Goal: Ask a question: Seek information or help from site administrators or community

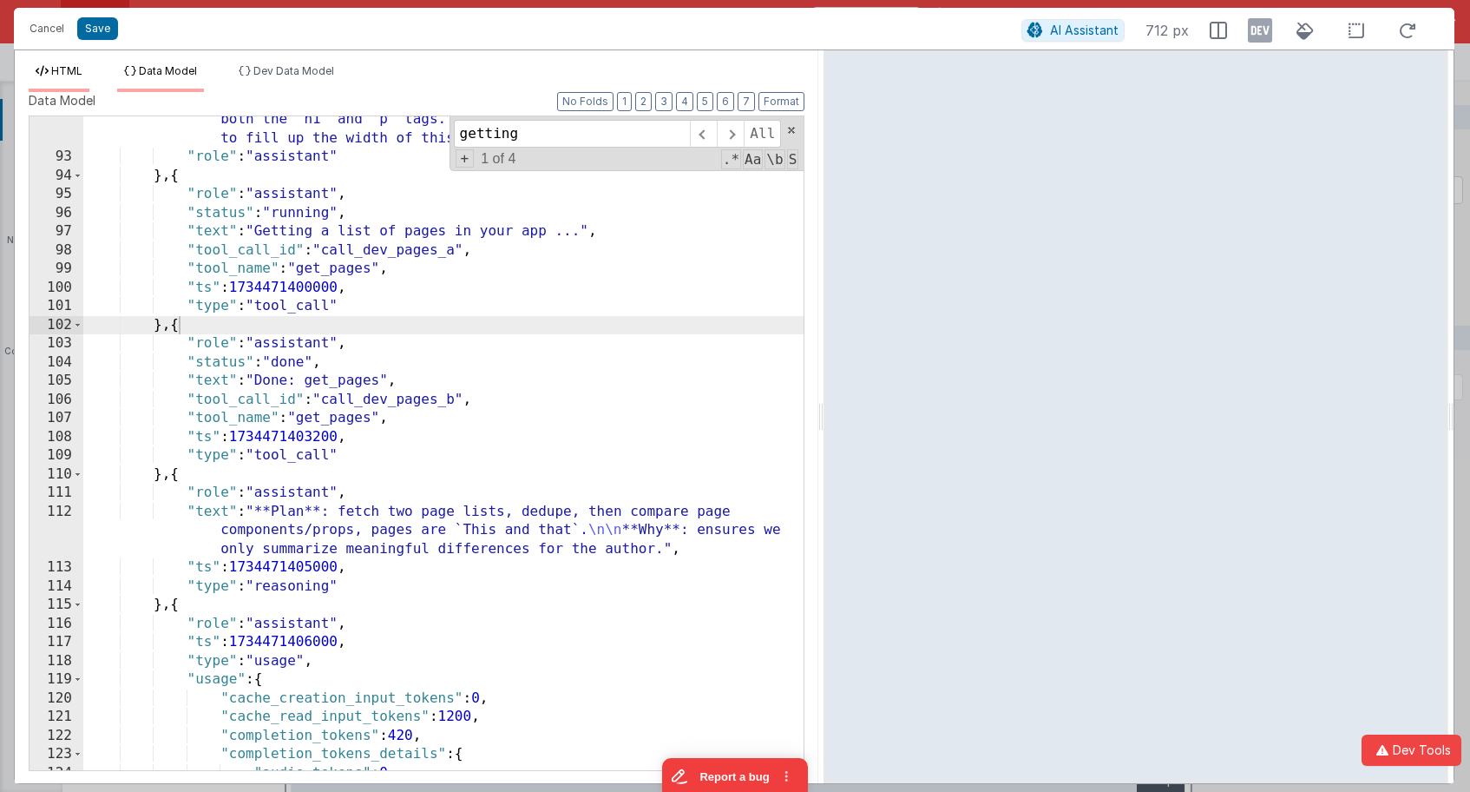
click at [66, 75] on span "HTML" at bounding box center [66, 70] width 31 height 13
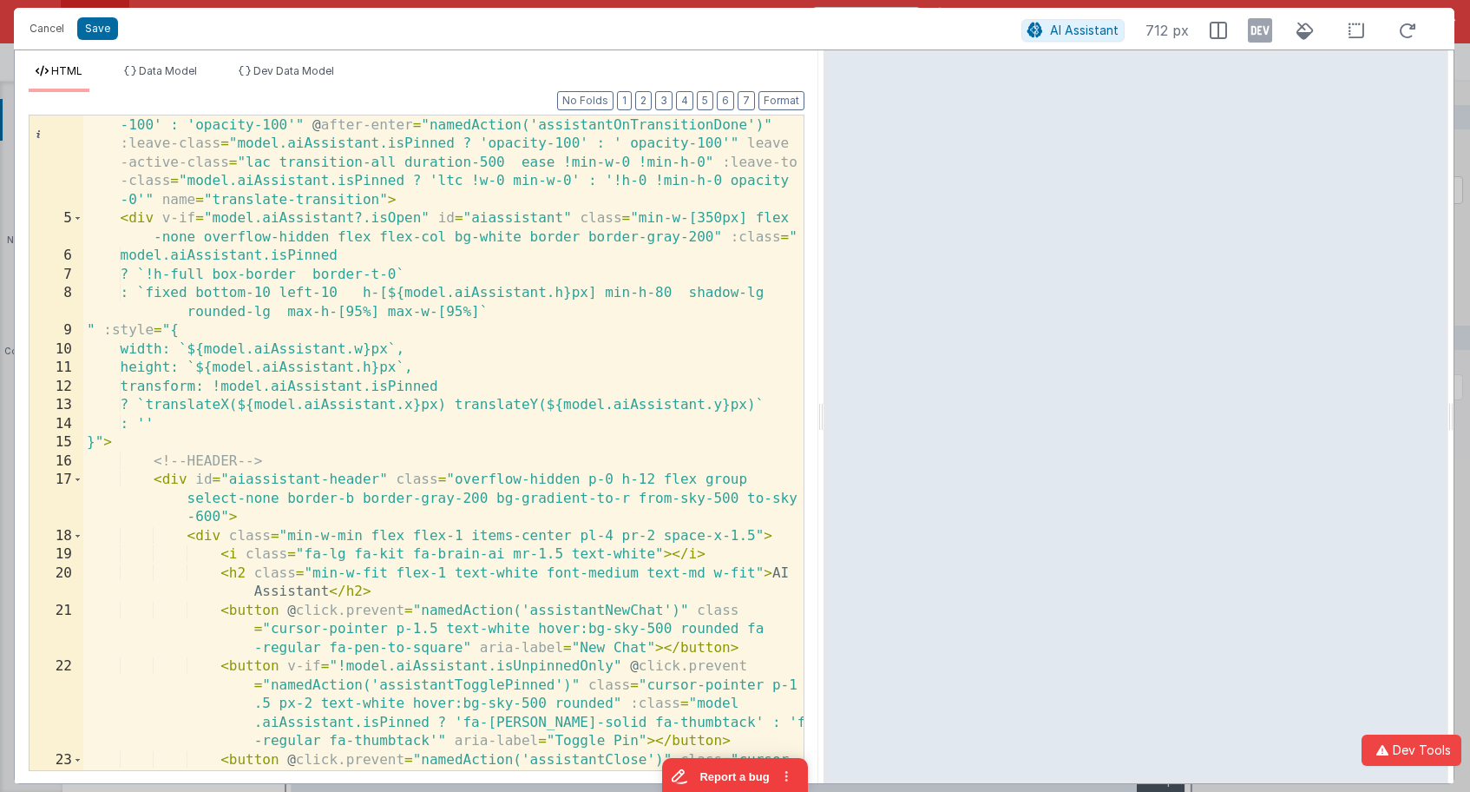
click at [403, 337] on div "< transition appear :enter-class = "model.aiAssistant.isPinned ? 'ec !w-0 !min-…" at bounding box center [443, 490] width 720 height 860
click at [181, 64] on span "Data Model" at bounding box center [168, 70] width 58 height 13
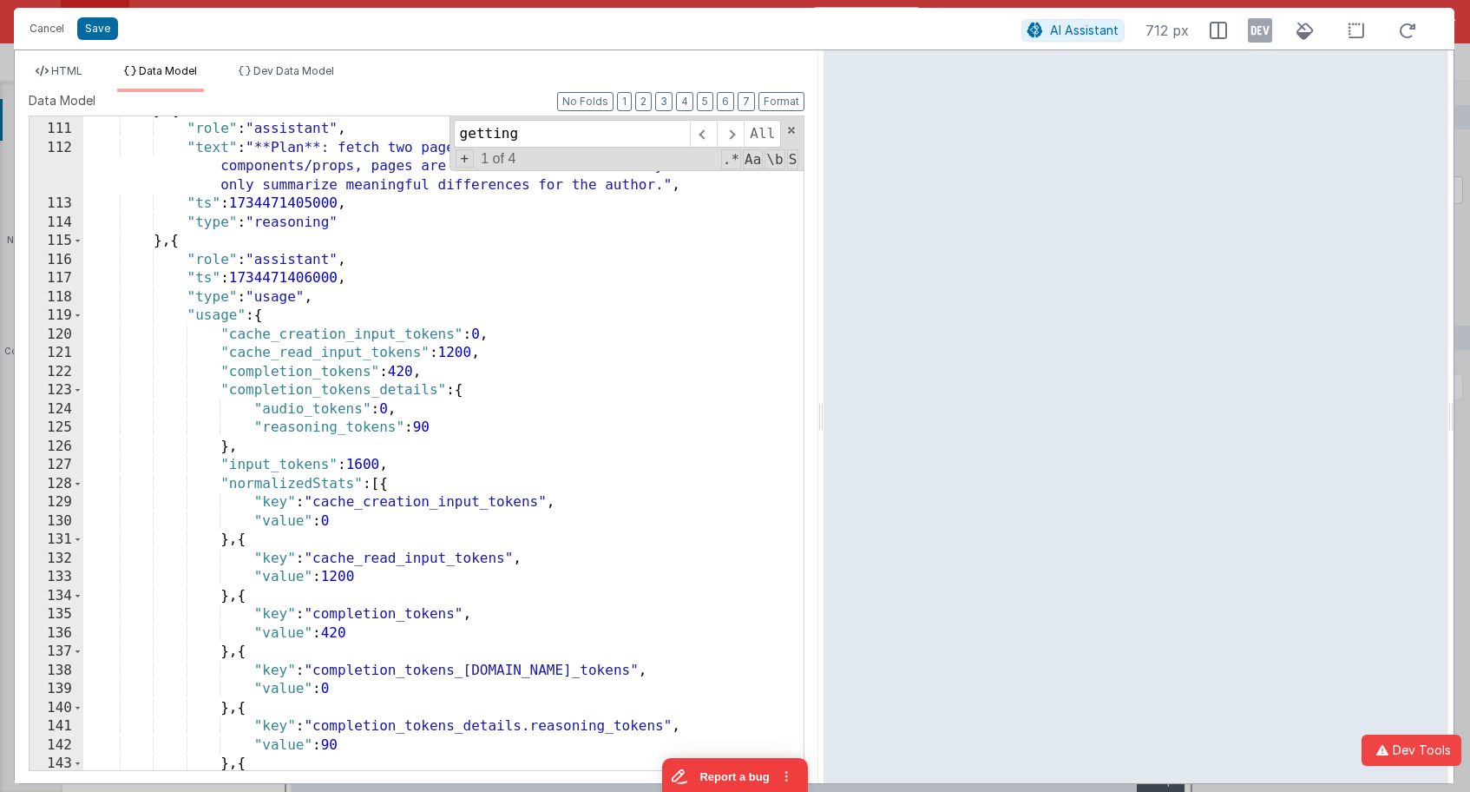
scroll to position [1191, 0]
click at [79, 315] on span at bounding box center [78, 315] width 10 height 19
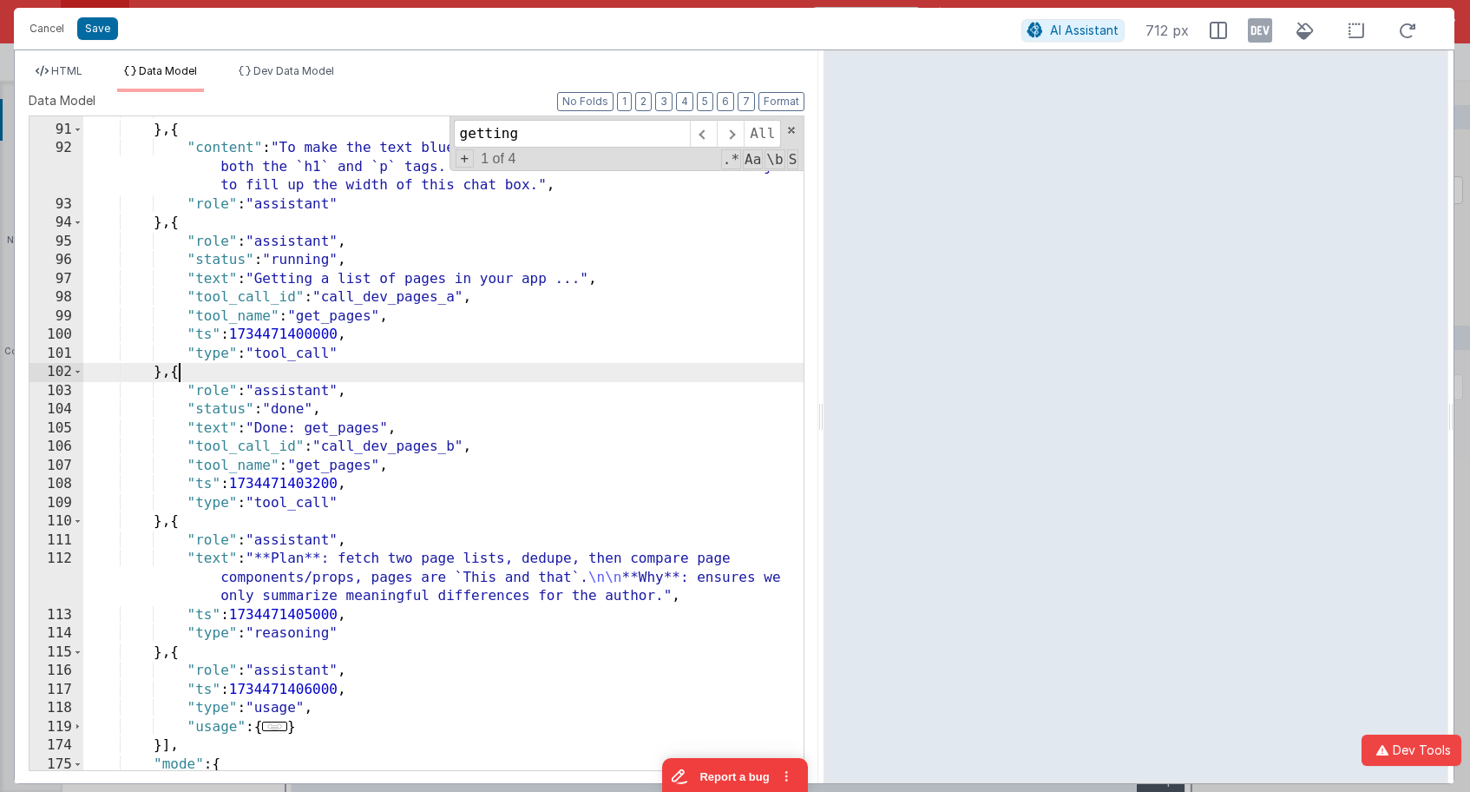
scroll to position [779, 0]
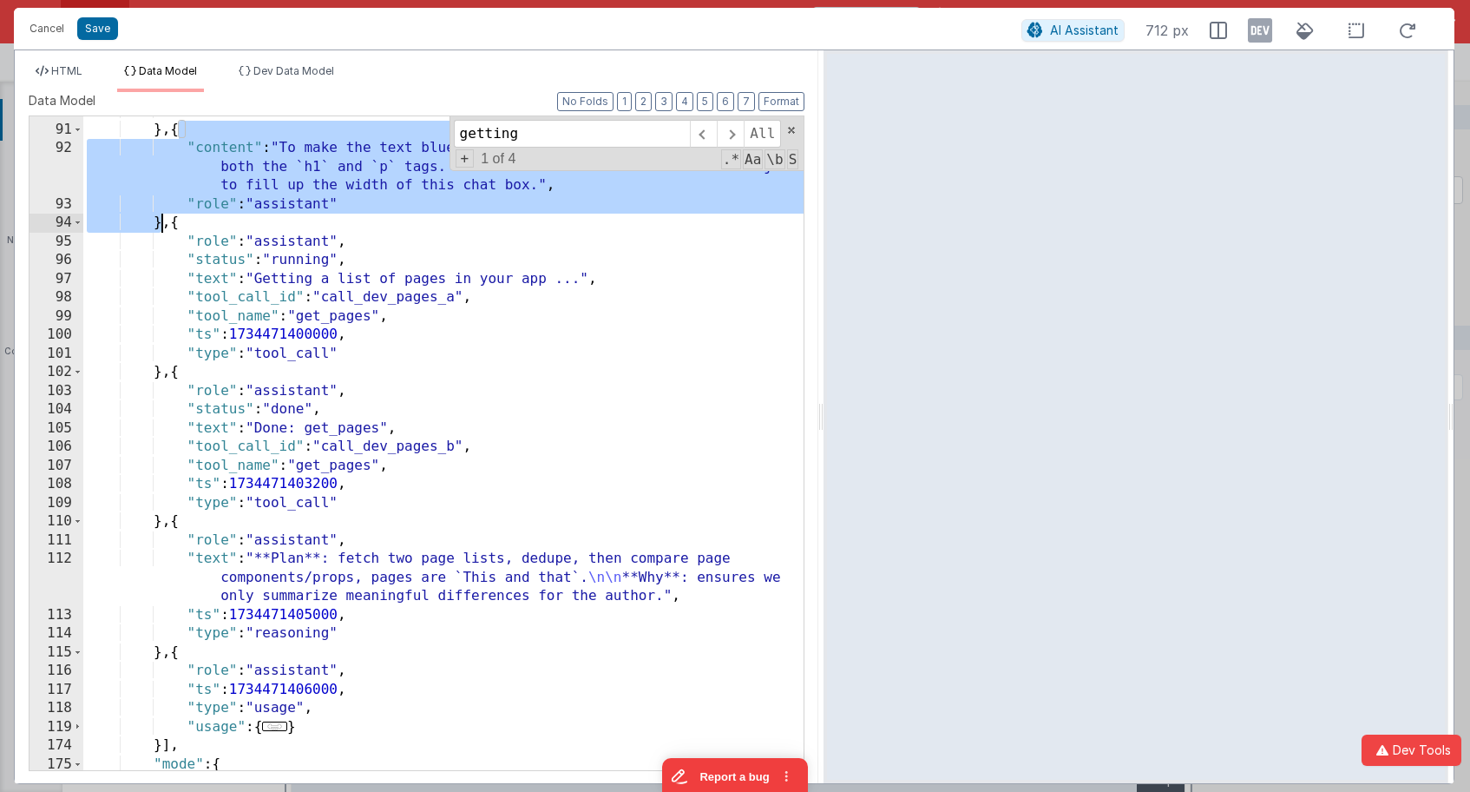
drag, startPoint x: 181, startPoint y: 129, endPoint x: 166, endPoint y: 225, distance: 96.6
click at [166, 225] on div ""role" : "user" } , { "content" : "To make the text blue, we added the `text-bl…" at bounding box center [443, 447] width 720 height 691
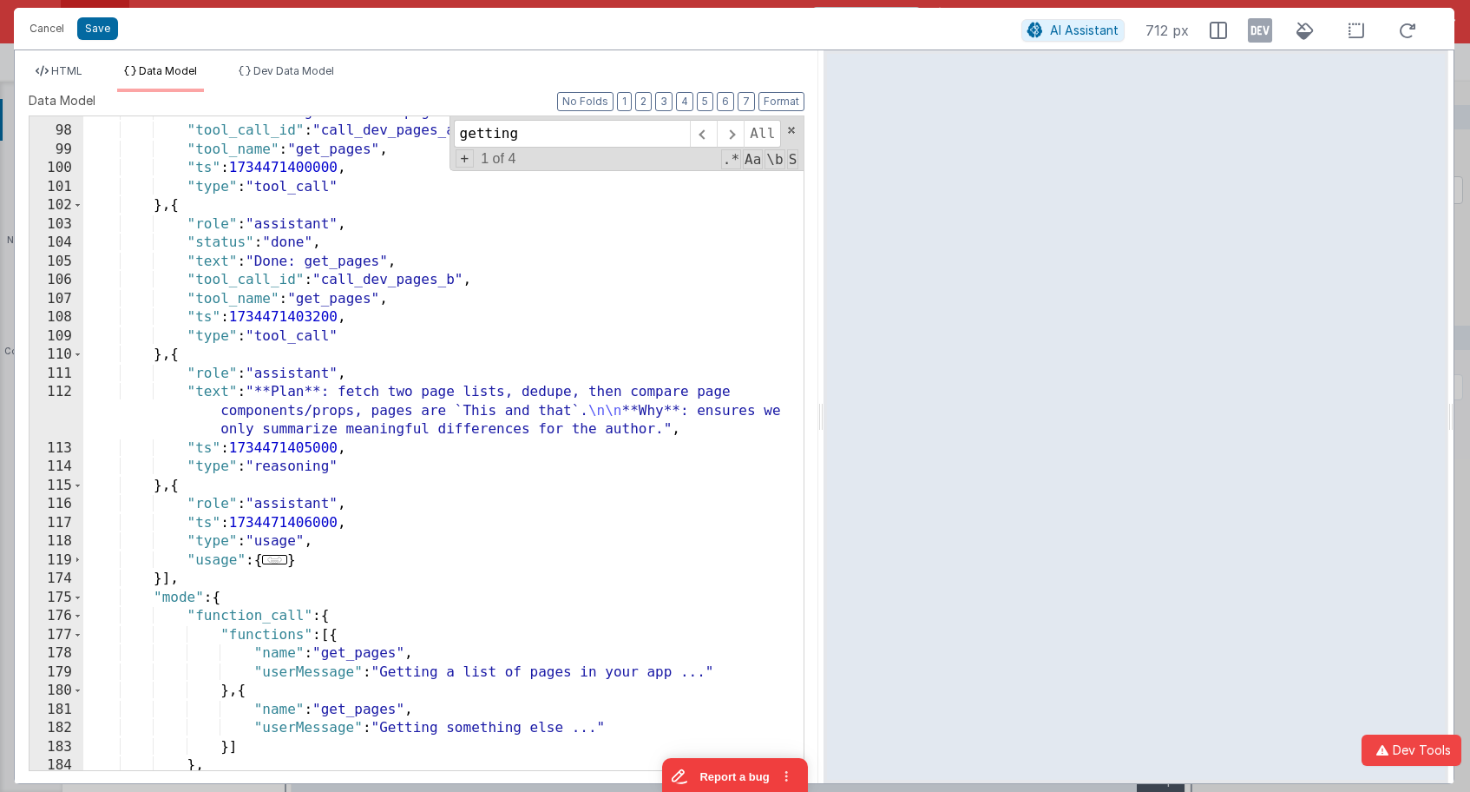
scroll to position [946, 0]
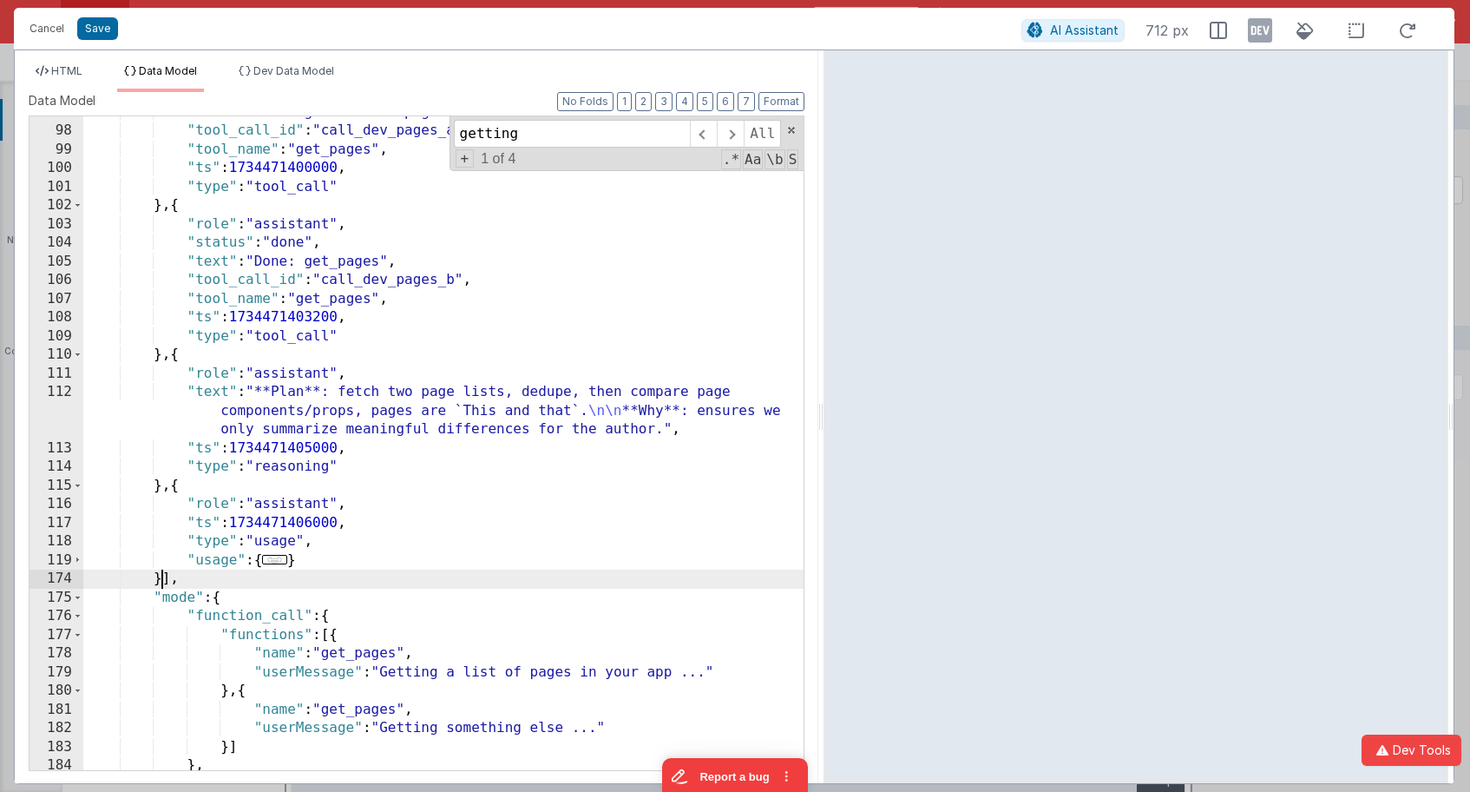
click at [161, 580] on div ""text" : "Getting a list of pages in your app ..." , "tool_call_id" : "call_dev…" at bounding box center [443, 448] width 720 height 691
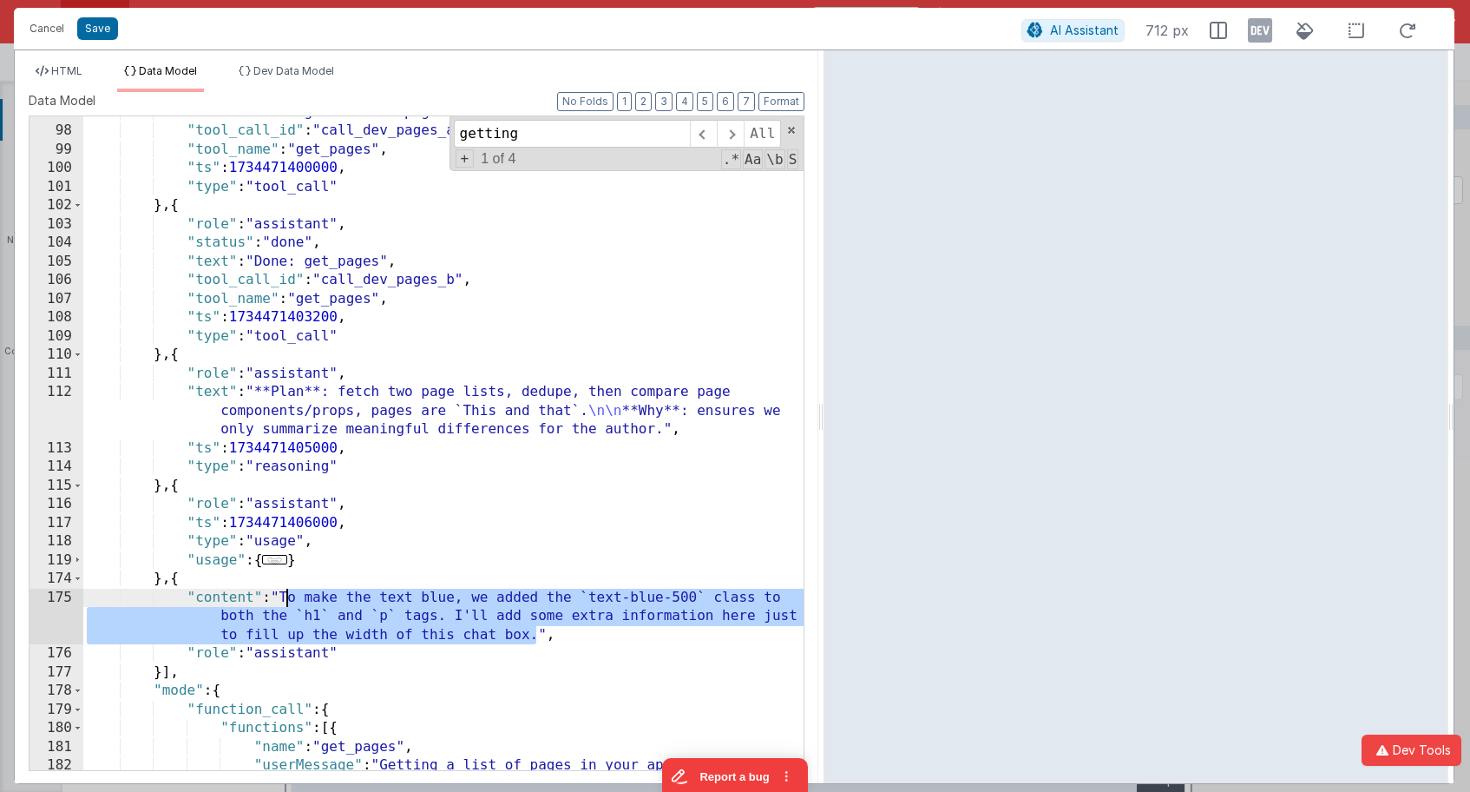
drag, startPoint x: 541, startPoint y: 638, endPoint x: 288, endPoint y: 597, distance: 255.8
click at [288, 597] on div ""text" : "Getting a list of pages in your app ..." , "tool_call_id" : "call_dev…" at bounding box center [443, 448] width 720 height 691
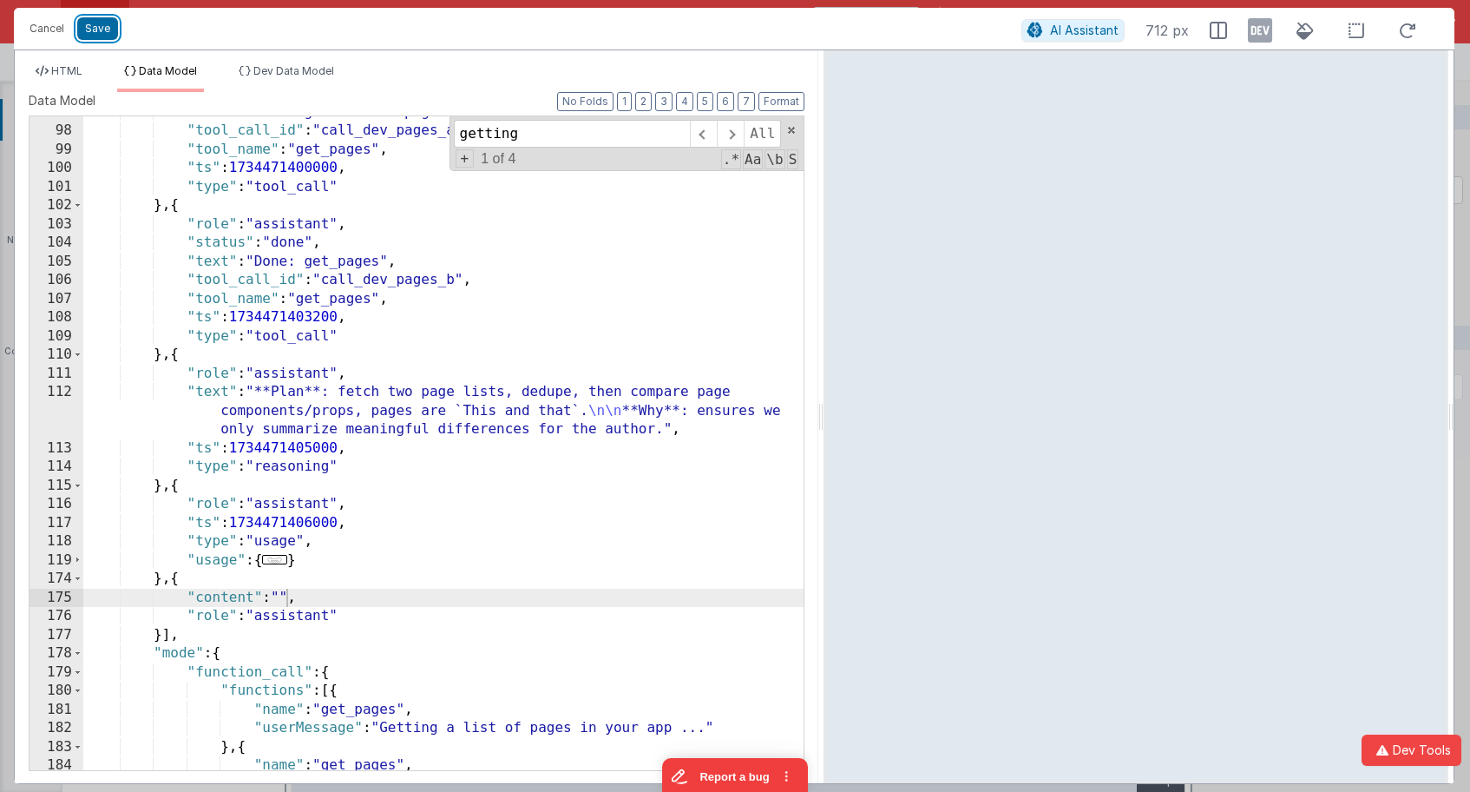
drag, startPoint x: 76, startPoint y: 25, endPoint x: 194, endPoint y: 42, distance: 118.3
click at [79, 25] on button "Save" at bounding box center [97, 28] width 41 height 23
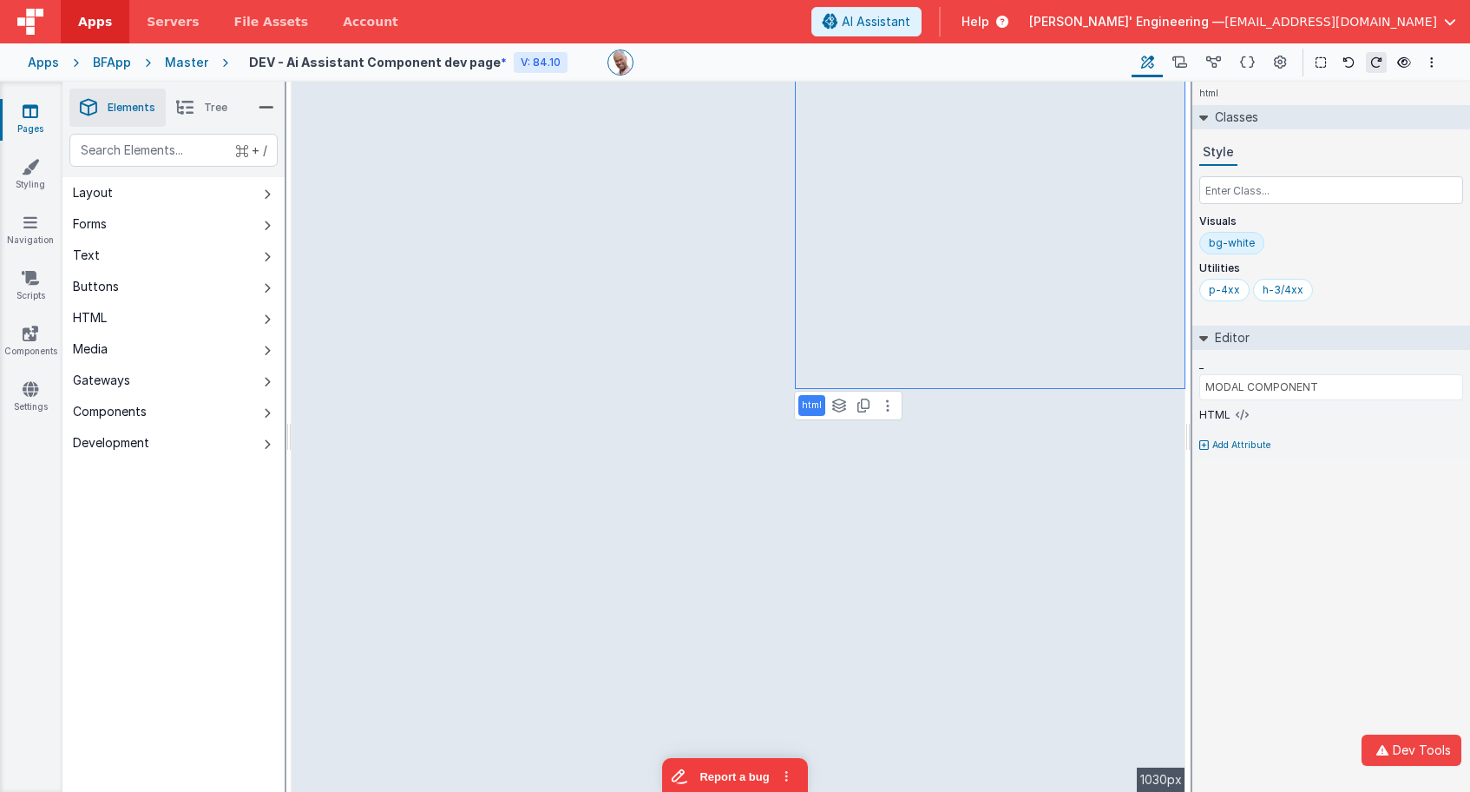
click at [1370, 576] on div "html Classes Style Visuals bg-white Utilities p-4xx h-3/4xx Editor _ MODAL COMP…" at bounding box center [1331, 437] width 278 height 710
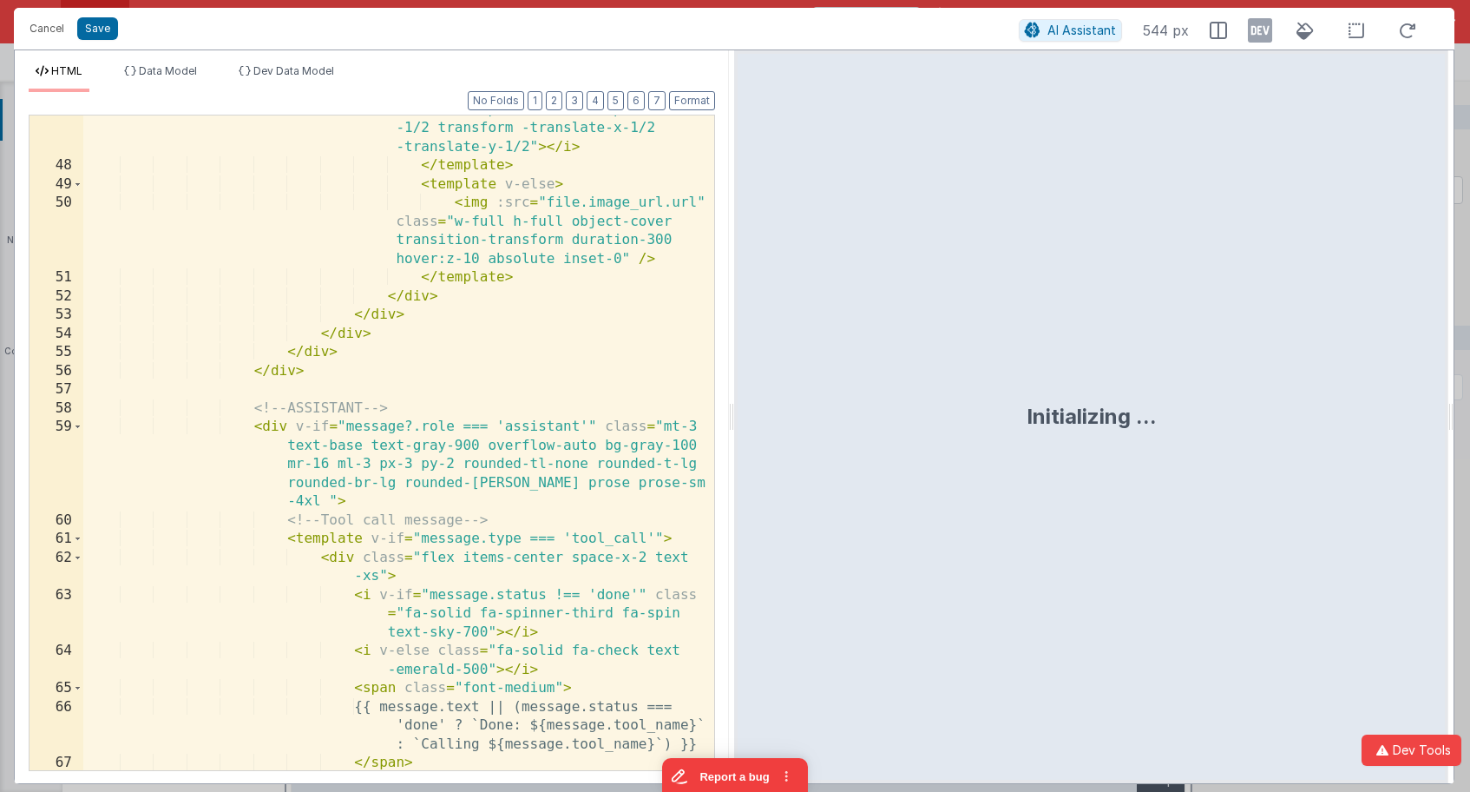
scroll to position [1825, 0]
click at [621, 99] on button "5" at bounding box center [616, 100] width 16 height 19
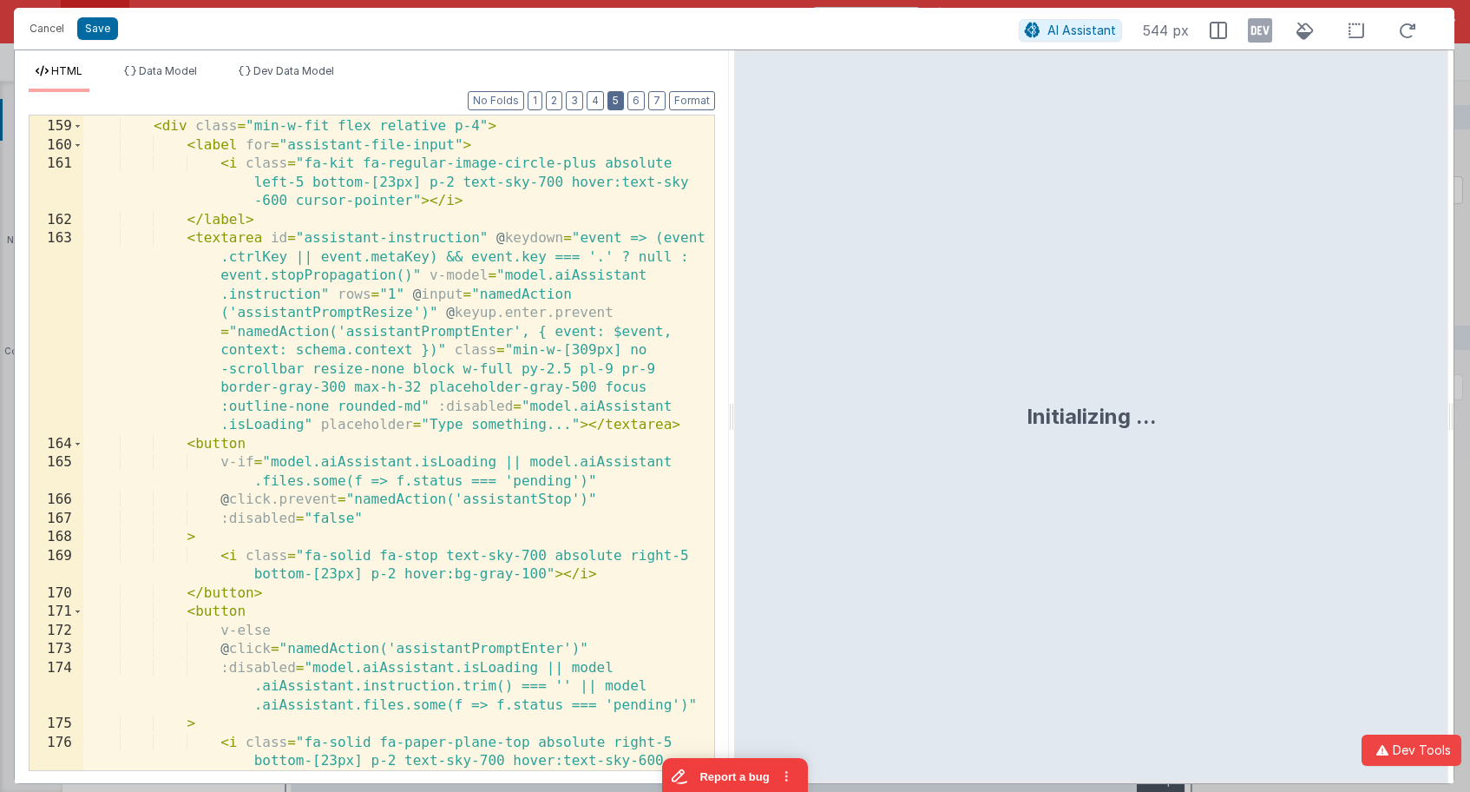
scroll to position [1662, 0]
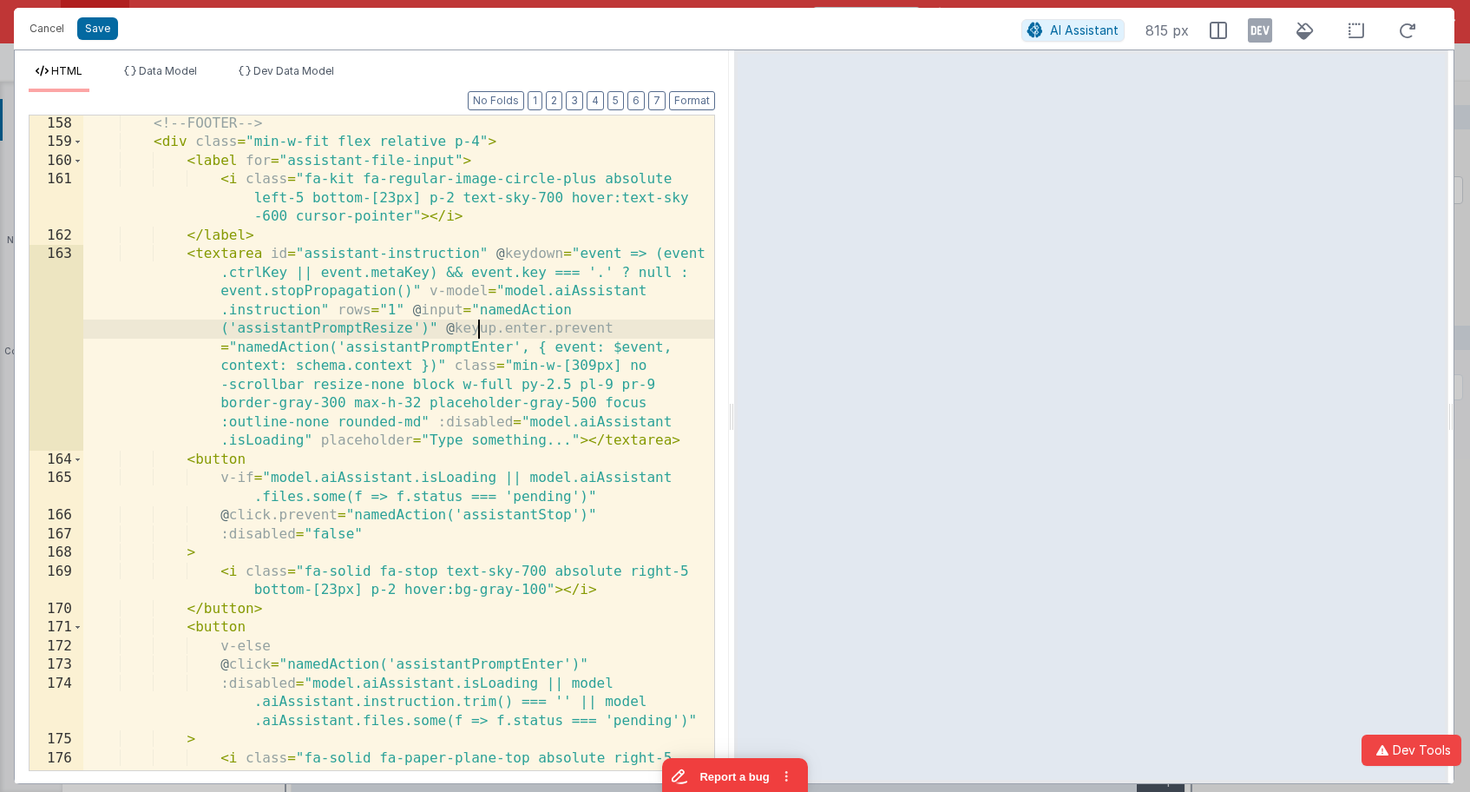
click at [481, 334] on div "<!-- FOOTER --> < div class = "min-w-fit flex relative p-4" > < label for = "as…" at bounding box center [398, 479] width 631 height 729
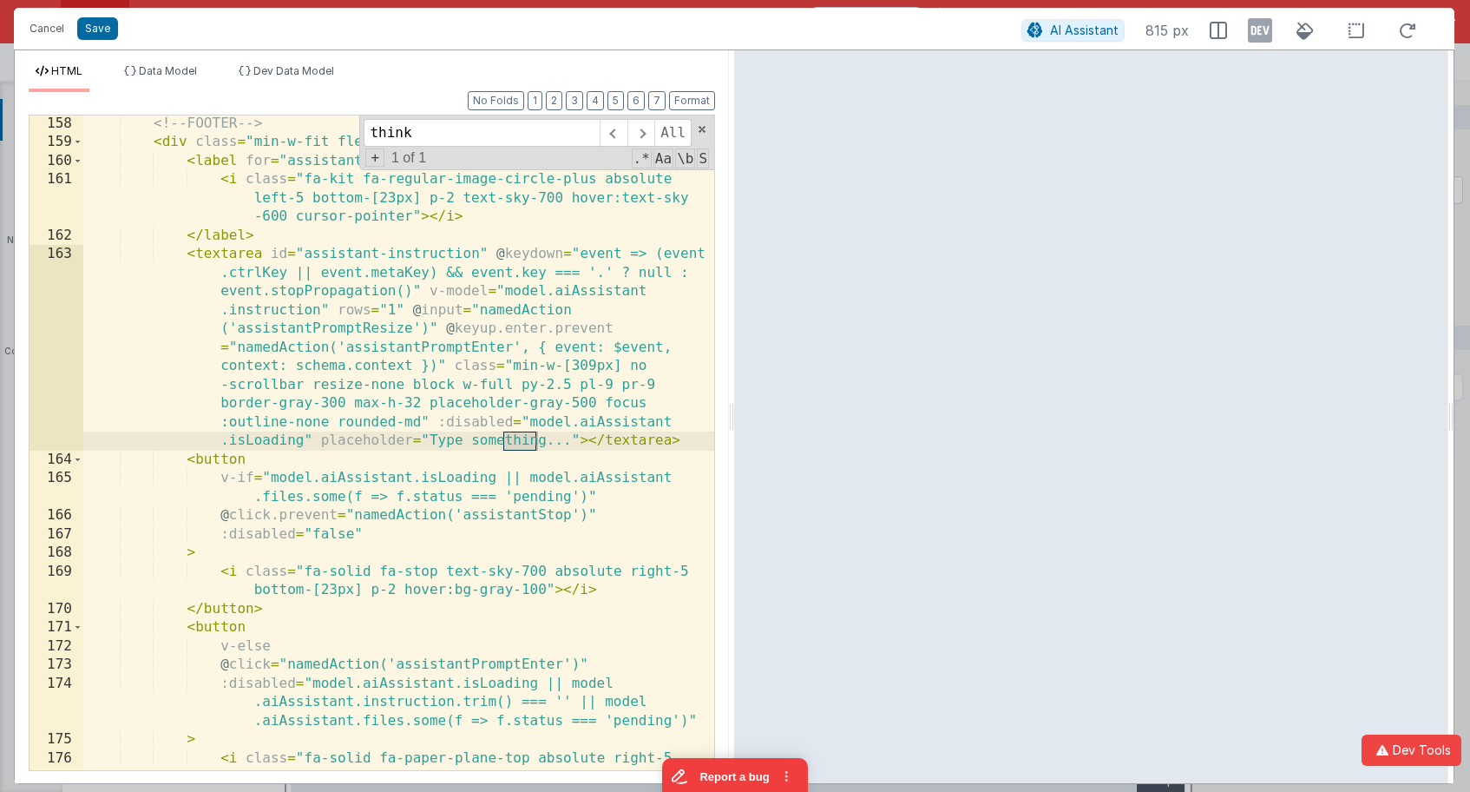
scroll to position [3778, 0]
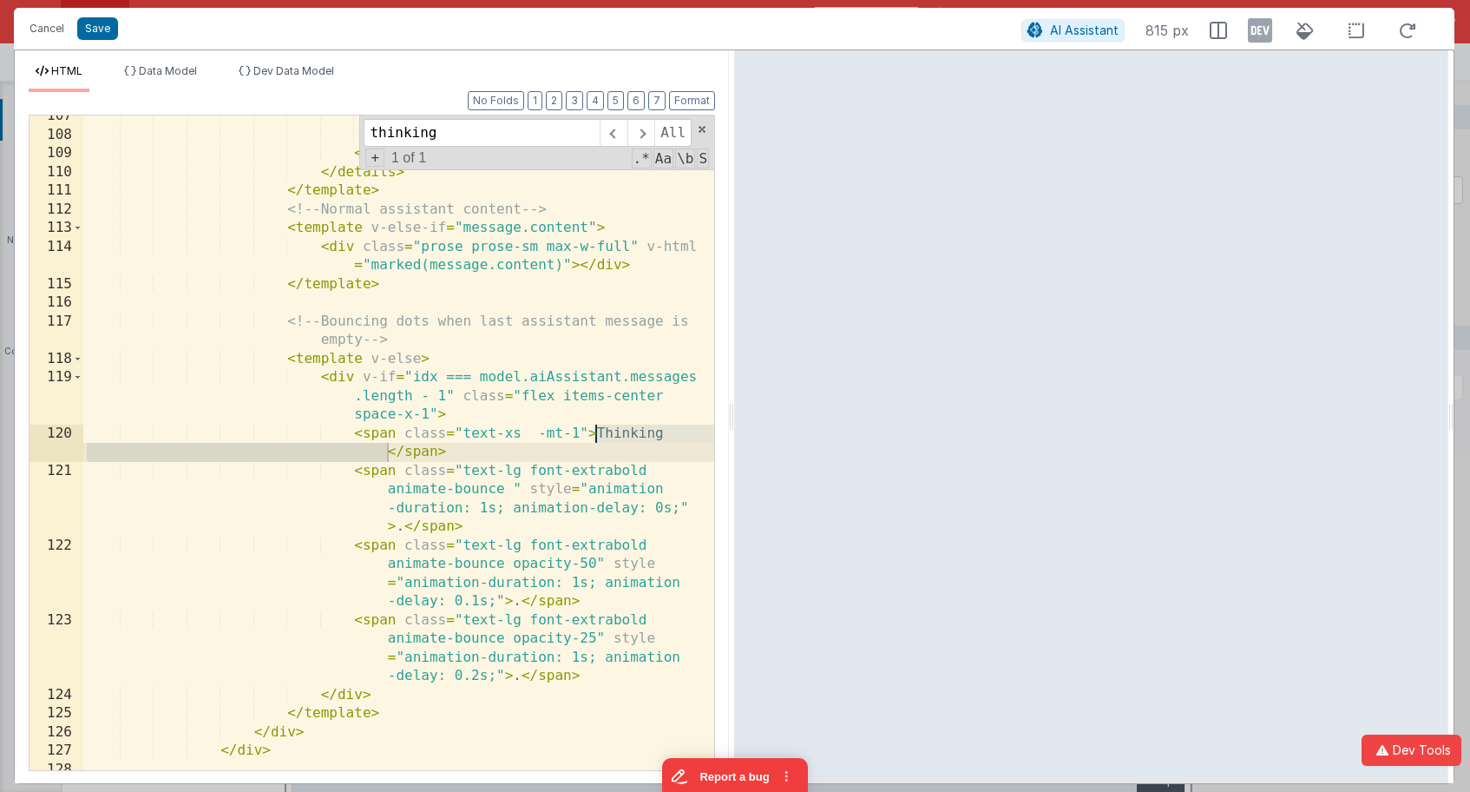
type input "thinking"
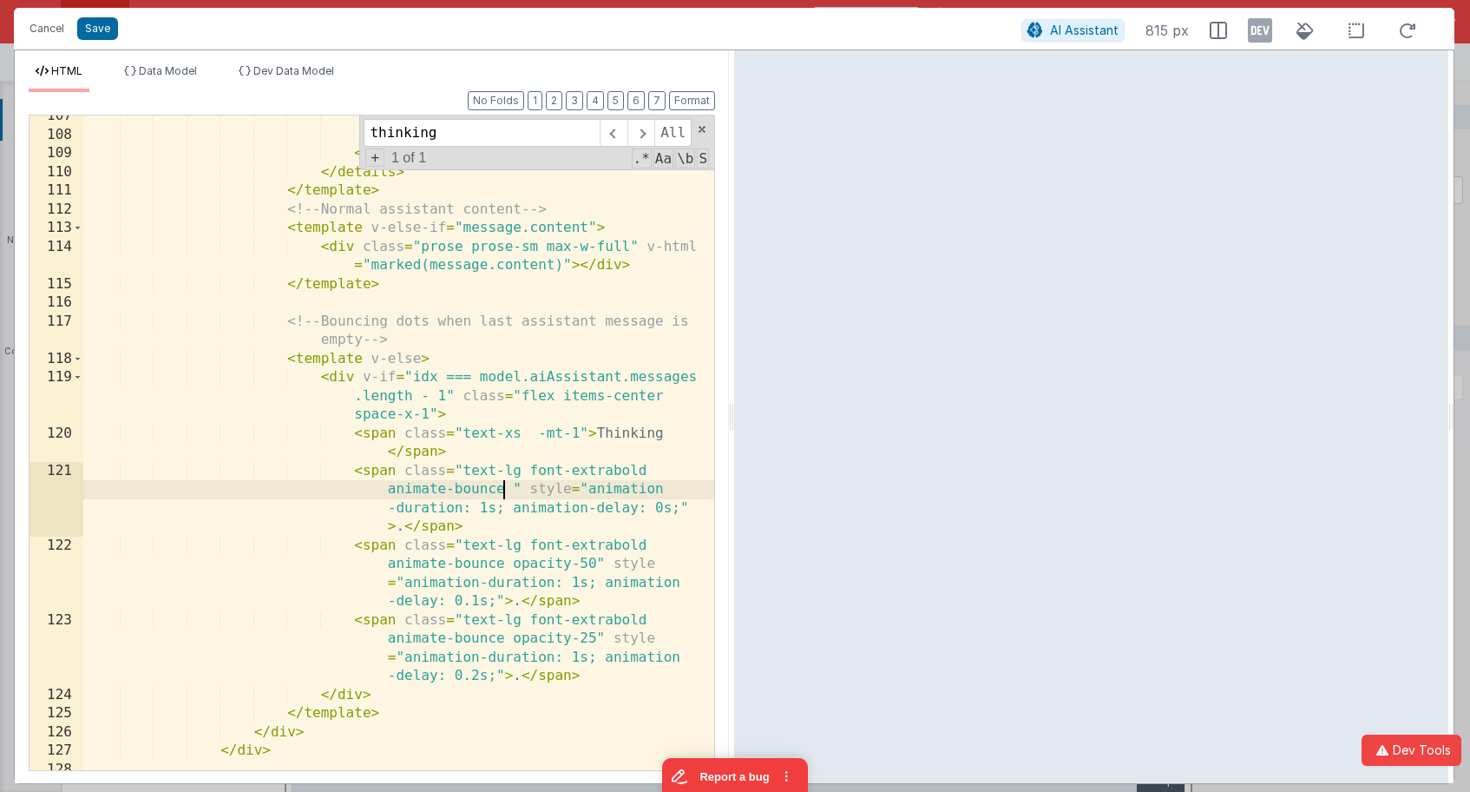
click at [505, 484] on div "</ template > </ div > </ div > </ details > </ template > <!-- Normal assistan…" at bounding box center [398, 481] width 631 height 748
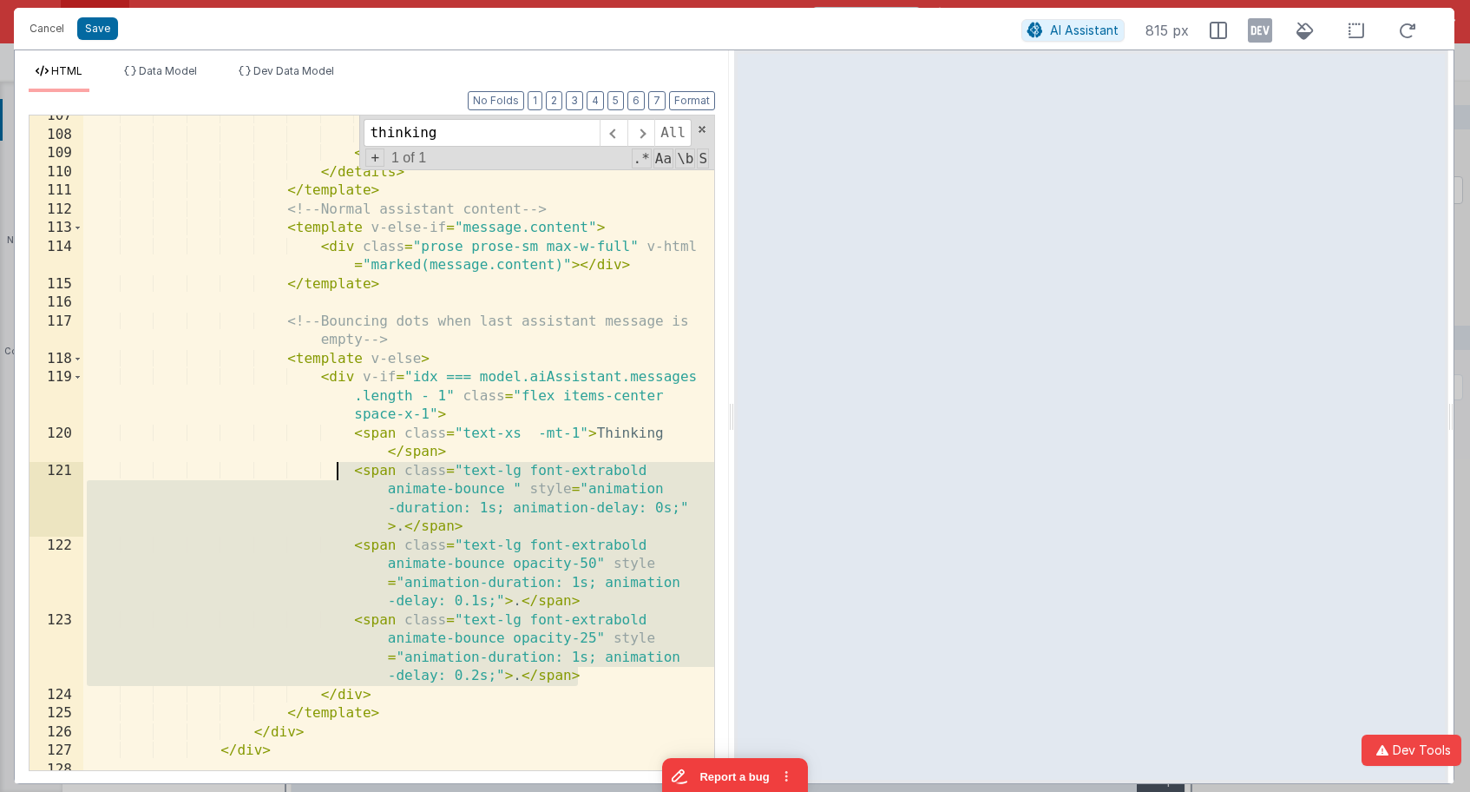
drag, startPoint x: 595, startPoint y: 680, endPoint x: 335, endPoint y: 471, distance: 333.4
click at [335, 471] on div "</ template > </ div > </ div > </ details > </ template > <!-- Normal assistan…" at bounding box center [398, 481] width 631 height 748
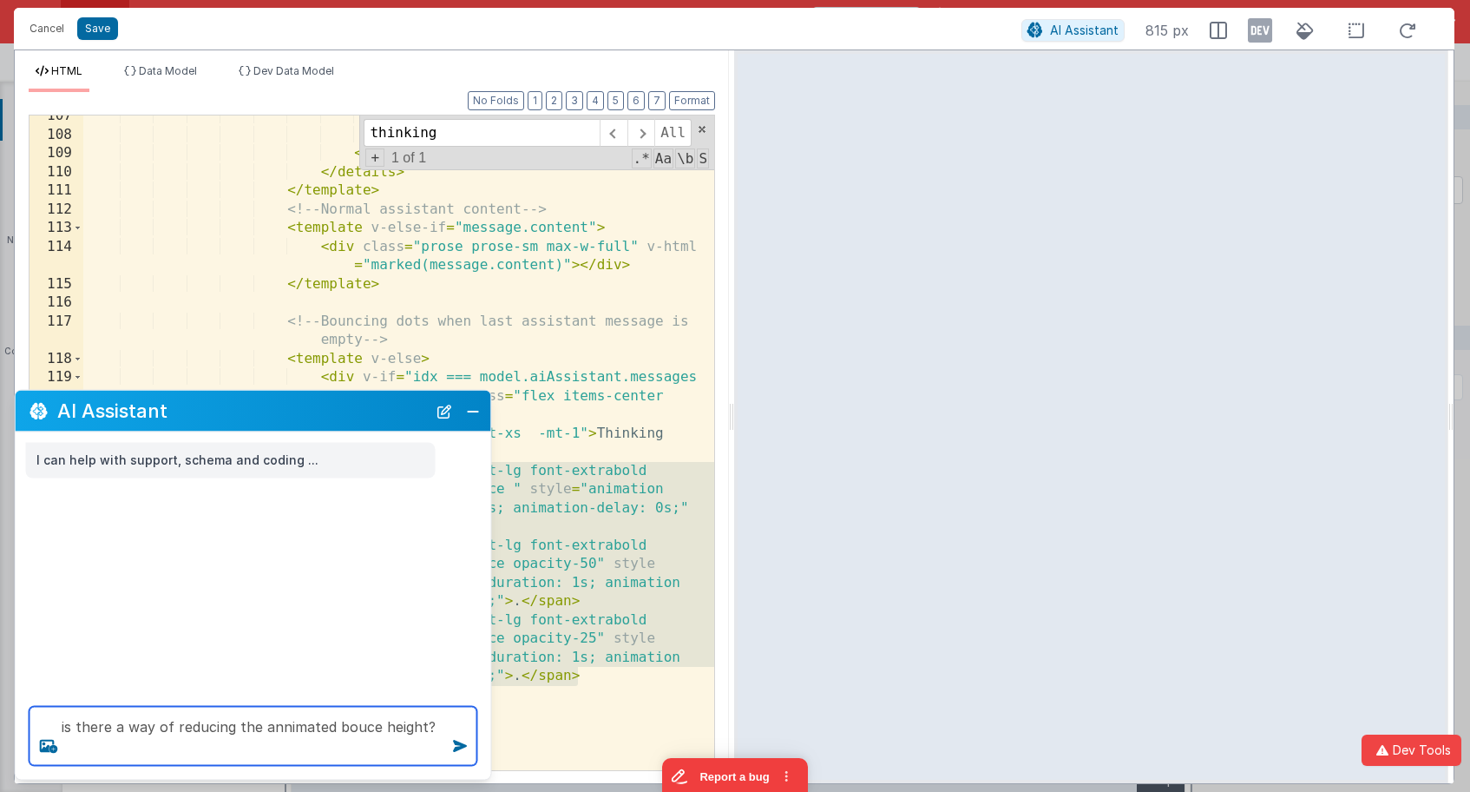
paste textarea "<span class="text-lg font-extrabold animate-bounce " style="animation-duration:…"
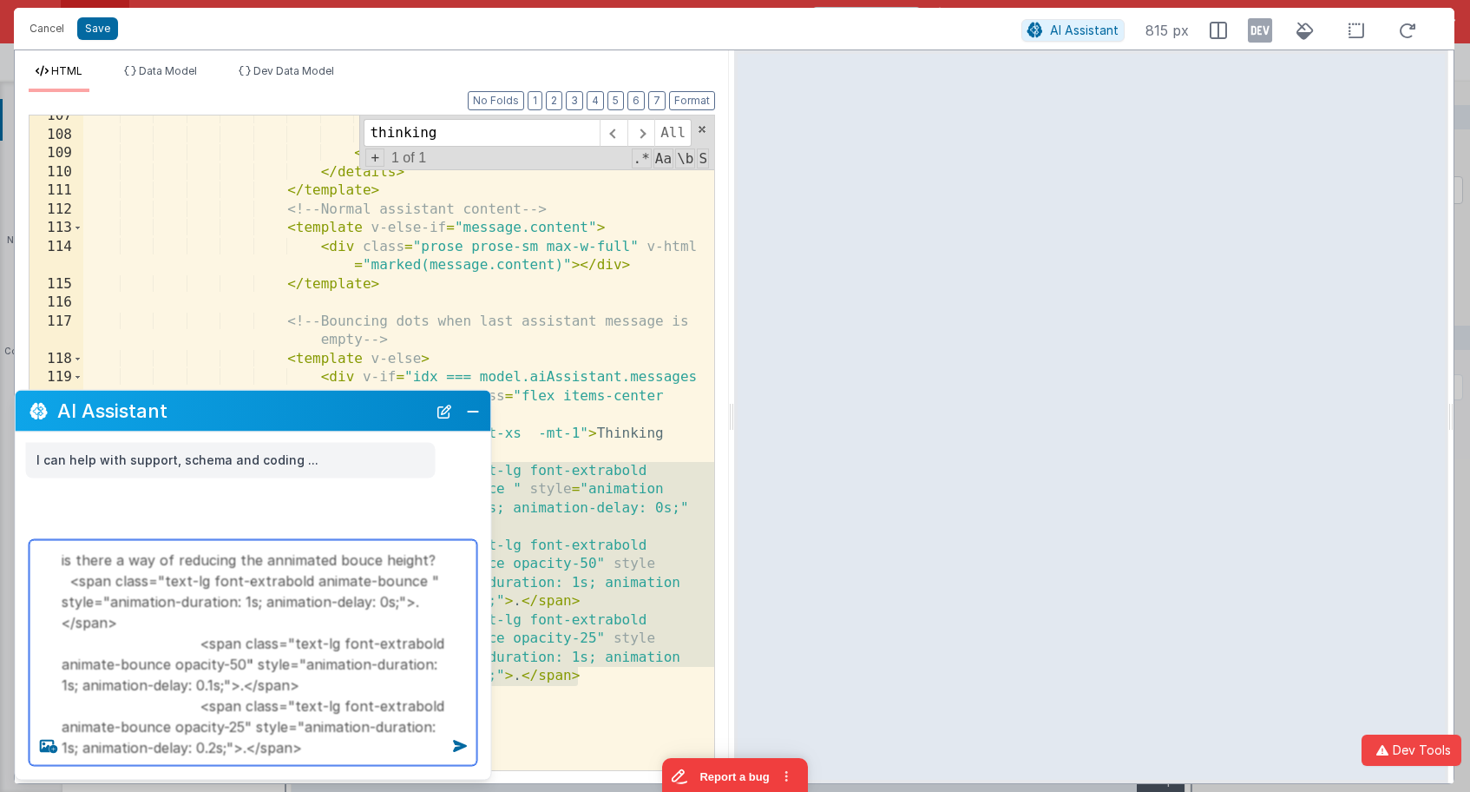
type textarea "is there a way of reducing the annimated bouce height? <span class="text-lg fon…"
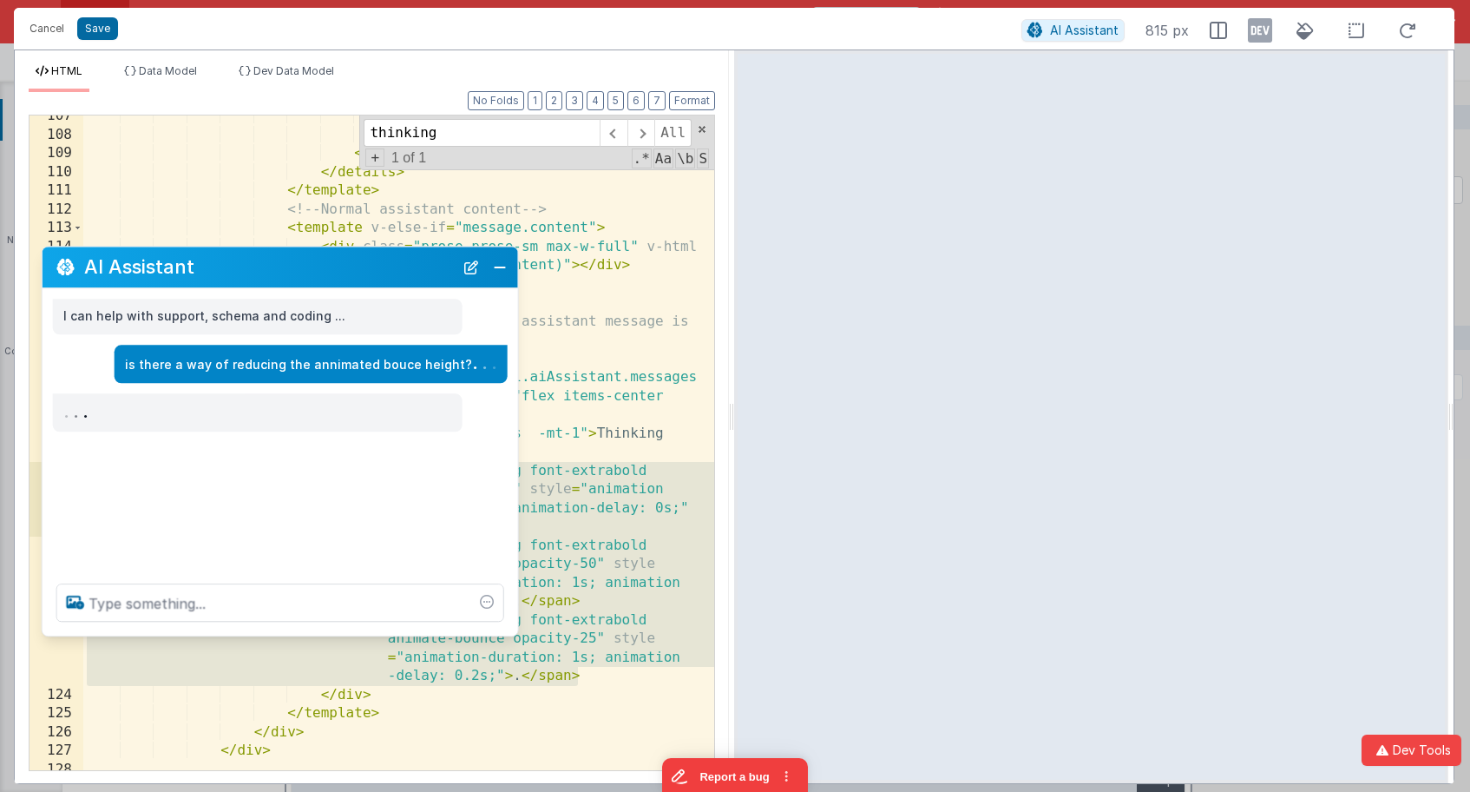
drag, startPoint x: 338, startPoint y: 413, endPoint x: 366, endPoint y: 272, distance: 144.2
click at [365, 269] on h2 "AI Assistant" at bounding box center [269, 267] width 370 height 21
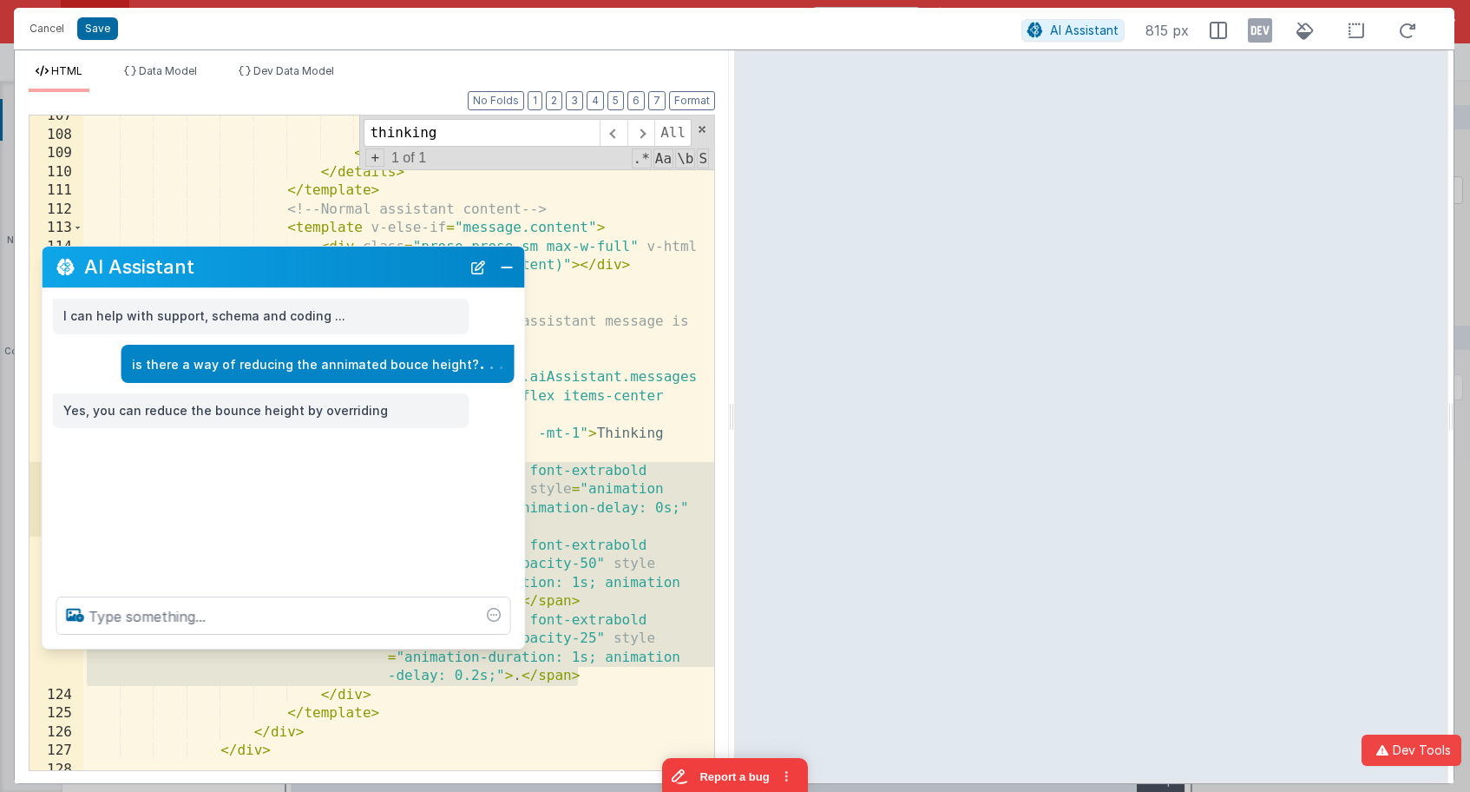
drag, startPoint x: 513, startPoint y: 624, endPoint x: 521, endPoint y: 637, distance: 15.2
click at [521, 637] on div at bounding box center [284, 615] width 483 height 66
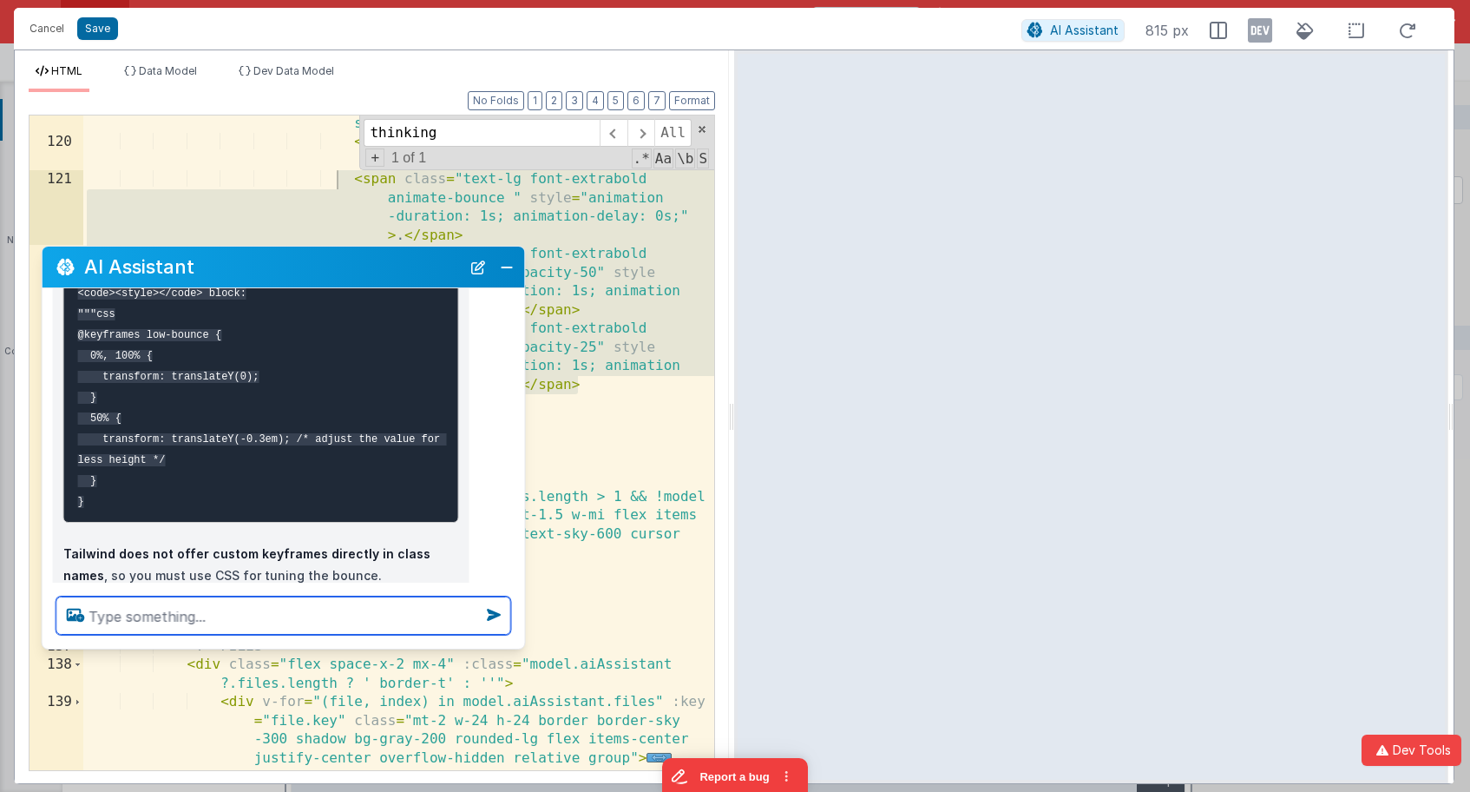
scroll to position [576, 0]
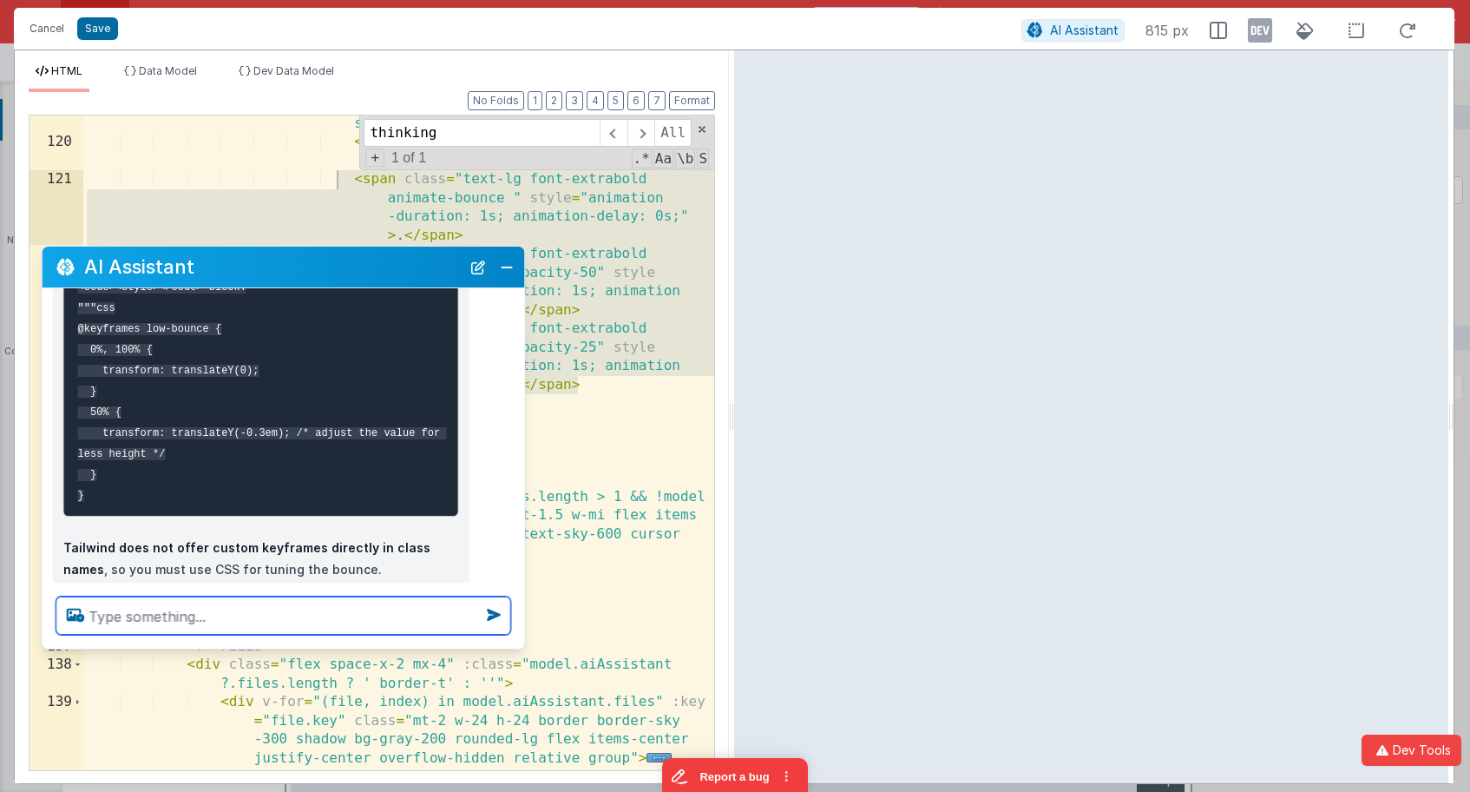
click at [246, 609] on textarea at bounding box center [283, 615] width 455 height 38
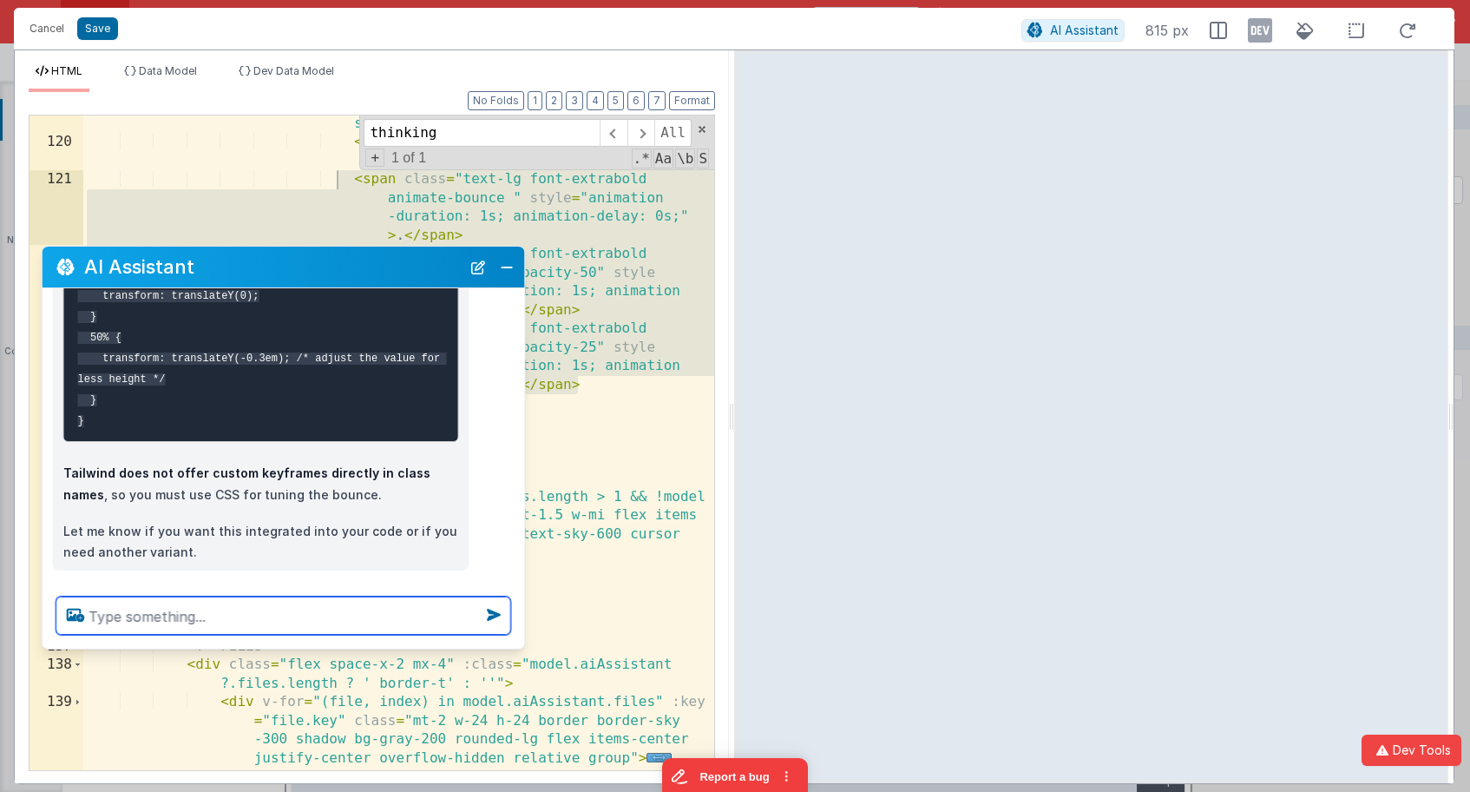
scroll to position [671, 0]
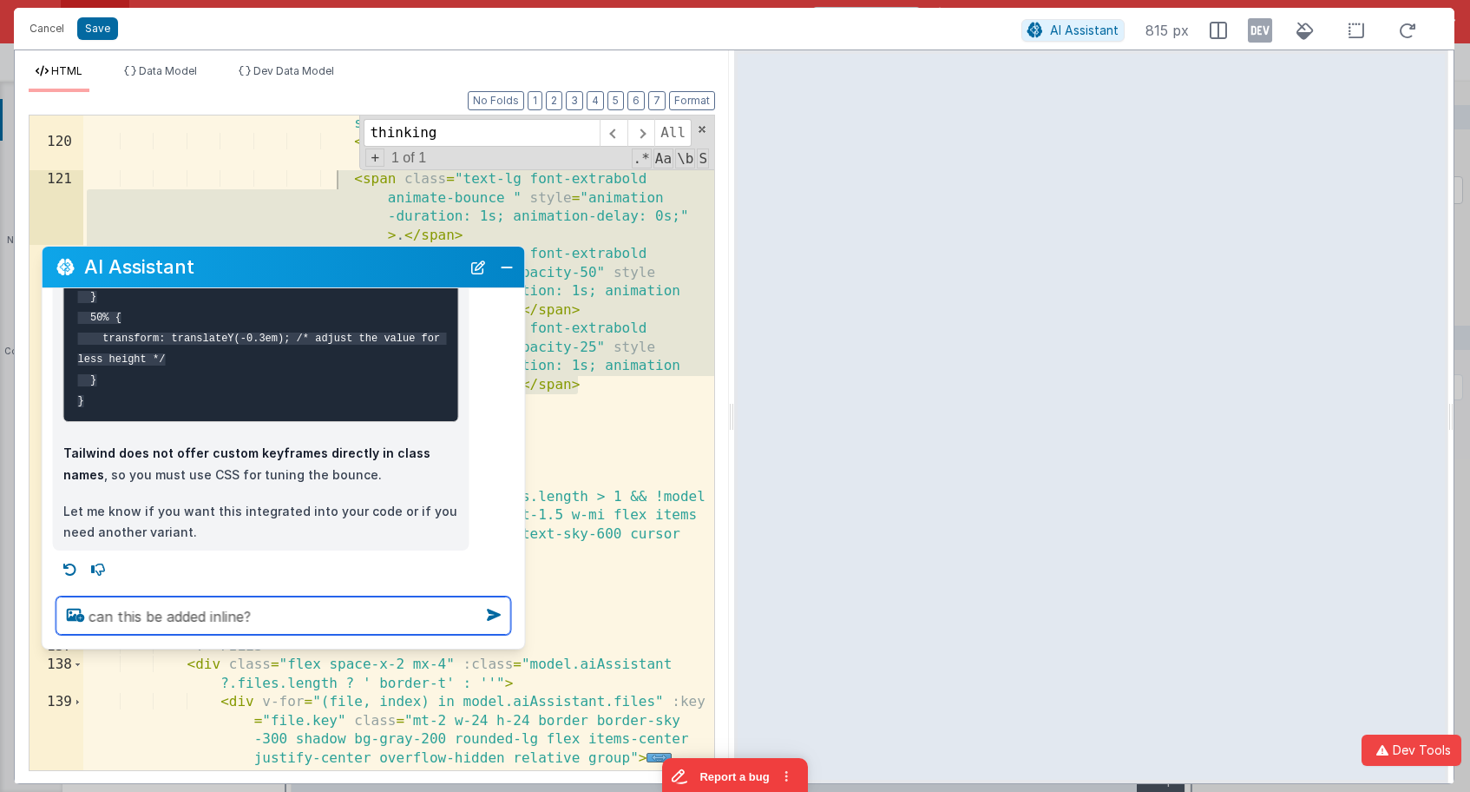
type textarea "can this be added inline?"
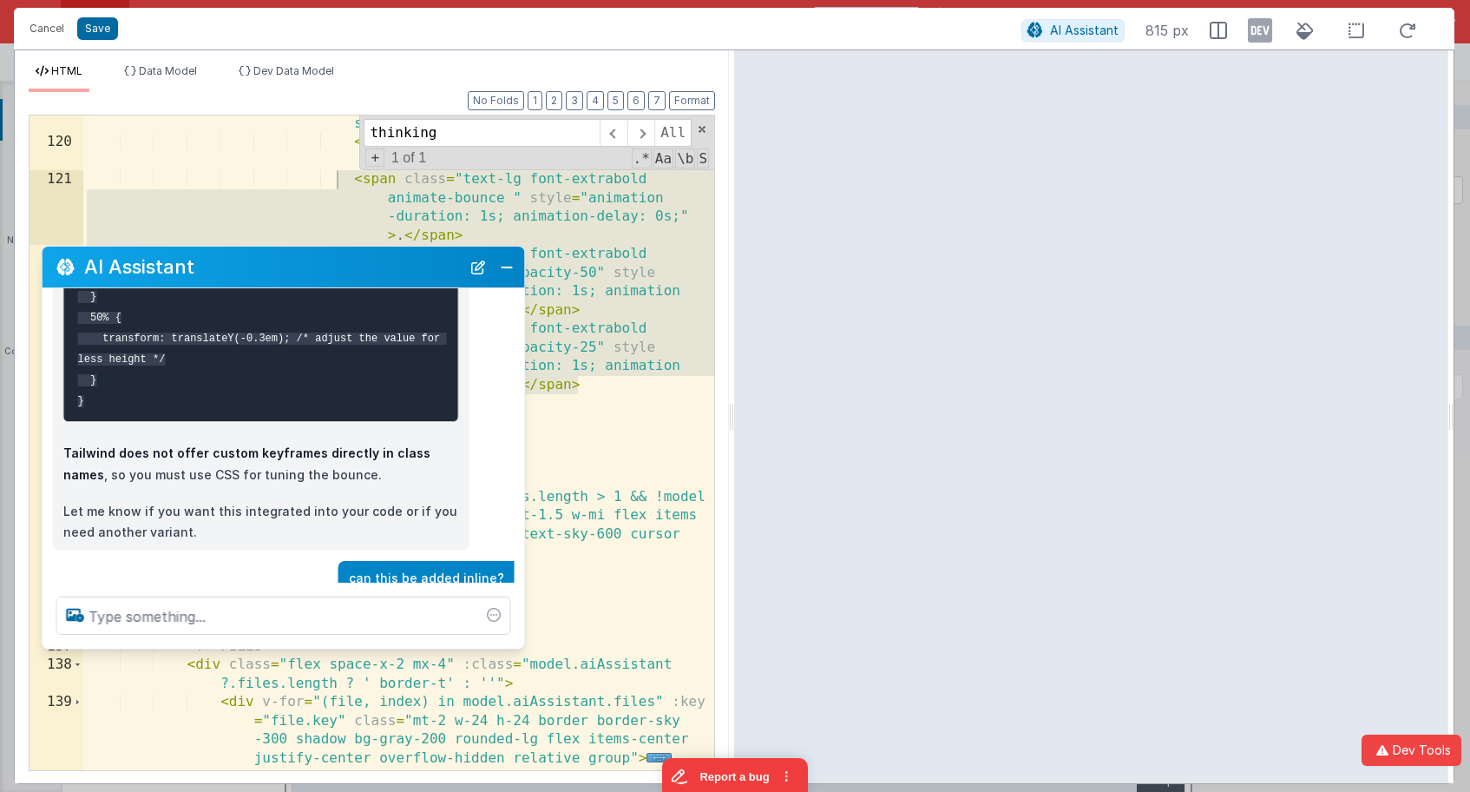
scroll to position [732, 0]
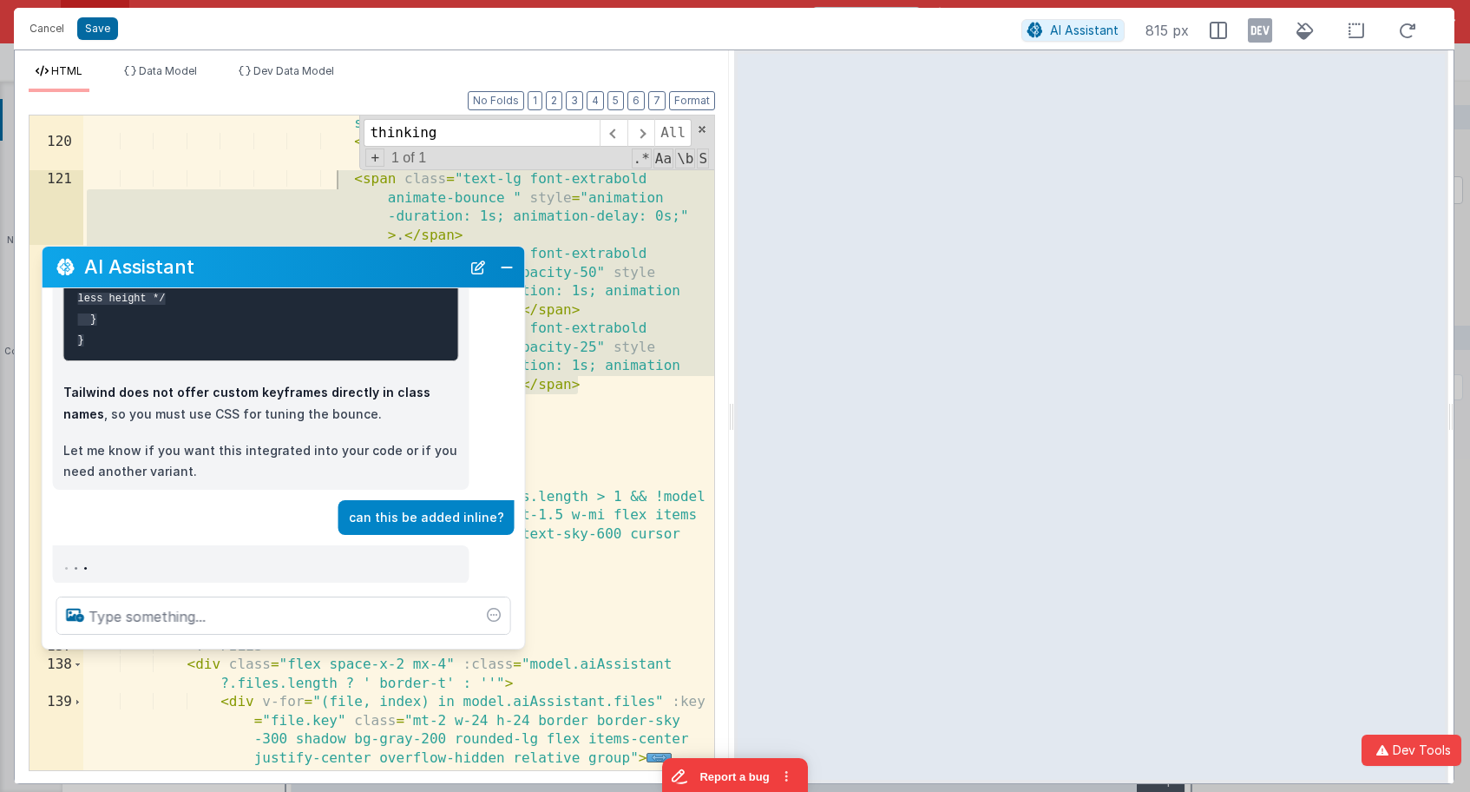
click at [592, 535] on div "< div v-if = "idx === model.aiAssistant.messages .length - 1" class = "flex ite…" at bounding box center [398, 441] width 631 height 729
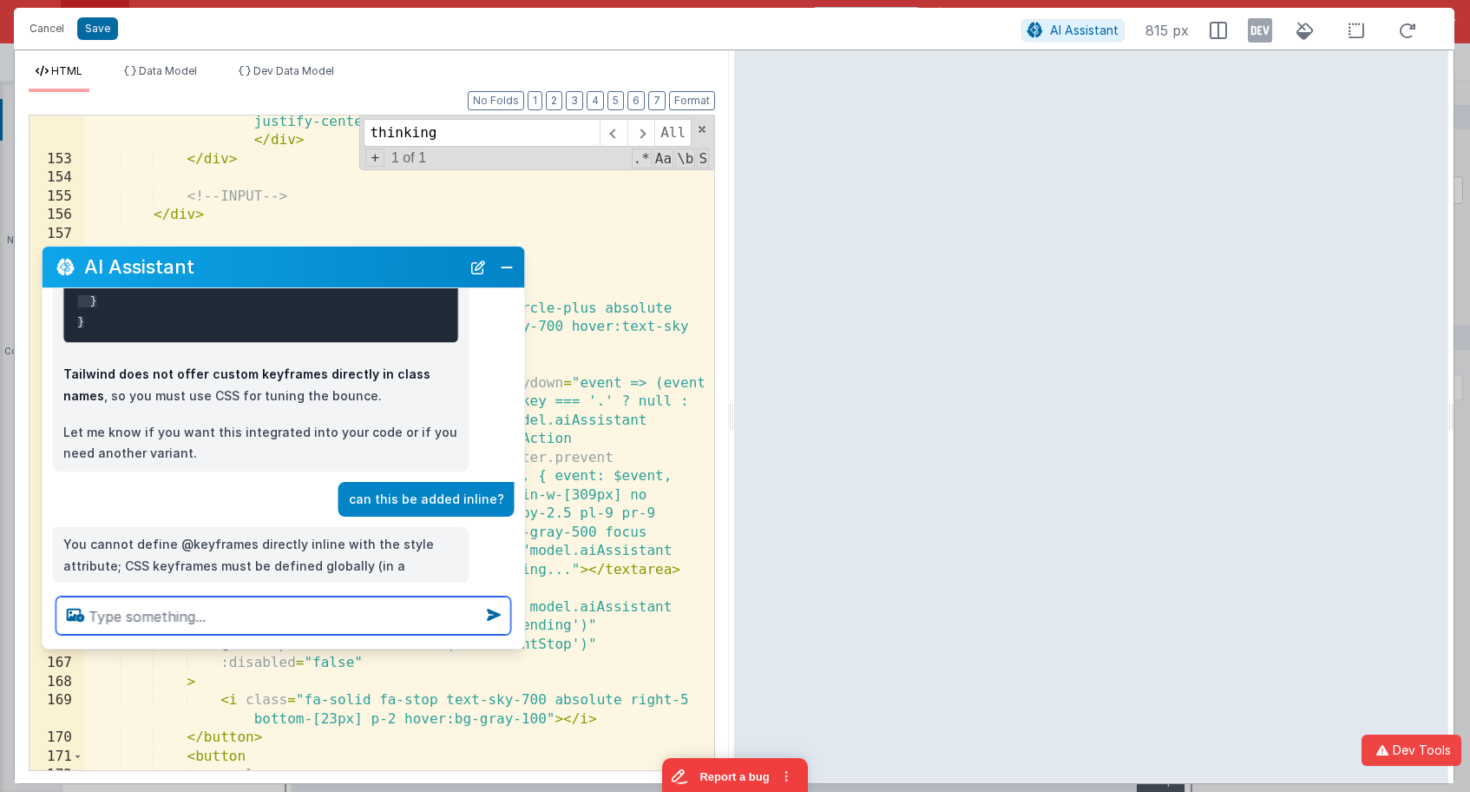
scroll to position [783, 0]
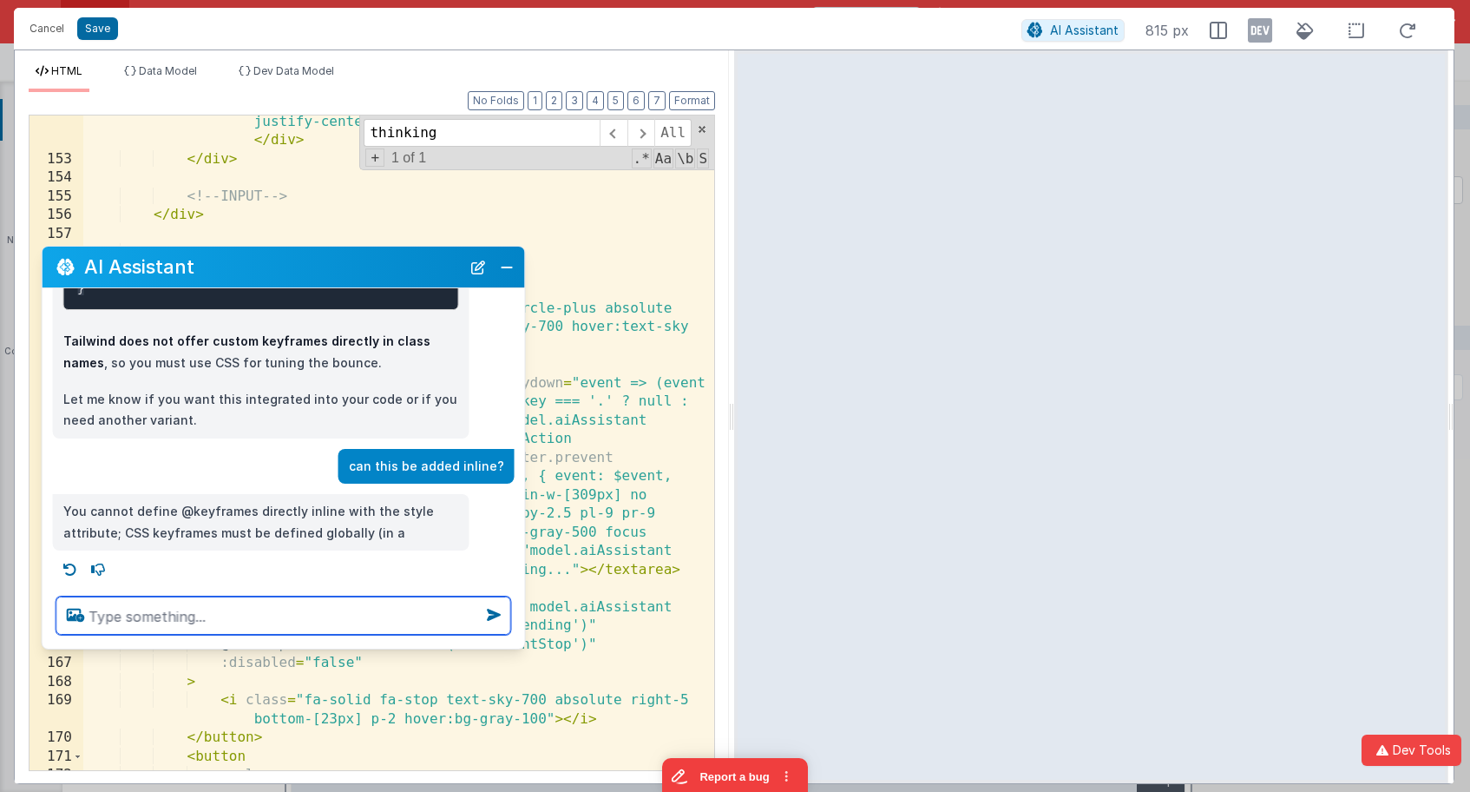
click at [372, 613] on textarea at bounding box center [283, 615] width 455 height 38
type textarea "what about reducing the items hieght?"
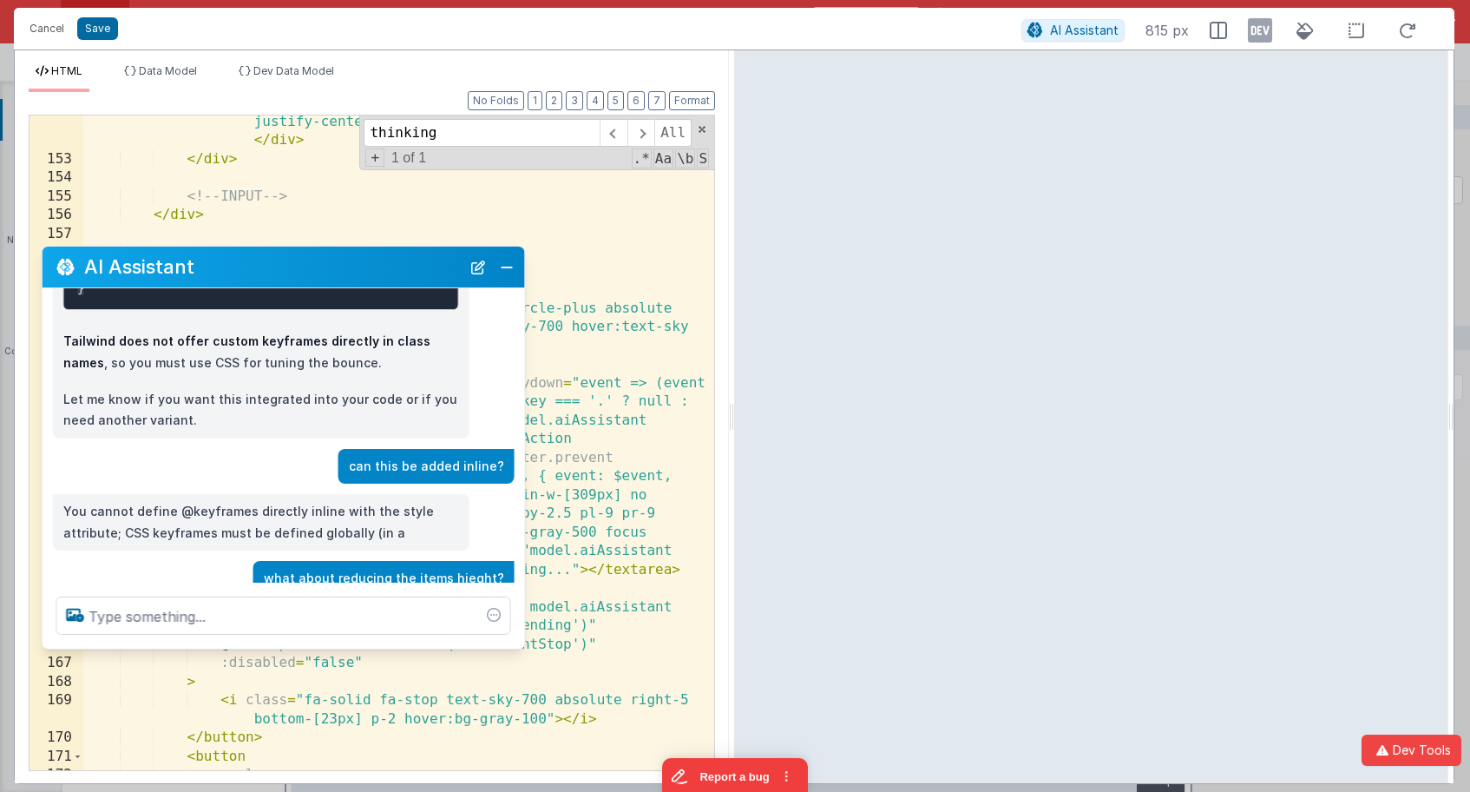
scroll to position [844, 0]
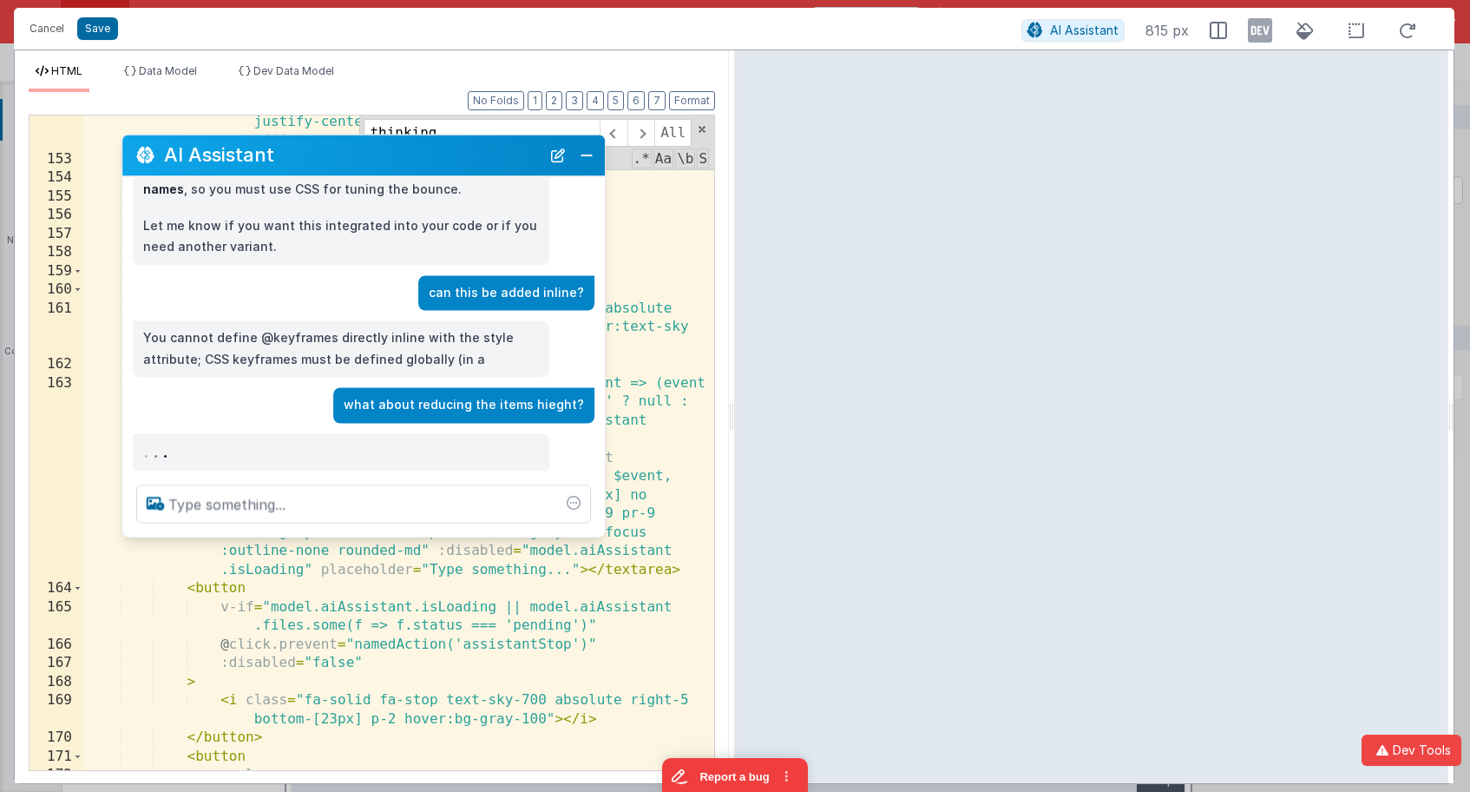
drag, startPoint x: 391, startPoint y: 273, endPoint x: 470, endPoint y: 161, distance: 136.8
click at [470, 161] on h2 "AI Assistant" at bounding box center [352, 155] width 377 height 21
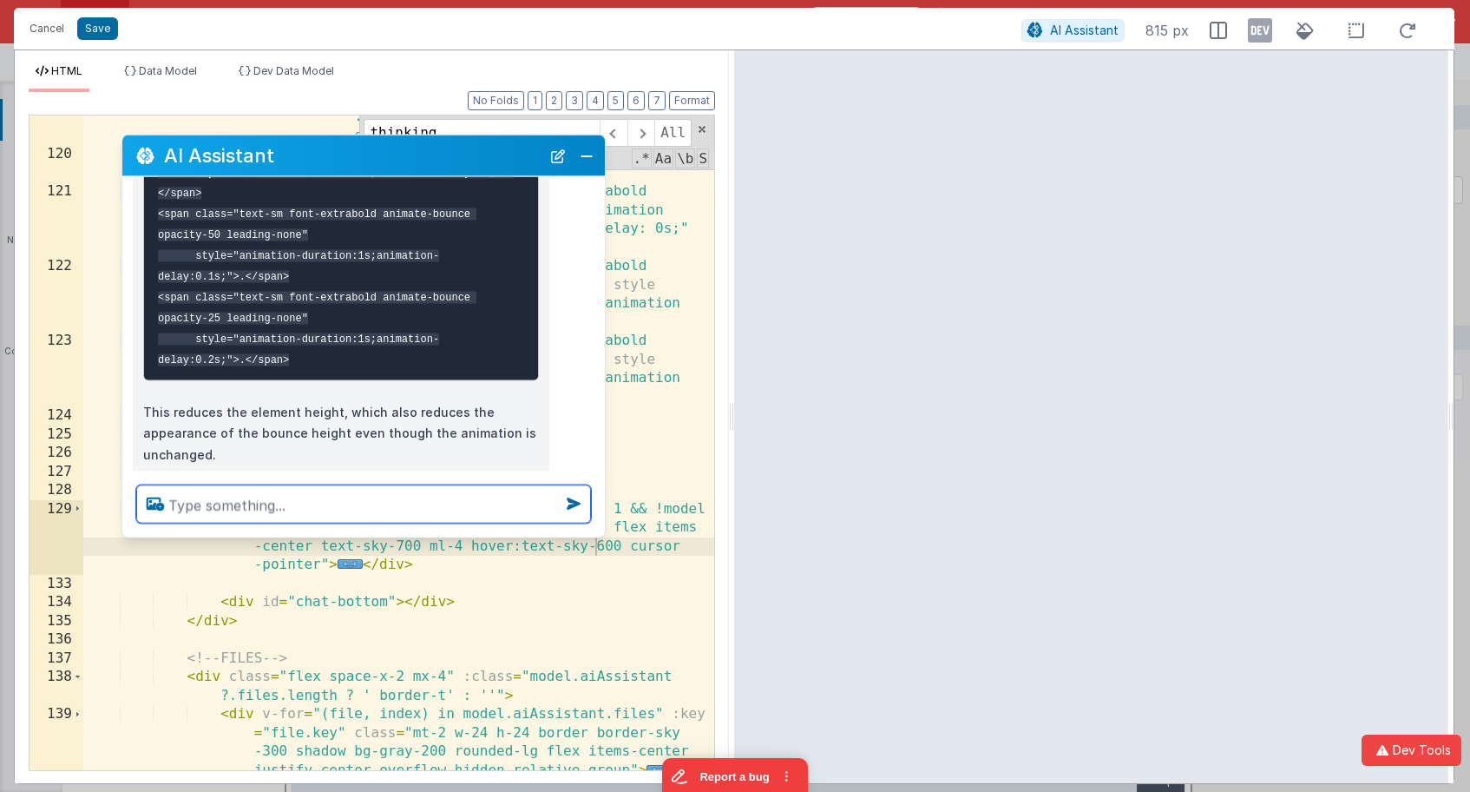
scroll to position [1509, 0]
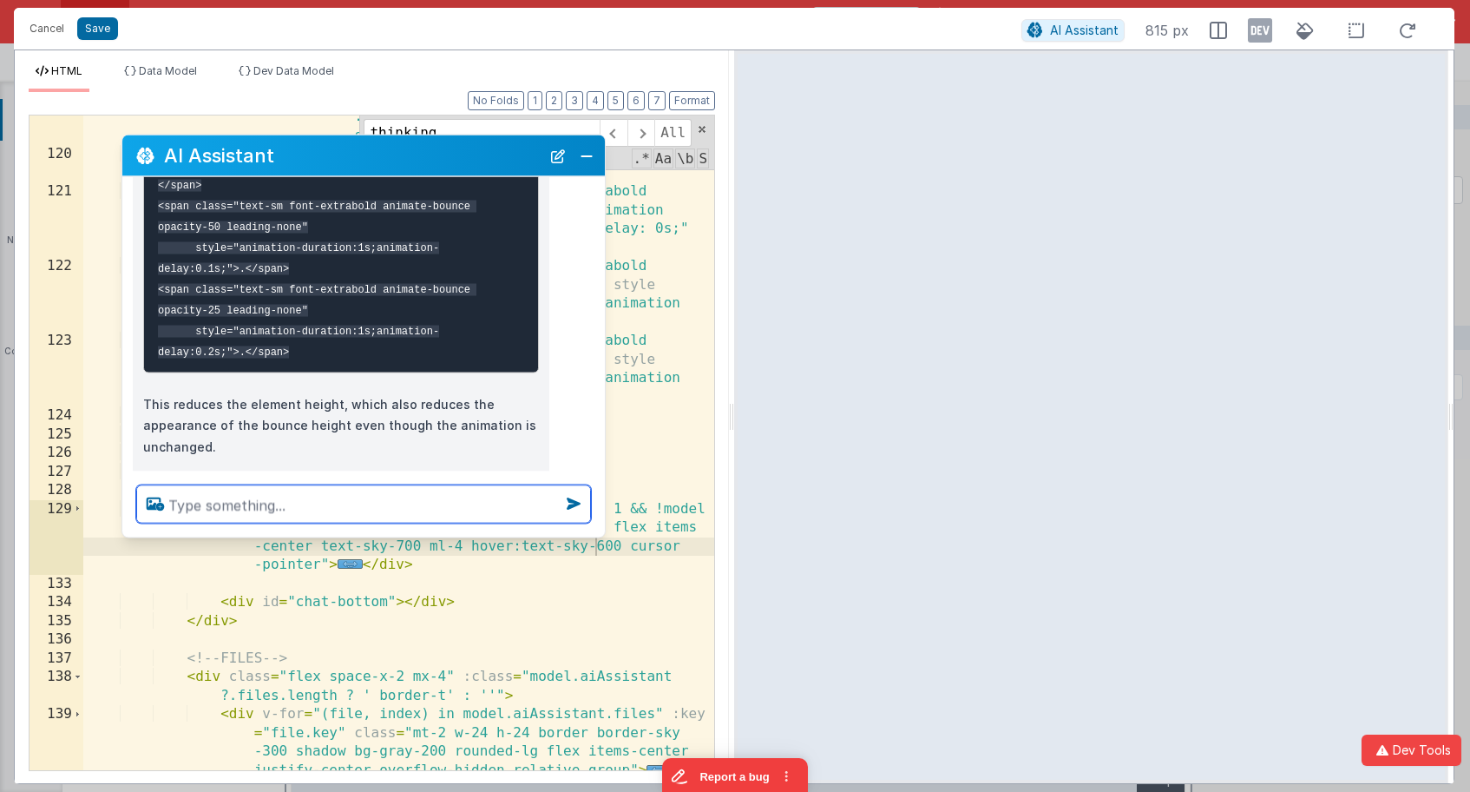
click at [405, 501] on textarea at bounding box center [363, 504] width 455 height 38
type textarea "or could a scale beapplied vertically only"
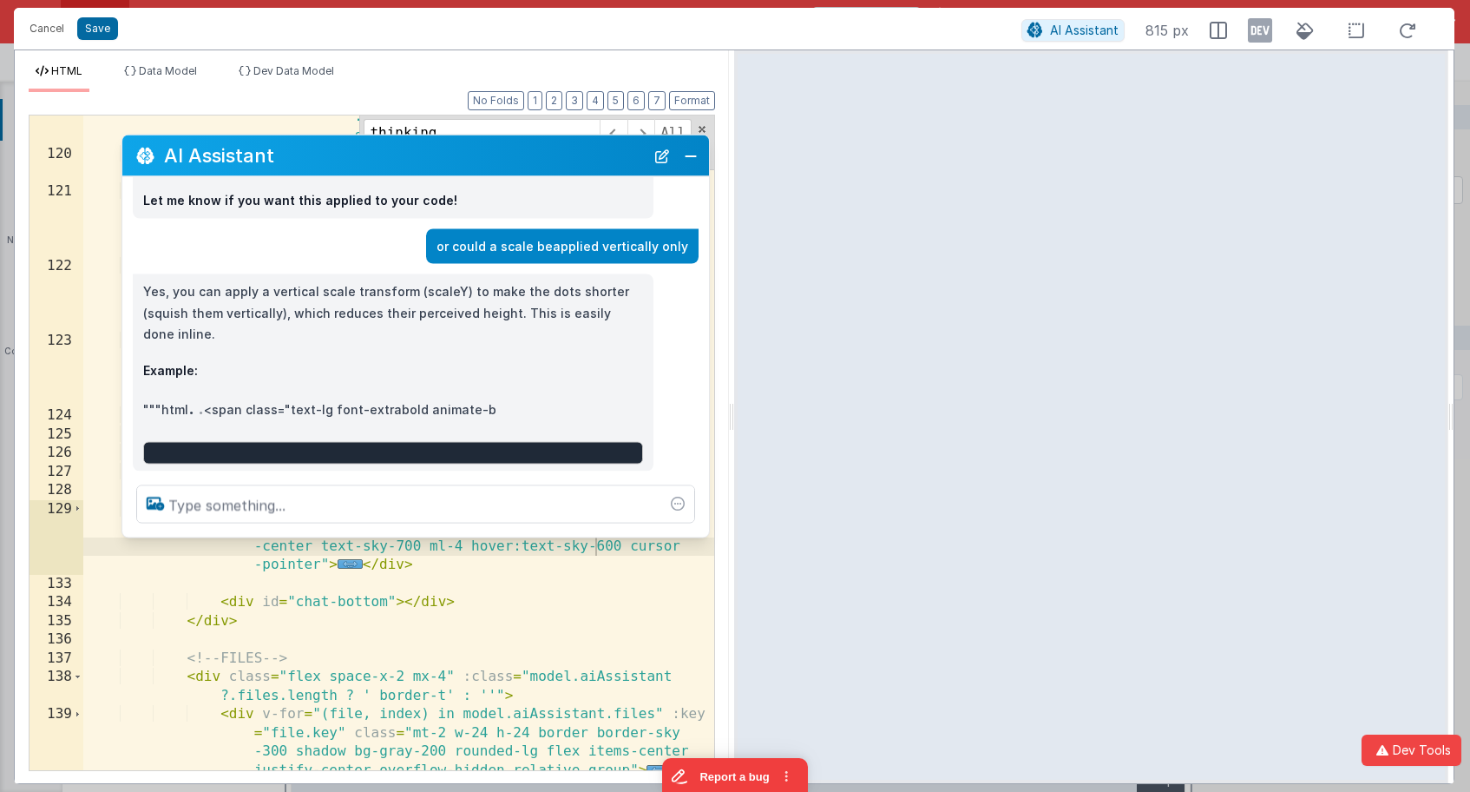
drag, startPoint x: 603, startPoint y: 429, endPoint x: 704, endPoint y: 430, distance: 100.7
click at [704, 430] on div "Yes, you can apply a vertical scale transform (scaleY) to make the dots shorter…" at bounding box center [415, 372] width 587 height 197
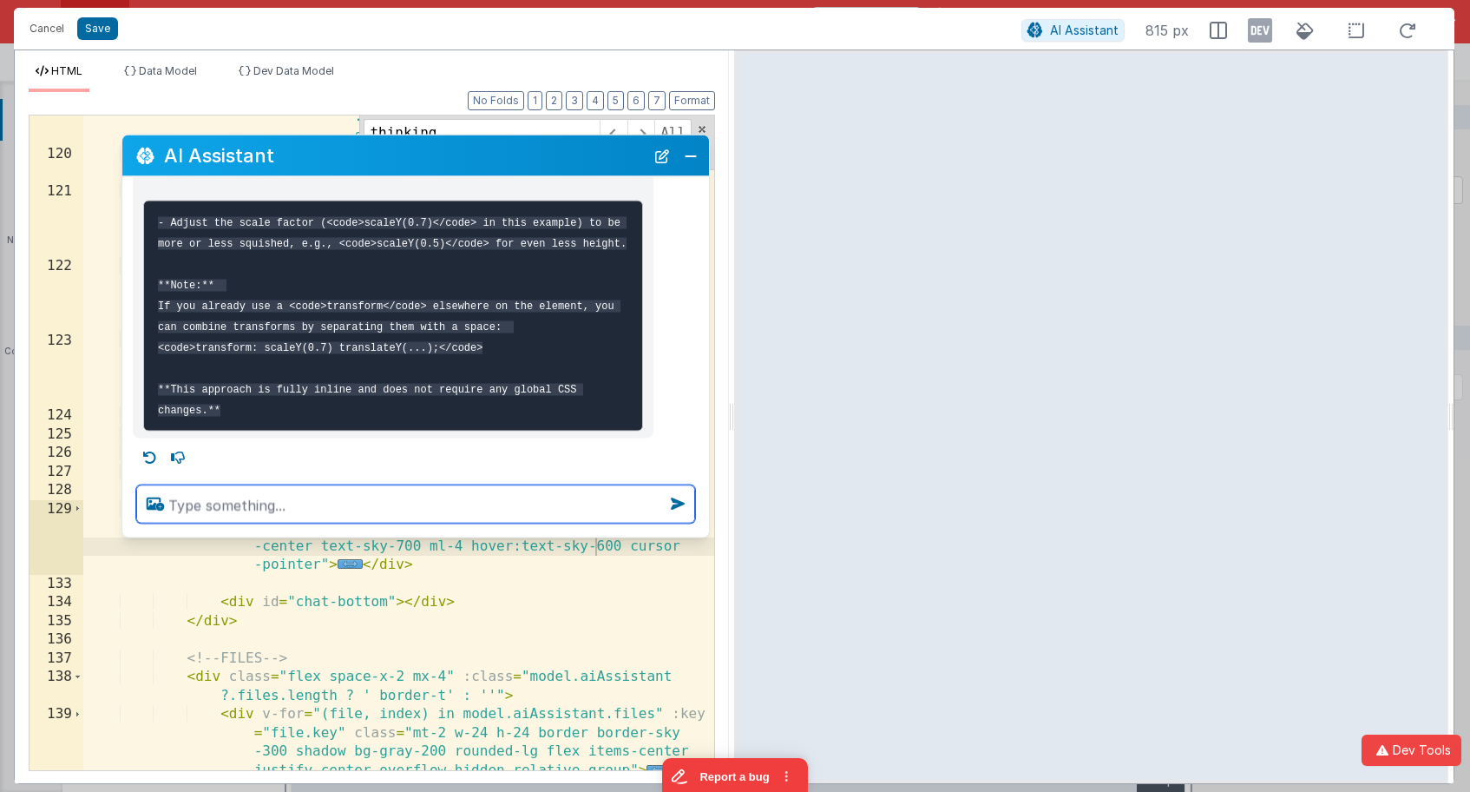
scroll to position [1842, 0]
click at [332, 509] on textarea at bounding box center [415, 504] width 559 height 38
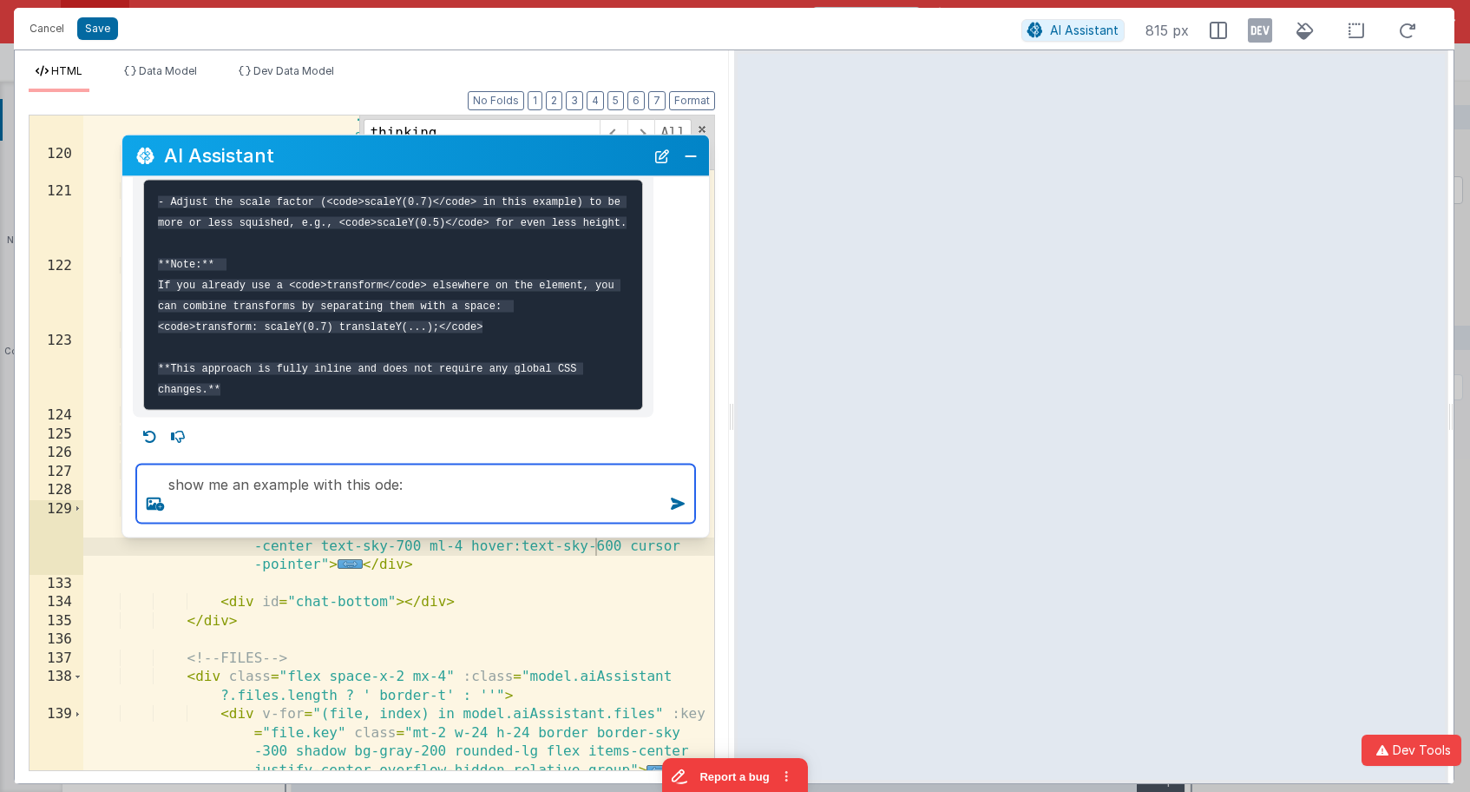
paste textarea "<span class="text-lg font-extrabold animate-bounce " style="animation-duration:…"
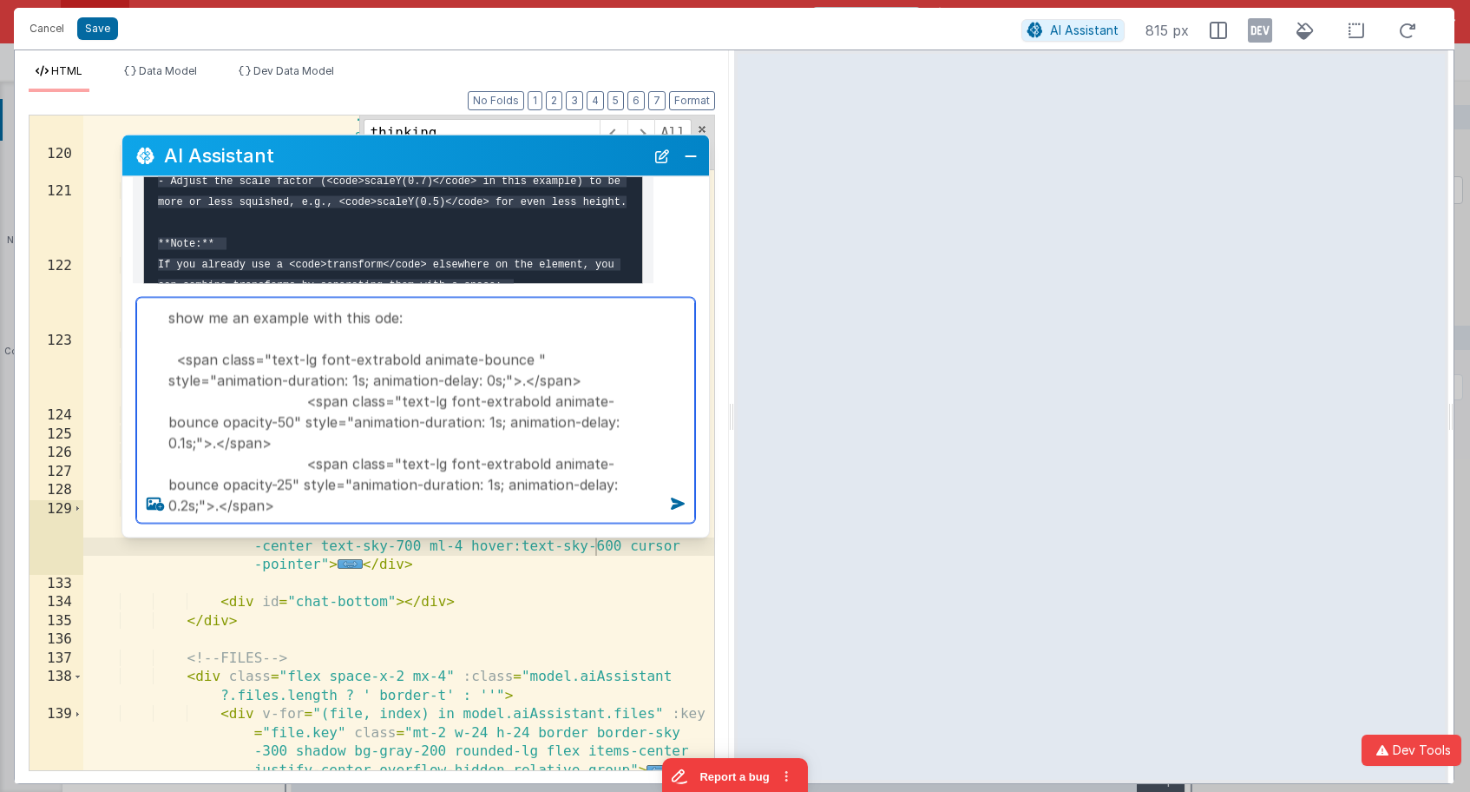
type textarea "show me an example with this ode: <span class="text-lg font-extrabold animate-b…"
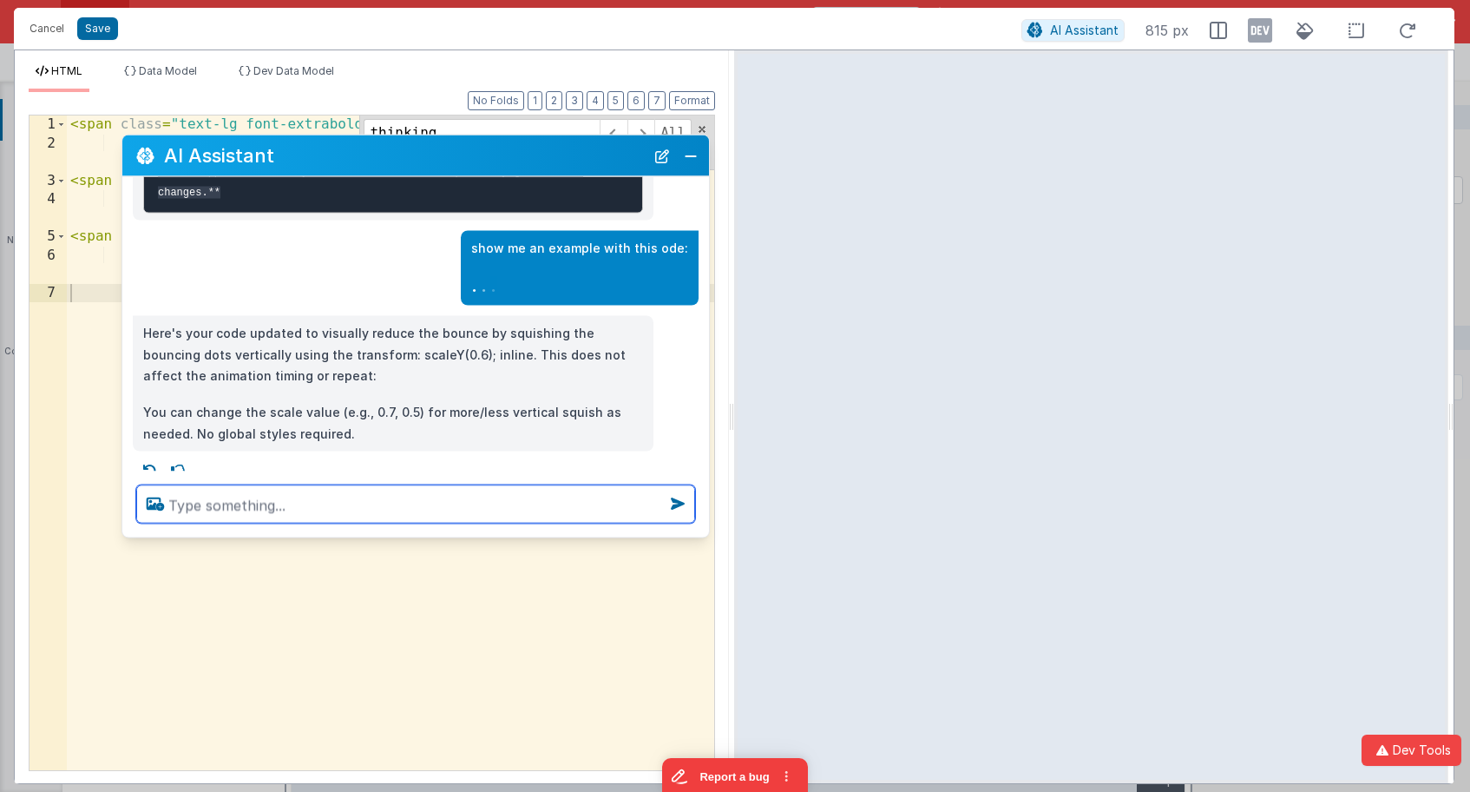
scroll to position [2073, 0]
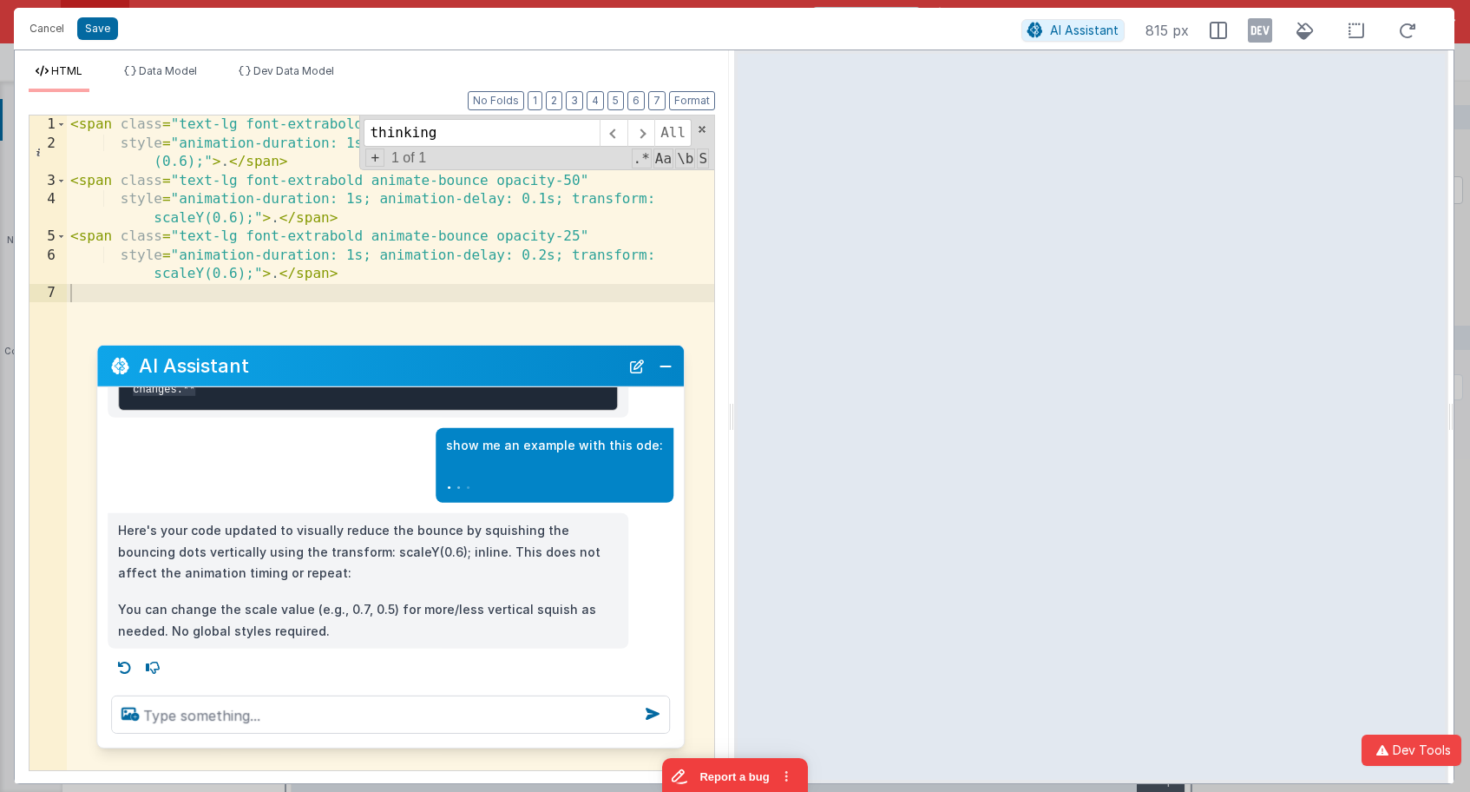
drag, startPoint x: 337, startPoint y: 157, endPoint x: 326, endPoint y: 344, distance: 186.9
click at [311, 369] on h2 "AI Assistant" at bounding box center [379, 365] width 481 height 21
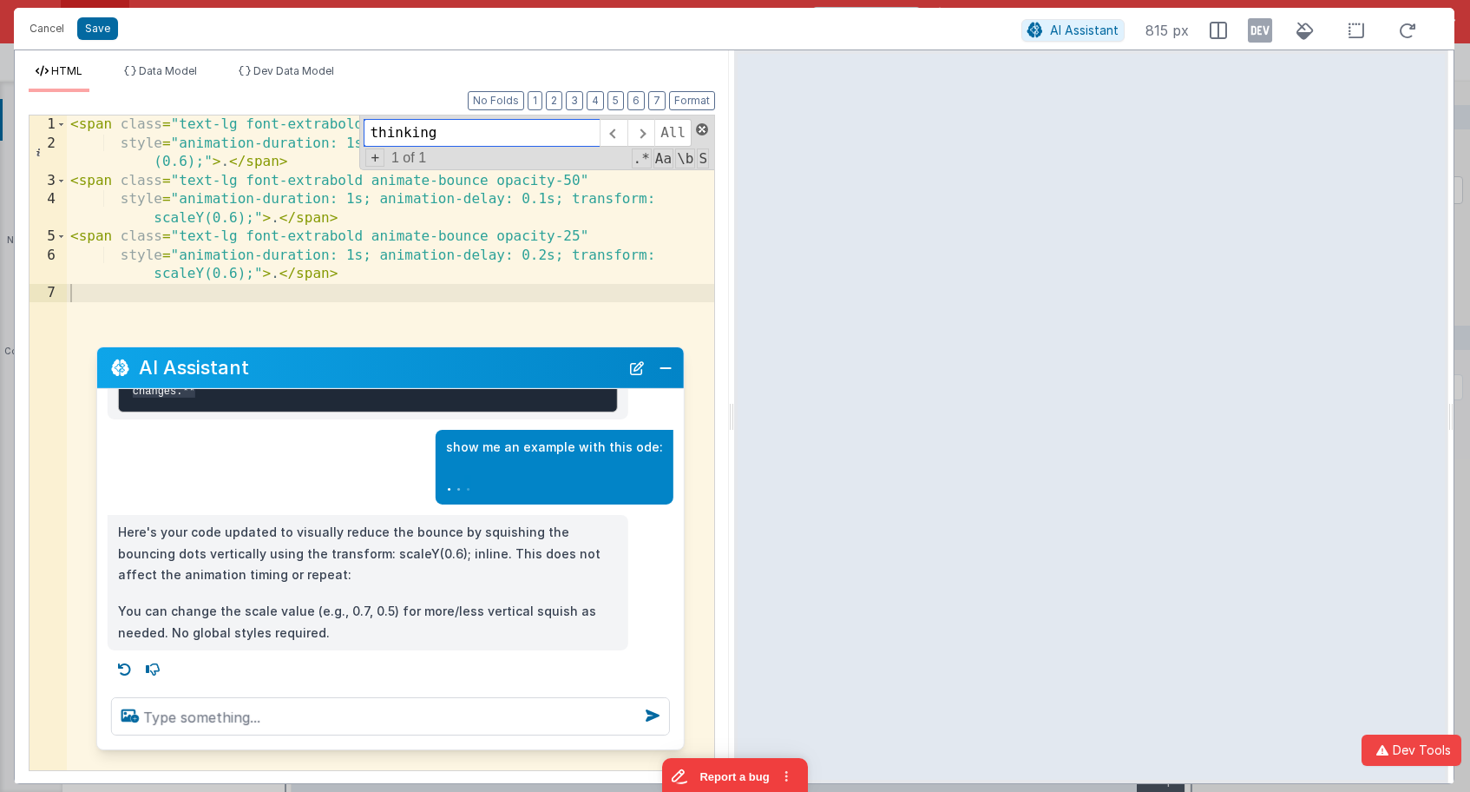
click at [703, 127] on span at bounding box center [702, 129] width 12 height 12
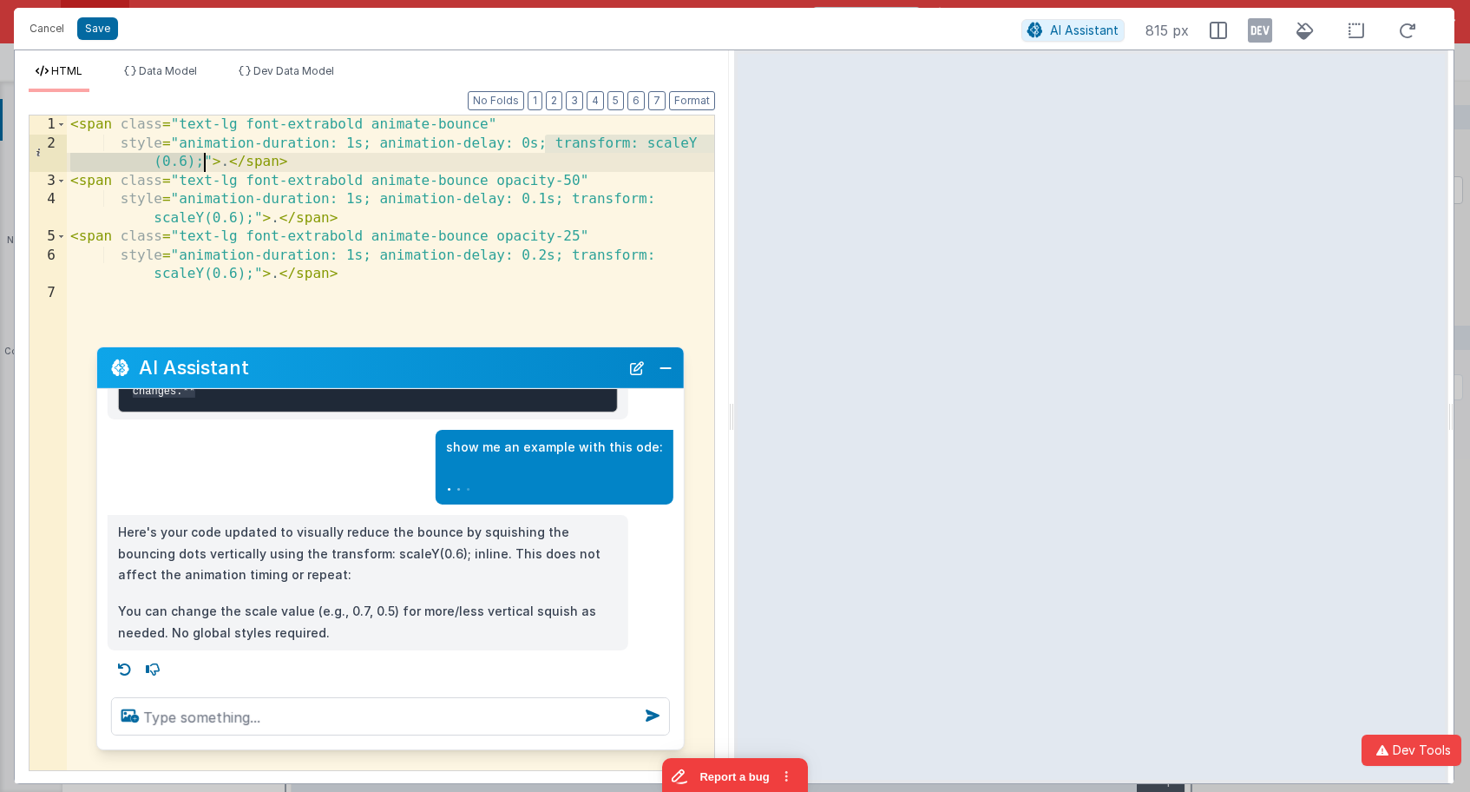
drag, startPoint x: 549, startPoint y: 145, endPoint x: 200, endPoint y: 163, distance: 349.4
click at [200, 163] on div "< span class = "text-lg font-extrabold animate-bounce" style = "animation-durat…" at bounding box center [390, 461] width 647 height 692
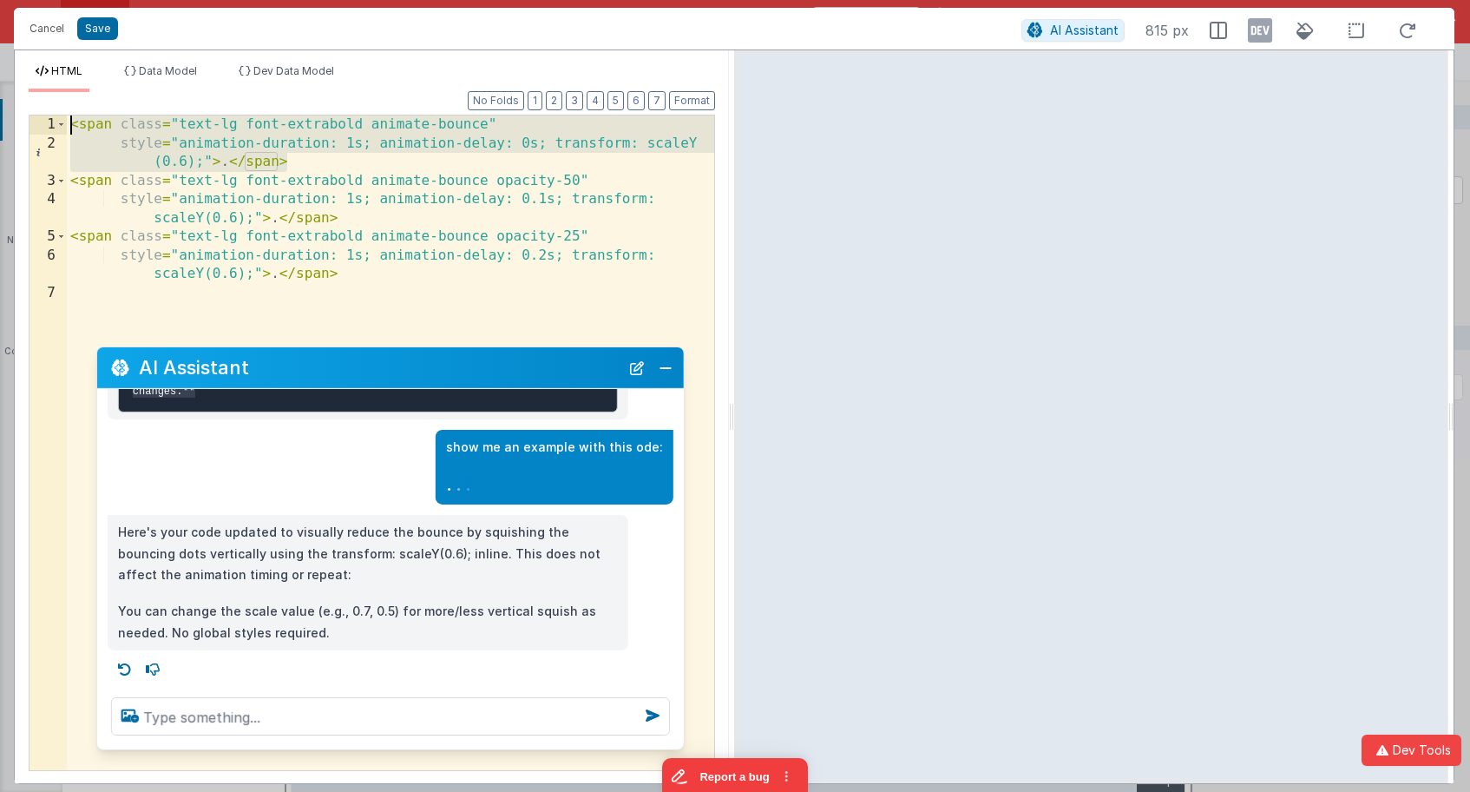
drag, startPoint x: 325, startPoint y: 158, endPoint x: 10, endPoint y: 115, distance: 317.2
click at [10, 115] on div "Cancel Save AI Assistant 815 px HTML Data Model Dev Data Model Format 7 6 5 4 3…" at bounding box center [735, 396] width 1470 height 792
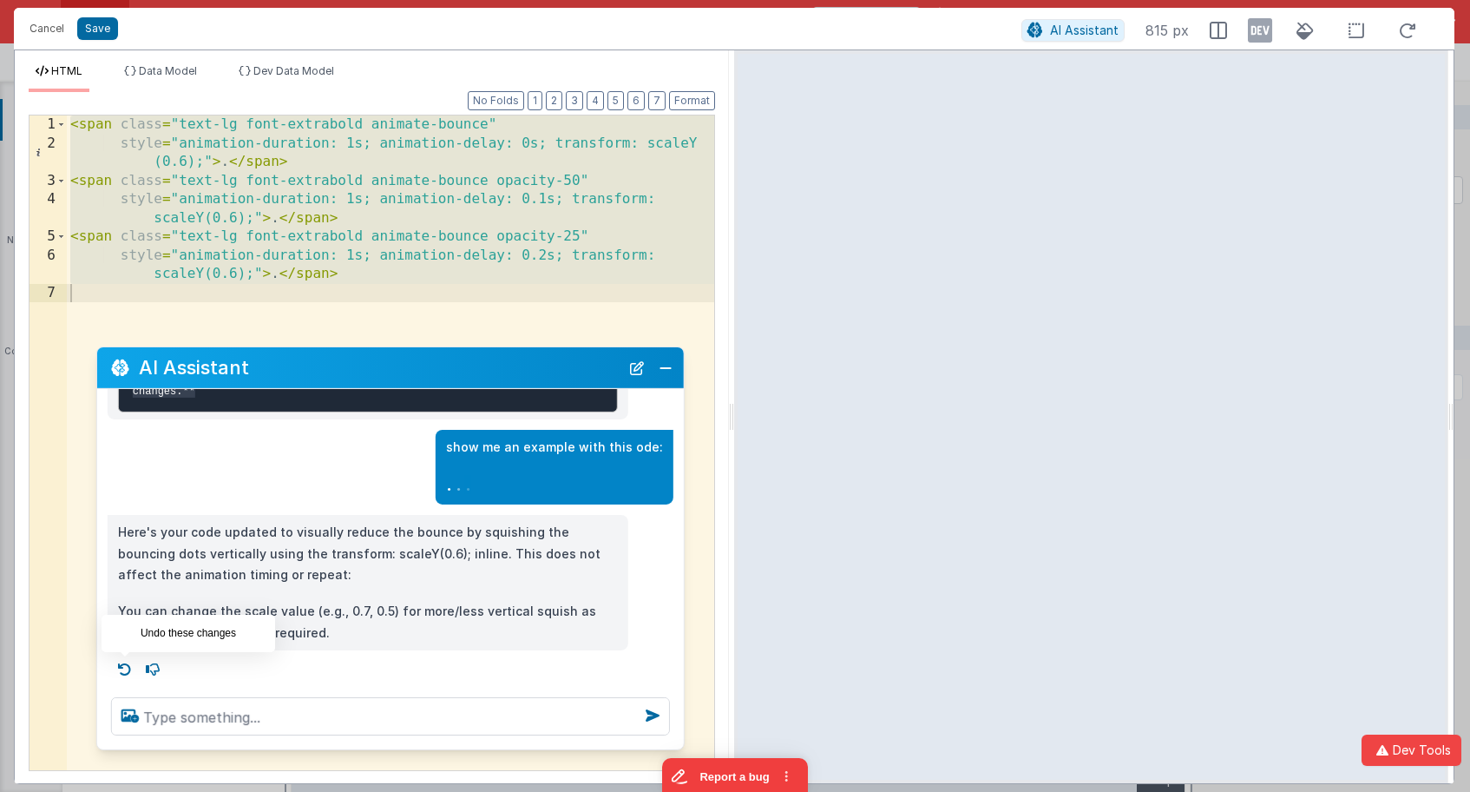
click at [127, 668] on icon at bounding box center [125, 669] width 28 height 28
type textarea "show me an example with this ode: <span class="text-lg font-extrabold animate-b…"
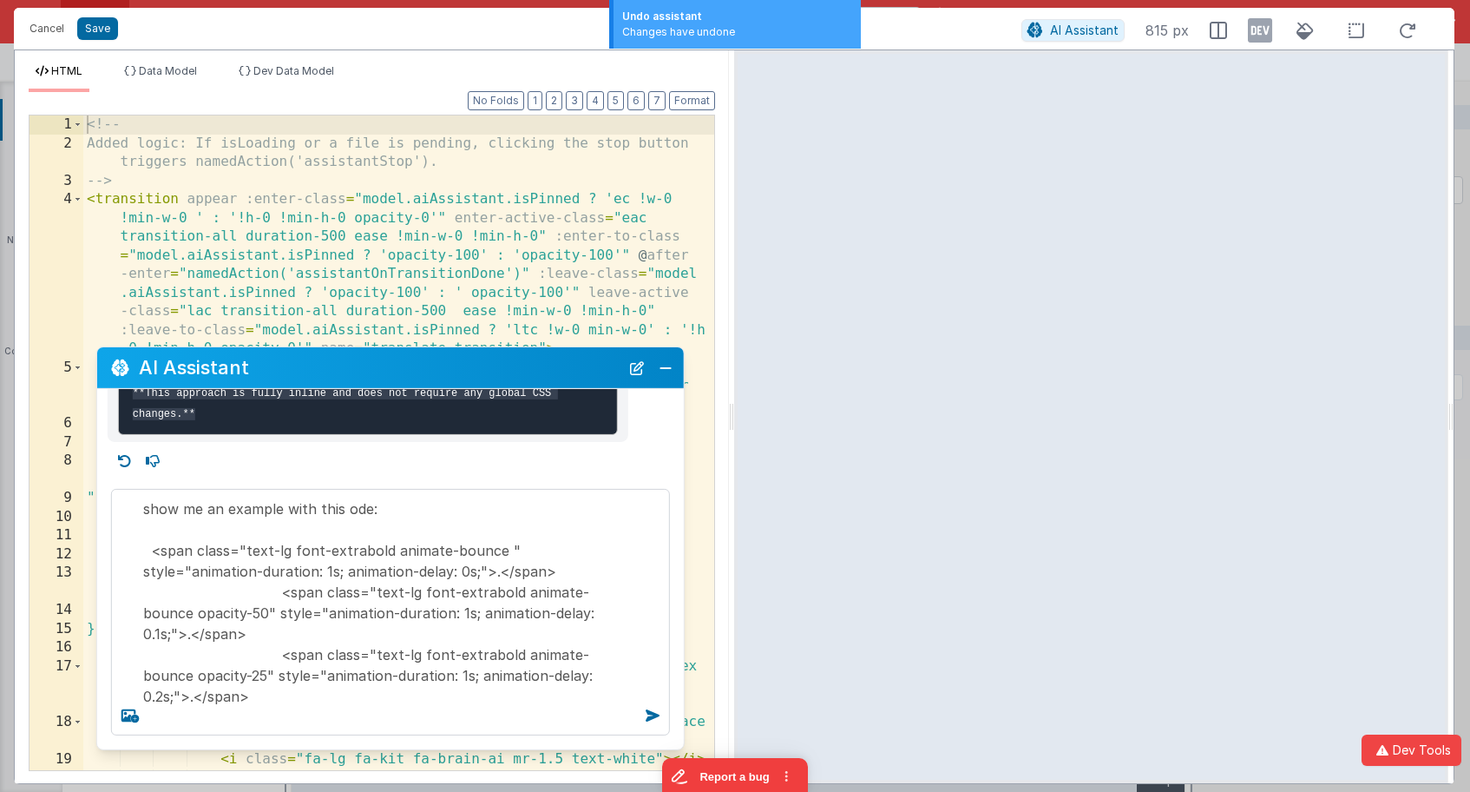
scroll to position [0, 0]
click at [665, 376] on button "Close" at bounding box center [665, 367] width 23 height 24
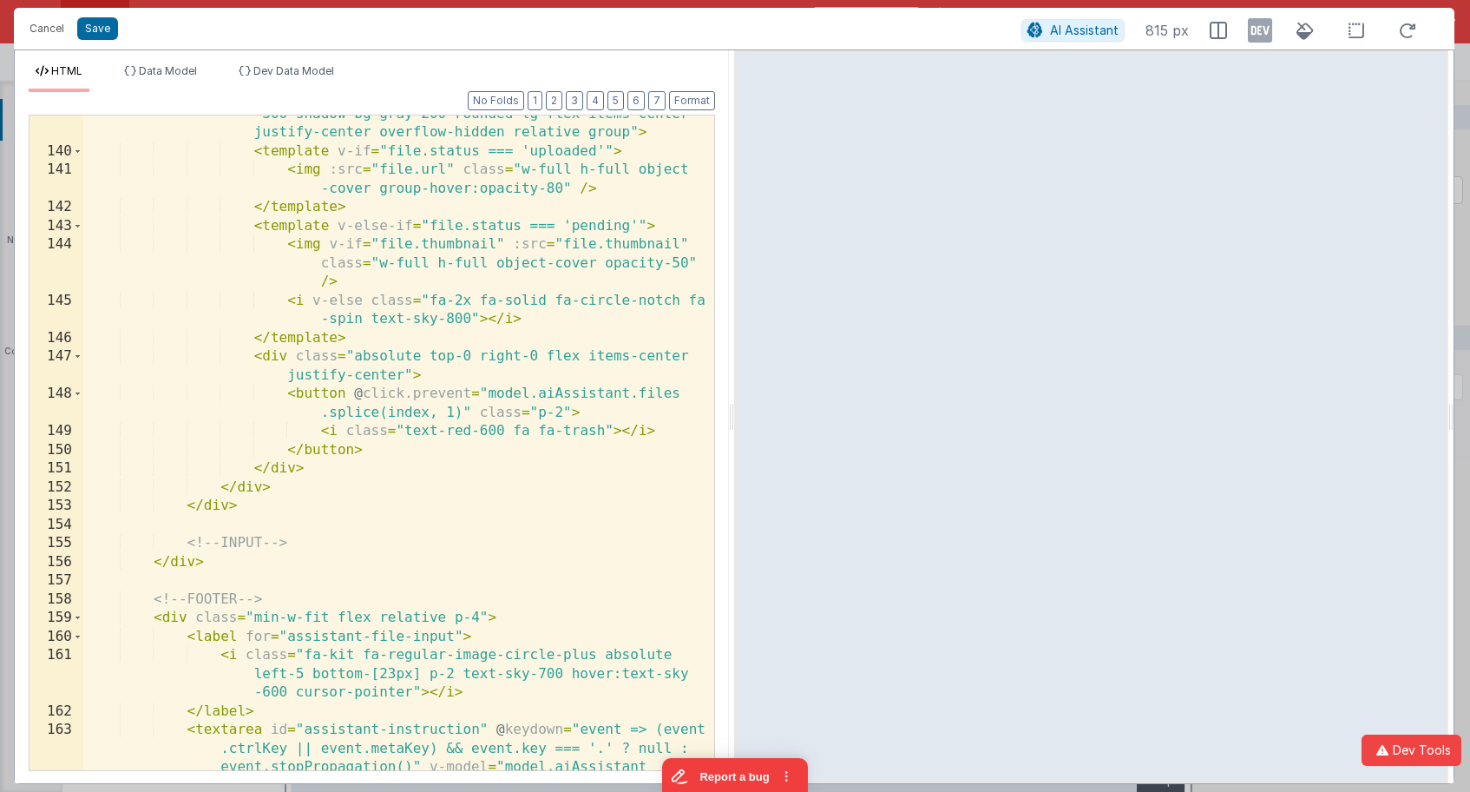
scroll to position [4974, 0]
click at [470, 398] on div "< div v-for = "(file, index) in model.aiAssistant.files" :key = "file.key" clas…" at bounding box center [398, 535] width 631 height 935
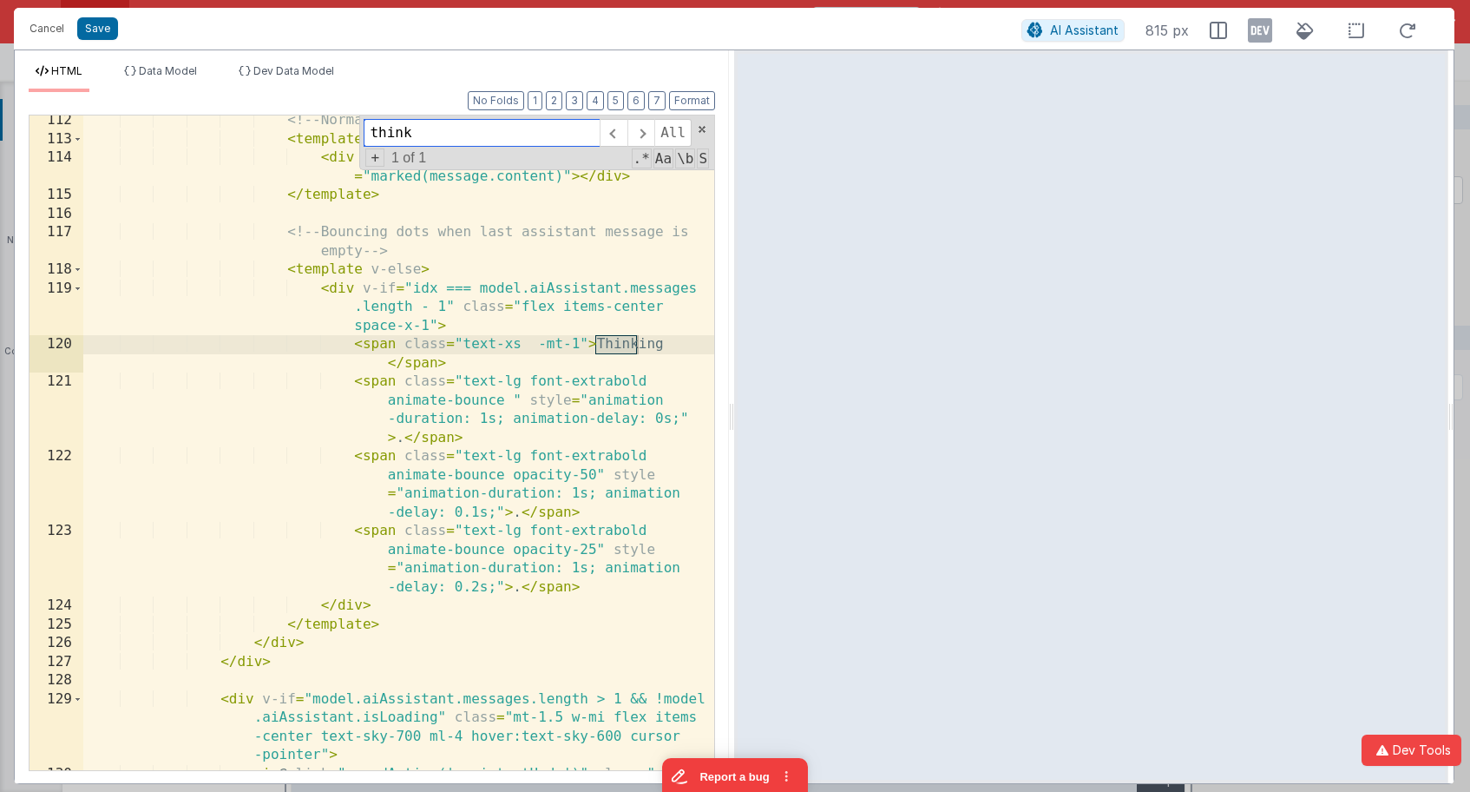
scroll to position [4036, 0]
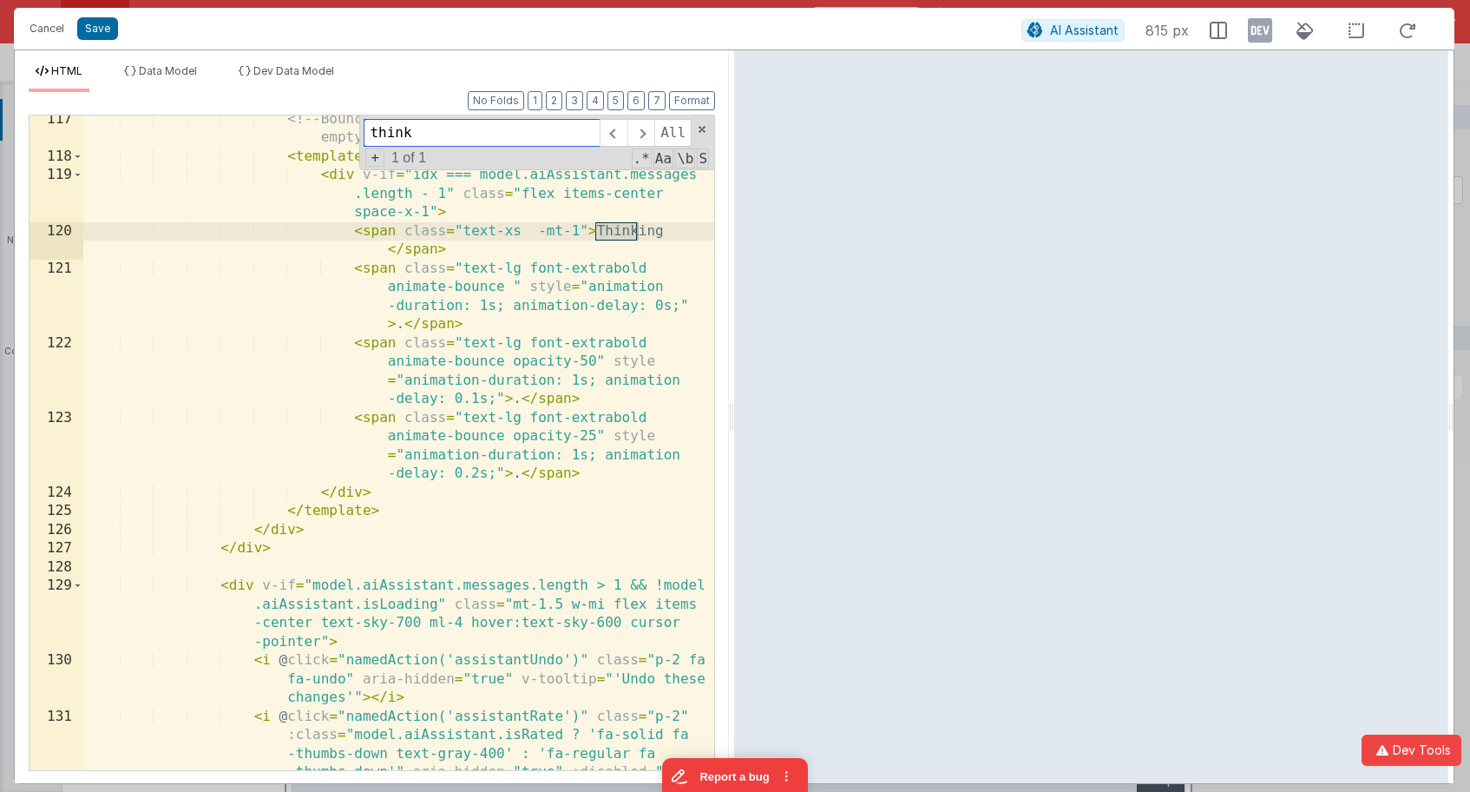
type input "think"
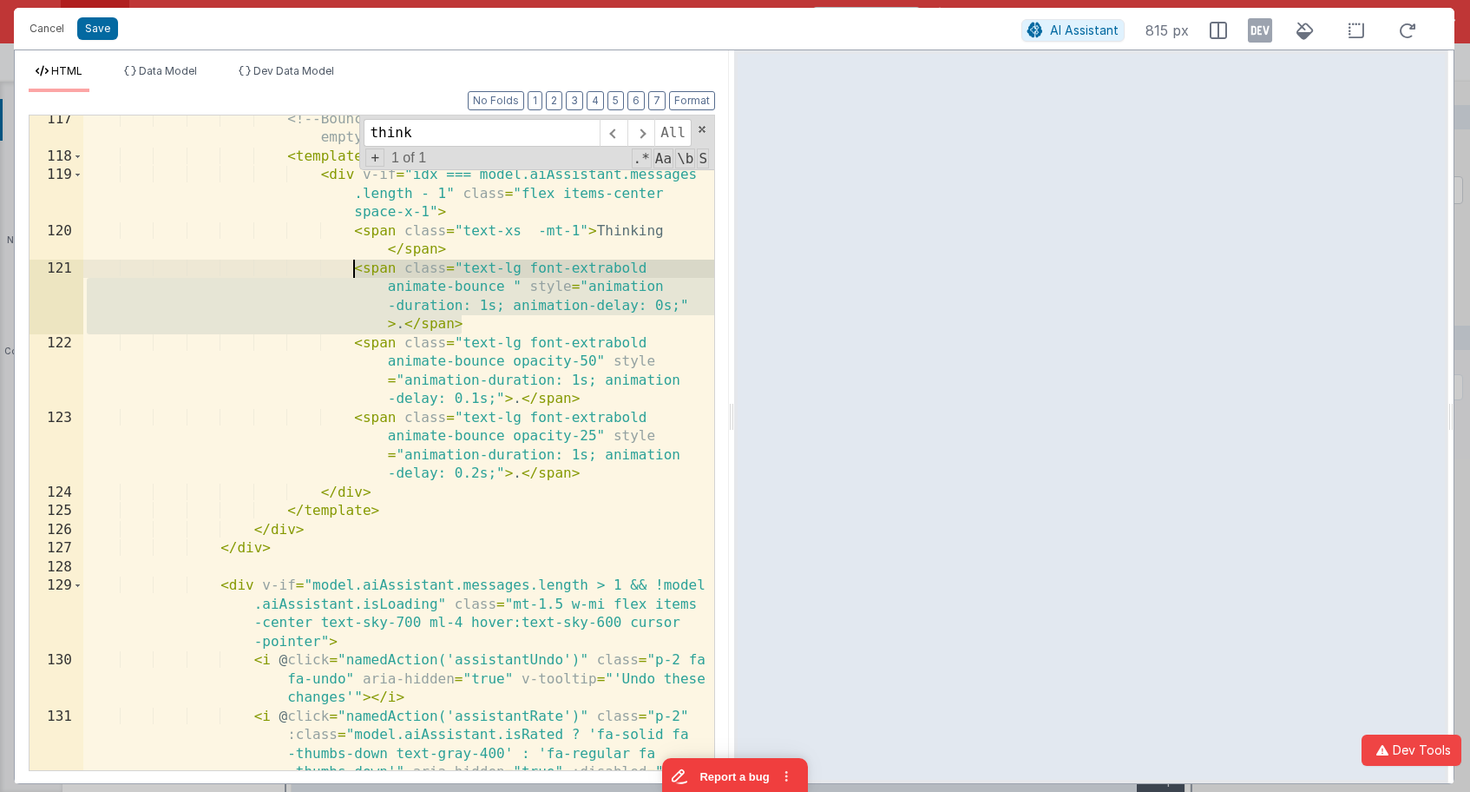
drag, startPoint x: 447, startPoint y: 317, endPoint x: 353, endPoint y: 273, distance: 103.3
click at [353, 273] on div "<!-- Bouncing dots when last assistant message is empty --> < template v-else >…" at bounding box center [398, 530] width 631 height 841
click at [482, 328] on div "<!-- Bouncing dots when last assistant message is empty --> < template v-else >…" at bounding box center [398, 530] width 631 height 841
drag, startPoint x: 483, startPoint y: 326, endPoint x: 351, endPoint y: 274, distance: 142.6
click at [351, 274] on div "<!-- Bouncing dots when last assistant message is empty --> < template v-else >…" at bounding box center [398, 530] width 631 height 841
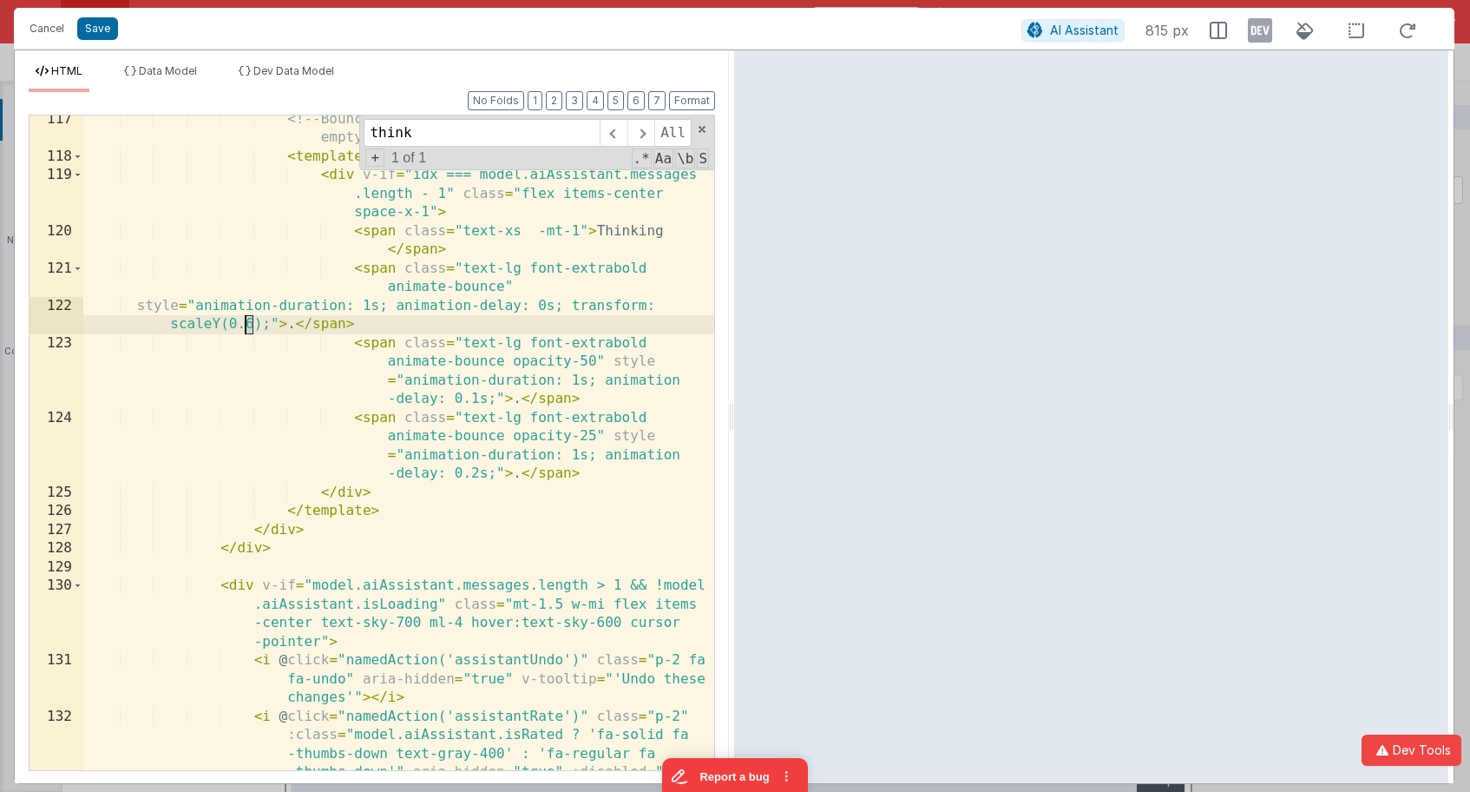
click at [246, 322] on div "<!-- Bouncing dots when last assistant message is empty --> < template v-else >…" at bounding box center [398, 530] width 631 height 841
drag, startPoint x: 568, startPoint y: 306, endPoint x: 269, endPoint y: 325, distance: 300.1
click at [269, 325] on div "<!-- Bouncing dots when last assistant message is empty --> < template v-else >…" at bounding box center [398, 530] width 631 height 841
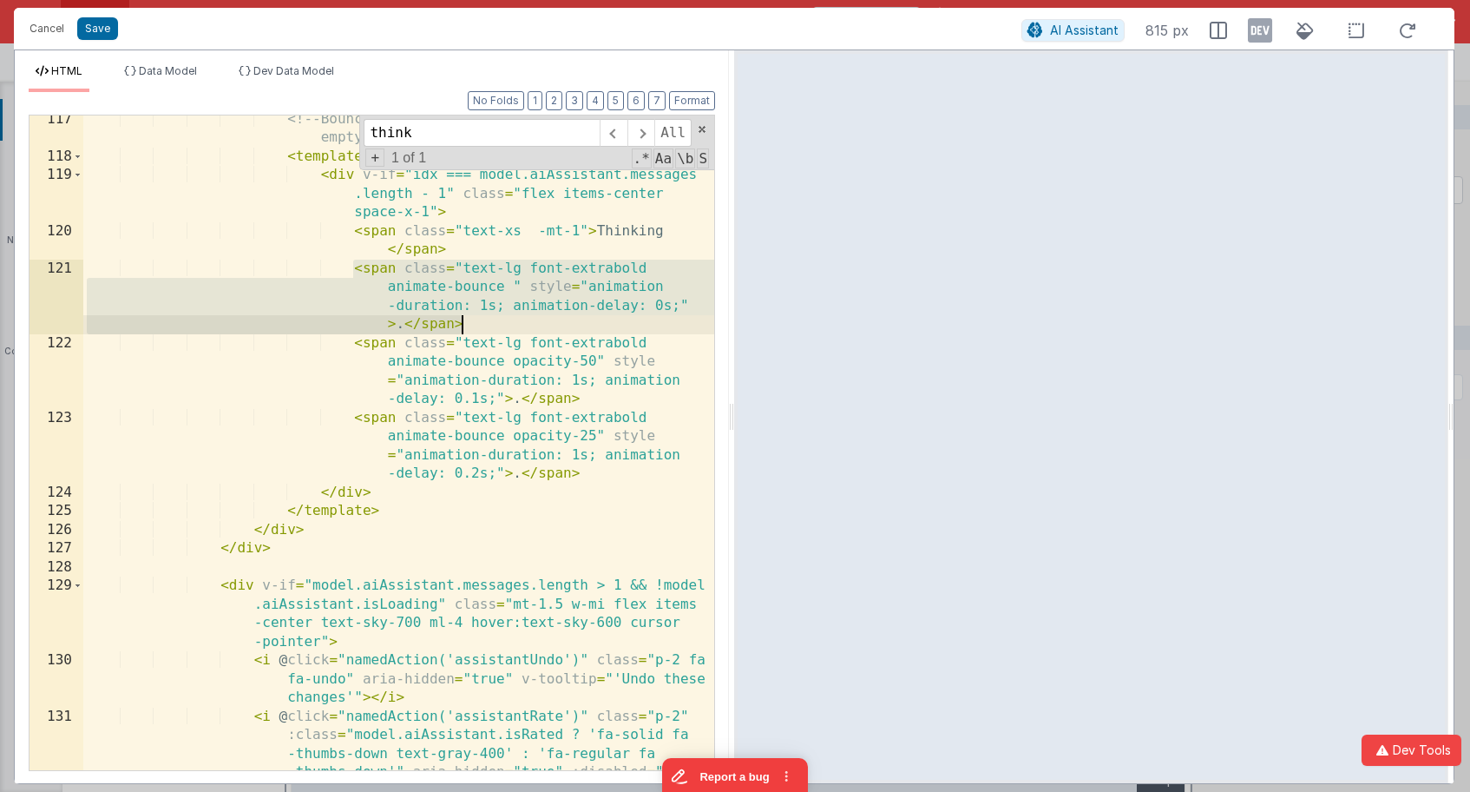
click at [595, 336] on div "<!-- Bouncing dots when last assistant message is empty --> < template v-else >…" at bounding box center [398, 530] width 631 height 841
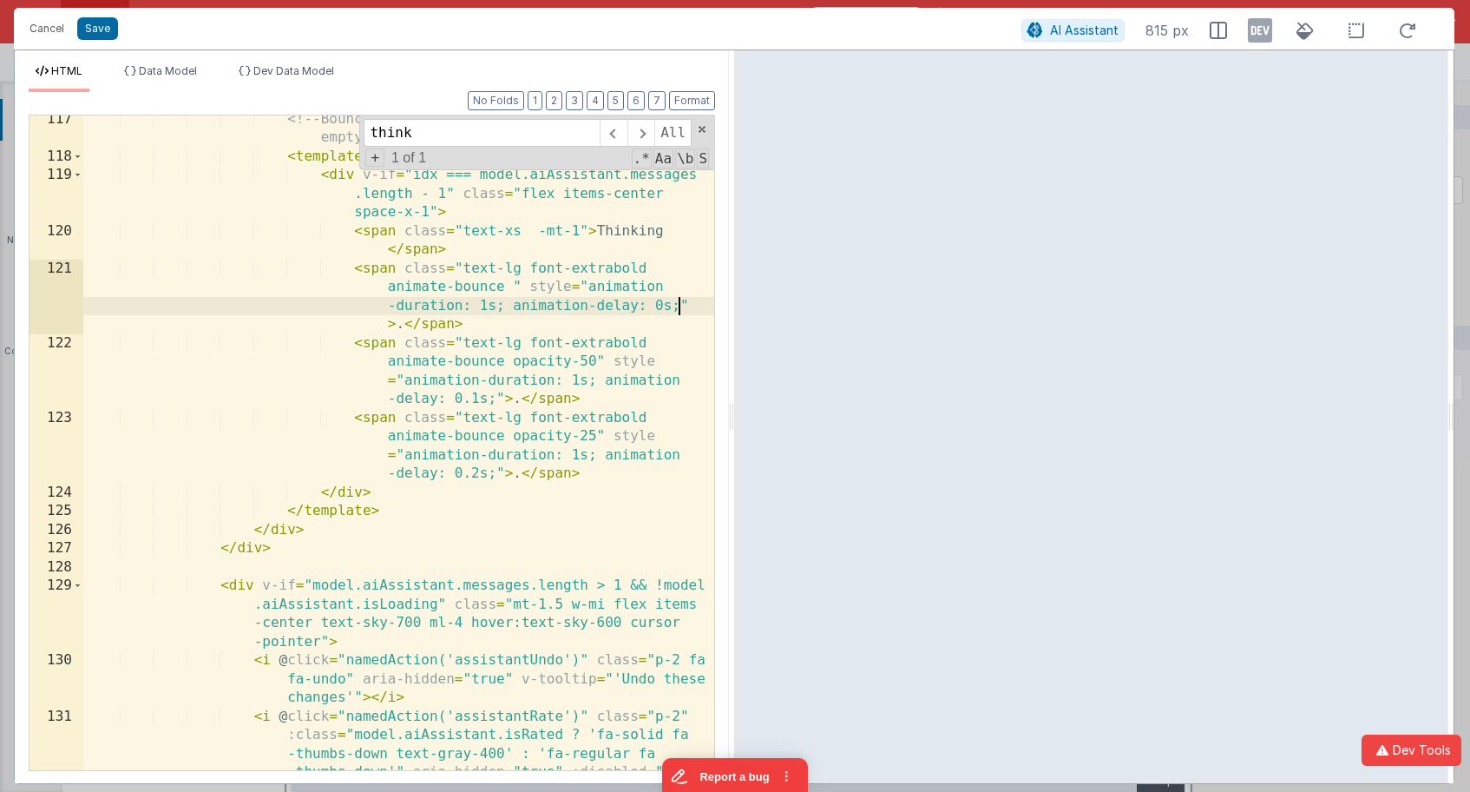
click at [680, 306] on div "<!-- Bouncing dots when last assistant message is empty --> < template v-else >…" at bounding box center [398, 530] width 631 height 841
paste textarea
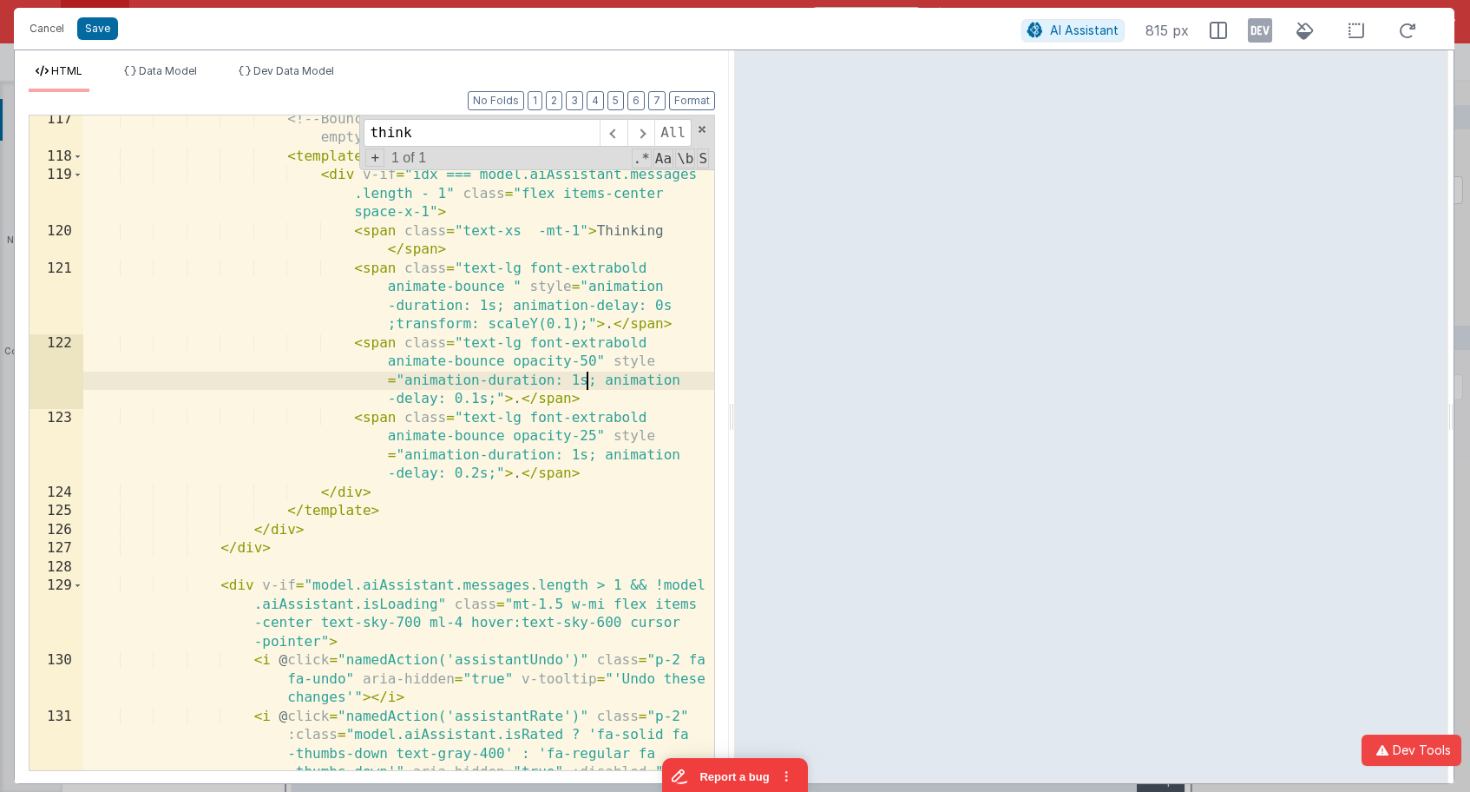
click at [586, 382] on div "<!-- Bouncing dots when last assistant message is empty --> < template v-else >…" at bounding box center [398, 530] width 631 height 841
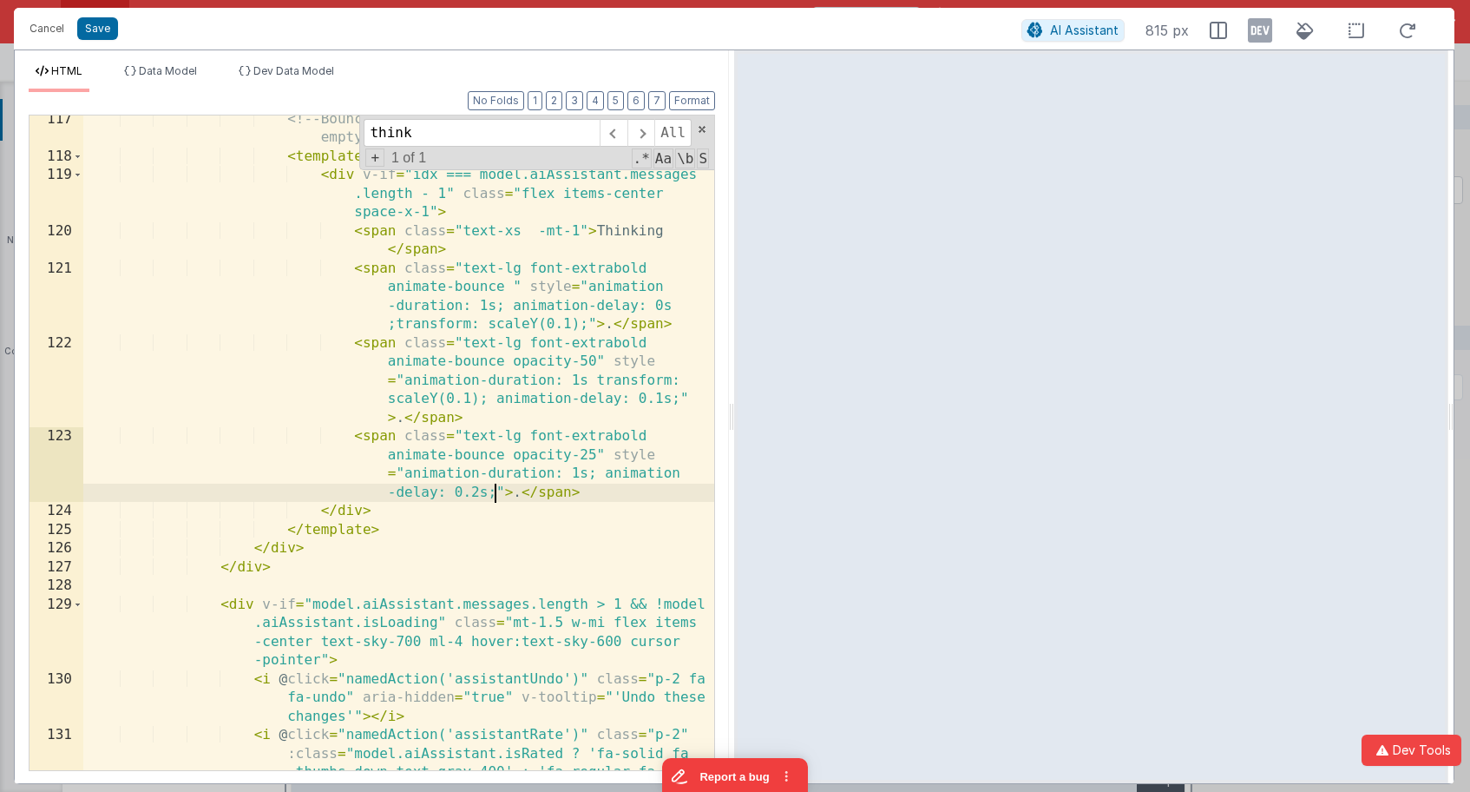
click at [492, 492] on div "<!-- Bouncing dots when last assistant message is empty --> < template v-else >…" at bounding box center [398, 530] width 631 height 841
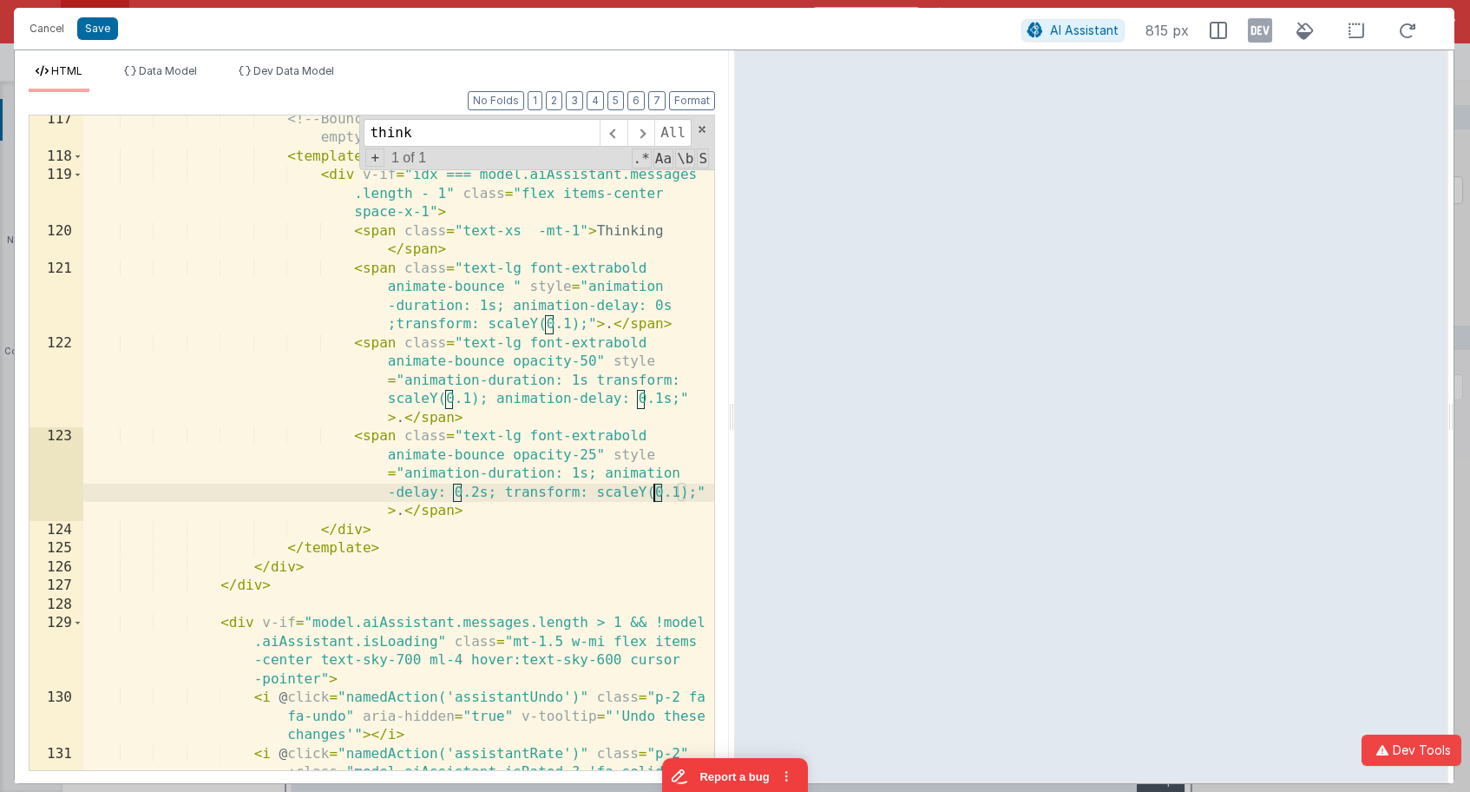
click at [655, 492] on div "<!-- Bouncing dots when last assistant message is empty --> < template v-else >…" at bounding box center [398, 530] width 631 height 841
drag, startPoint x: 679, startPoint y: 494, endPoint x: 663, endPoint y: 492, distance: 15.7
click at [663, 492] on div "<!-- Bouncing dots when last assistant message is empty --> < template v-else >…" at bounding box center [398, 530] width 631 height 841
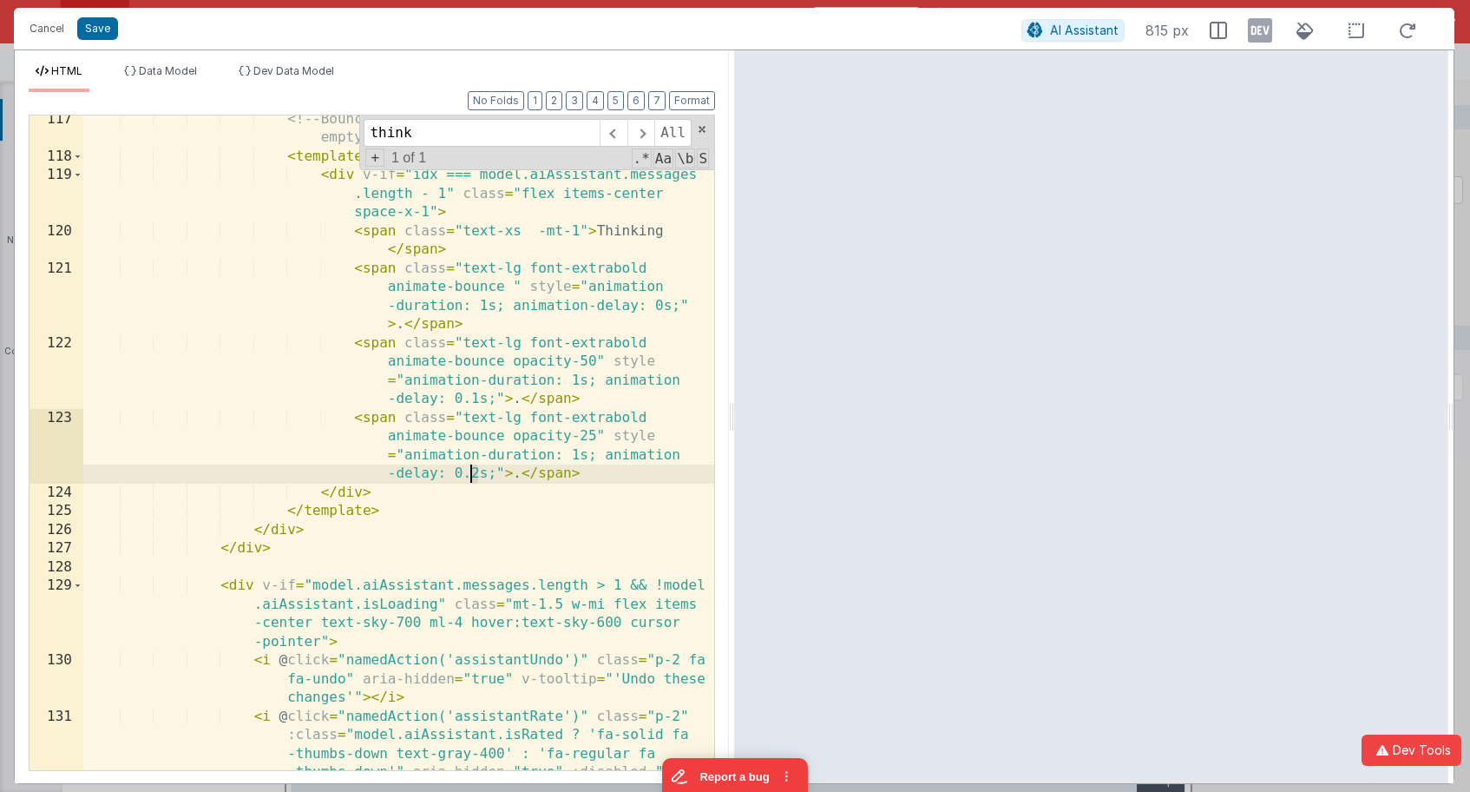
click at [472, 476] on div "<!-- Bouncing dots when last assistant message is empty --> < template v-else >…" at bounding box center [398, 530] width 631 height 841
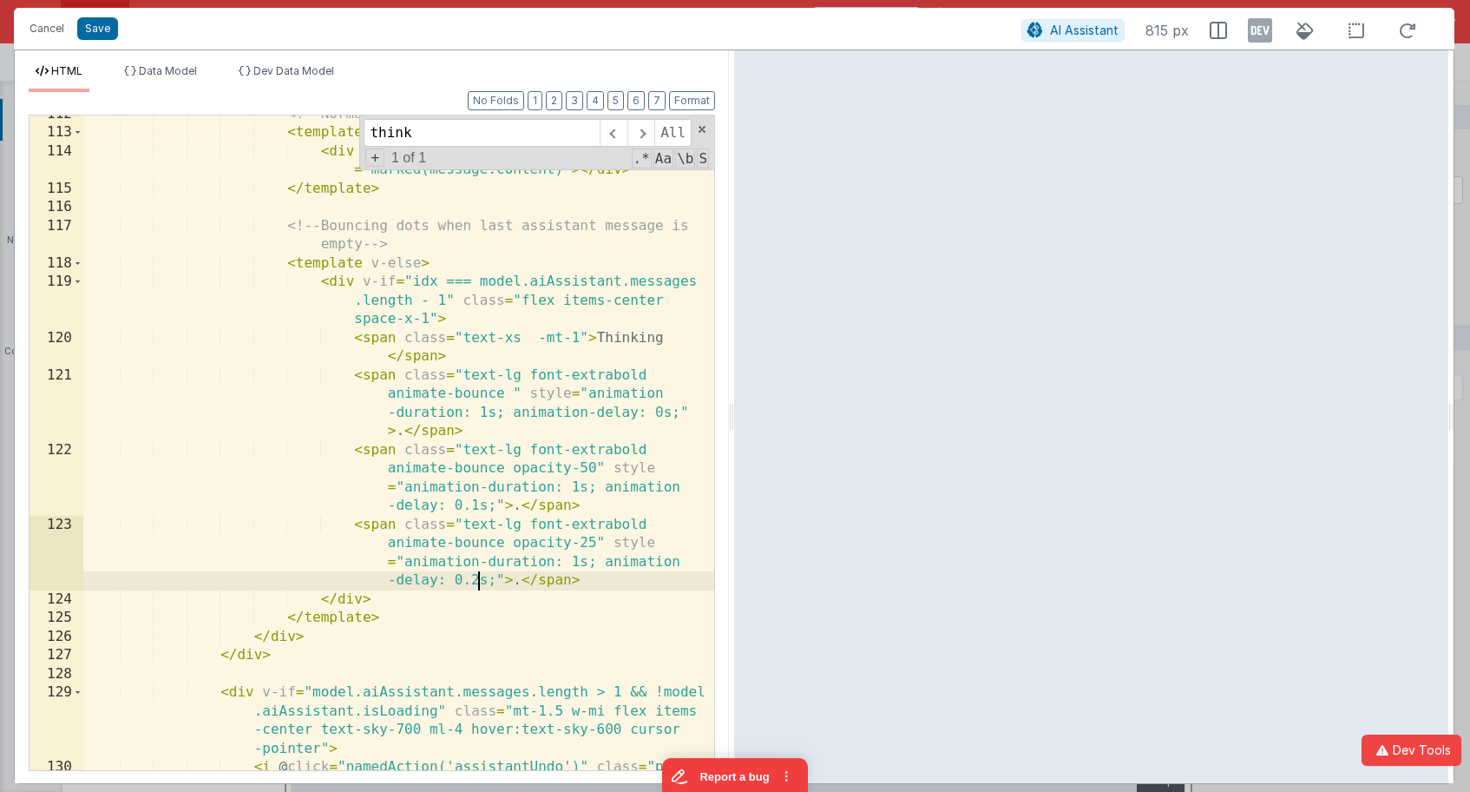
scroll to position [3929, 0]
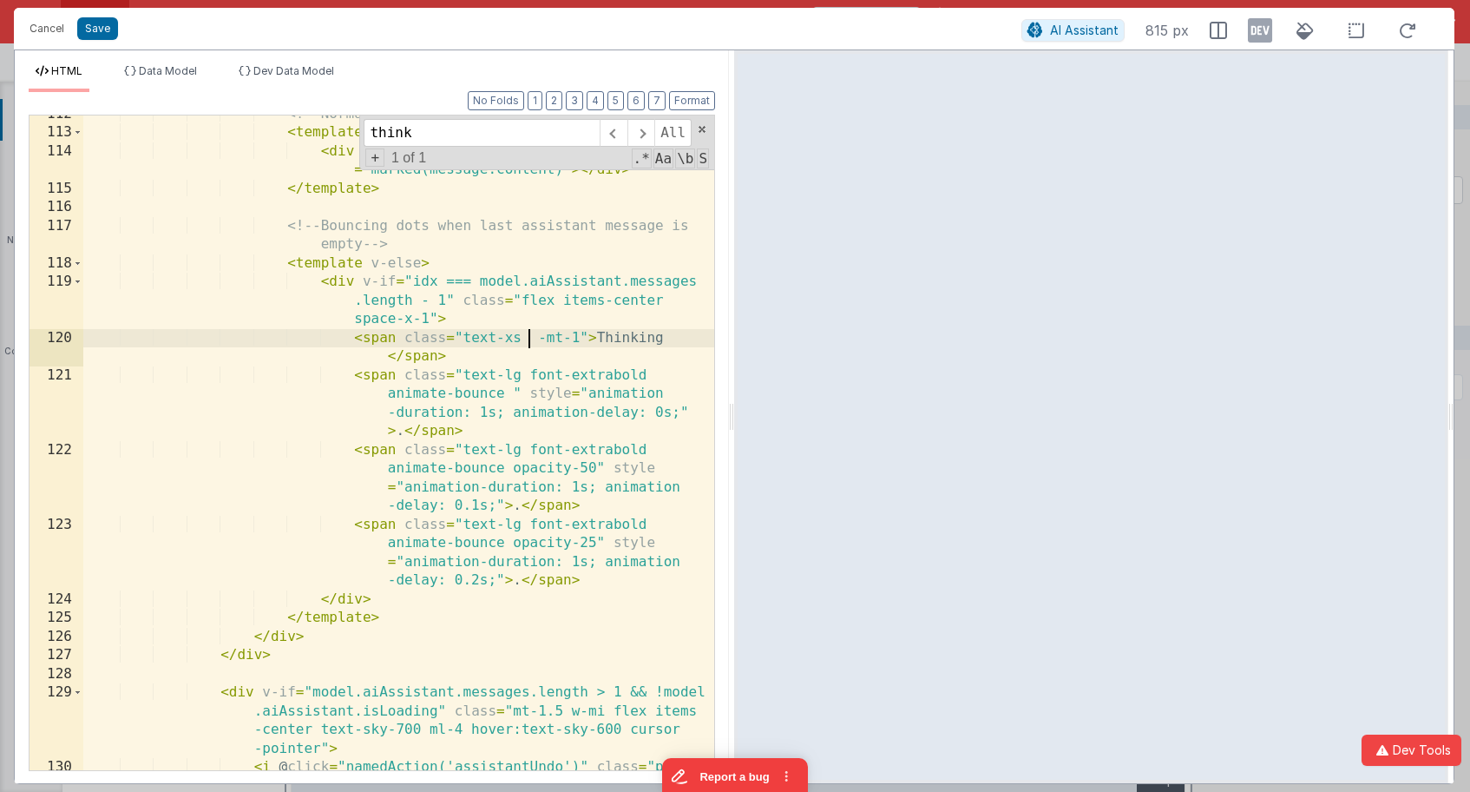
click at [528, 339] on div "<!-- Normal assistant content --> < template v-else-if = "message.content" > < …" at bounding box center [398, 469] width 631 height 729
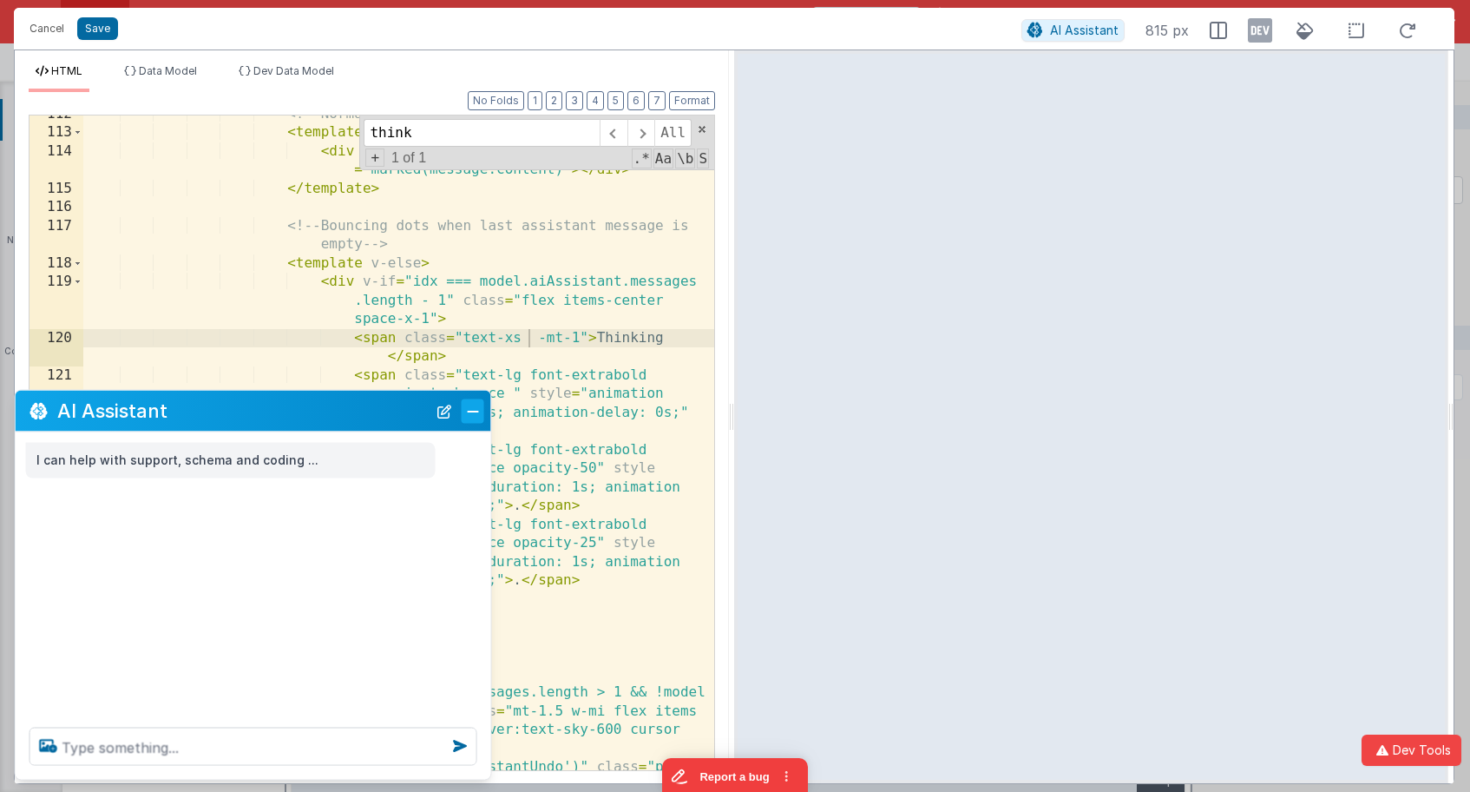
click at [467, 405] on button "Close" at bounding box center [473, 410] width 23 height 24
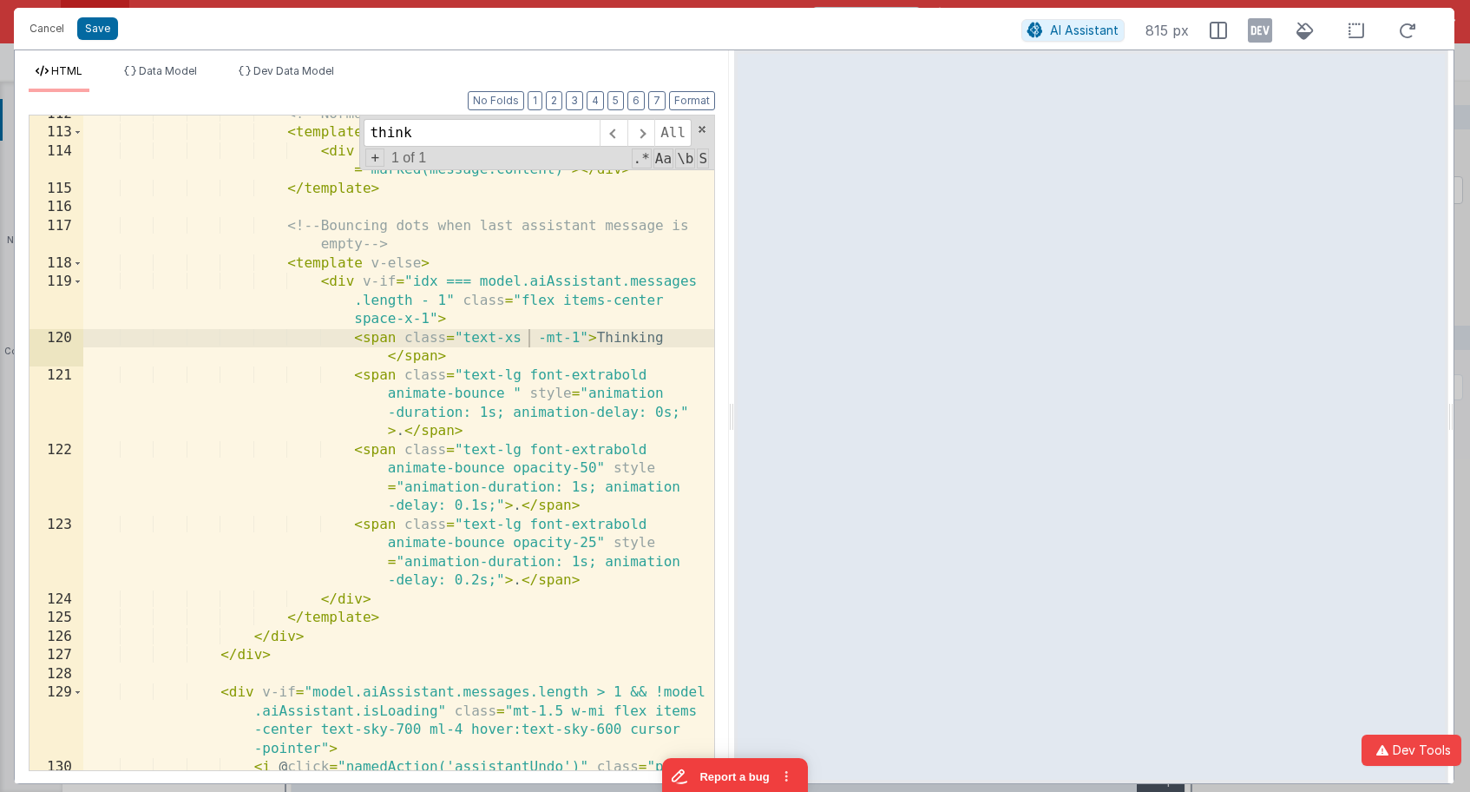
click at [534, 339] on div "<!-- Normal assistant content --> < template v-else-if = "message.content" > < …" at bounding box center [398, 469] width 631 height 729
click at [60, 39] on button "Cancel" at bounding box center [47, 28] width 52 height 24
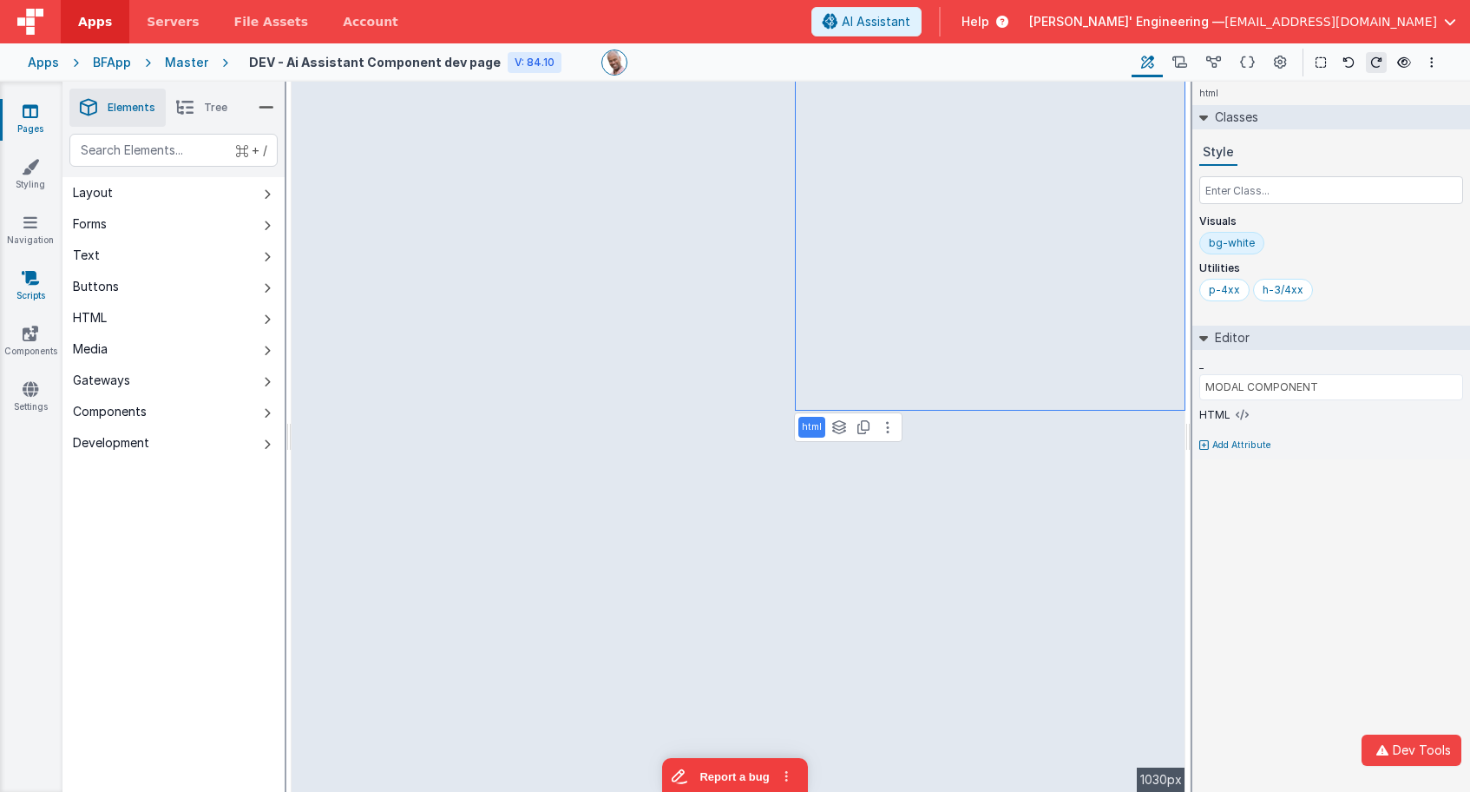
click at [36, 291] on link "Scripts" at bounding box center [30, 286] width 62 height 35
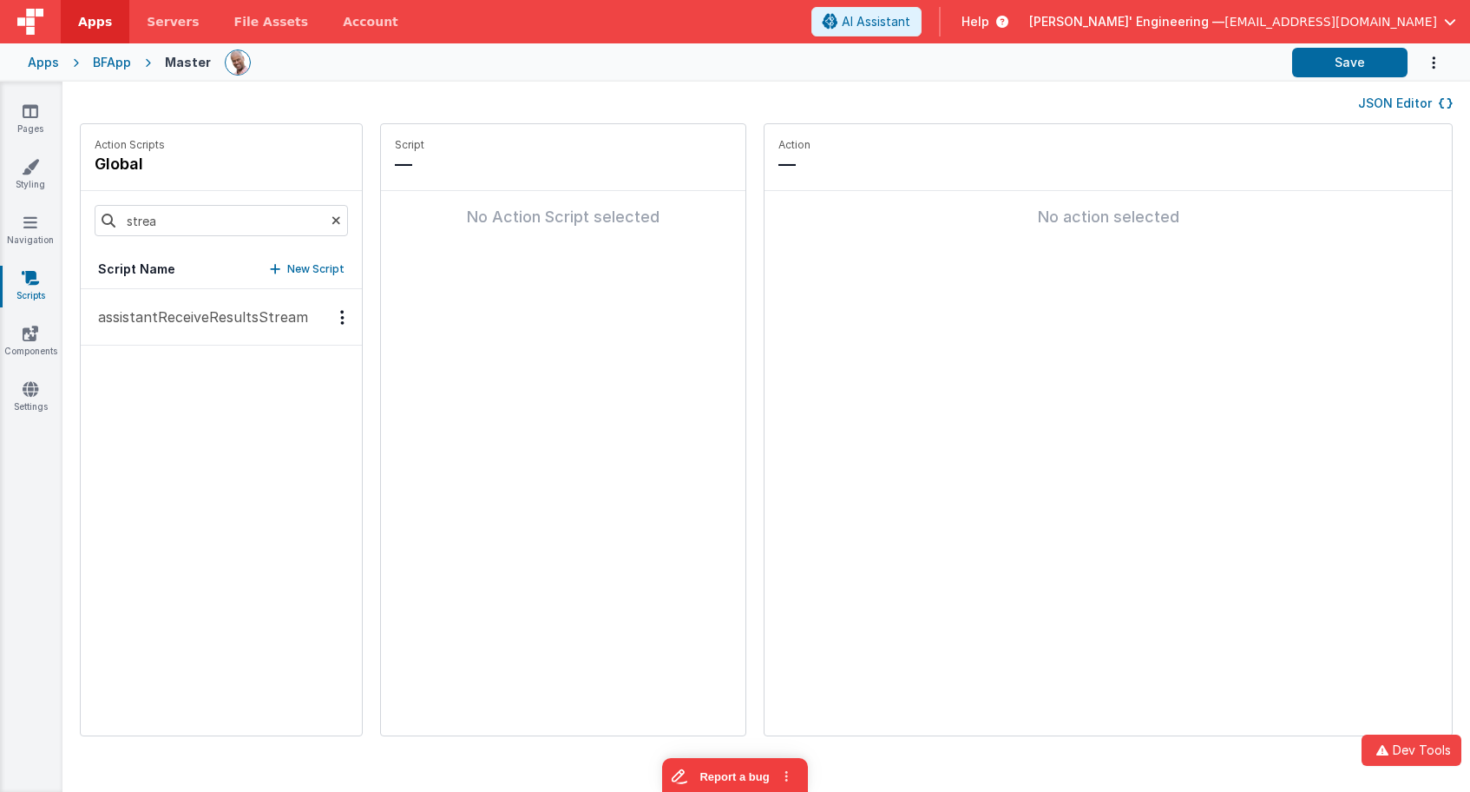
drag, startPoint x: 194, startPoint y: 311, endPoint x: 324, endPoint y: 210, distance: 164.6
click at [194, 311] on p "assistantReceiveResultsStream" at bounding box center [198, 316] width 220 height 21
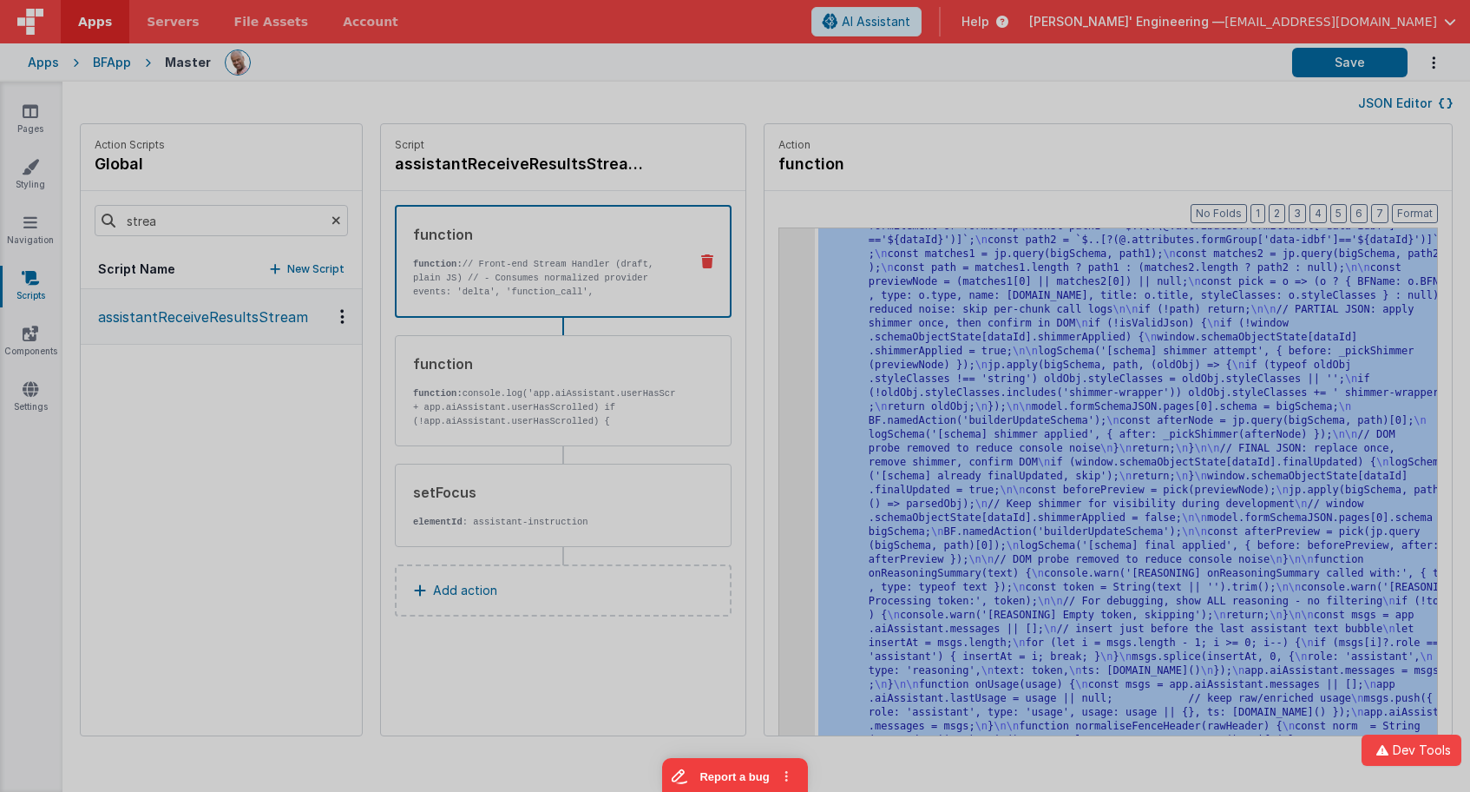
scroll to position [8521, 0]
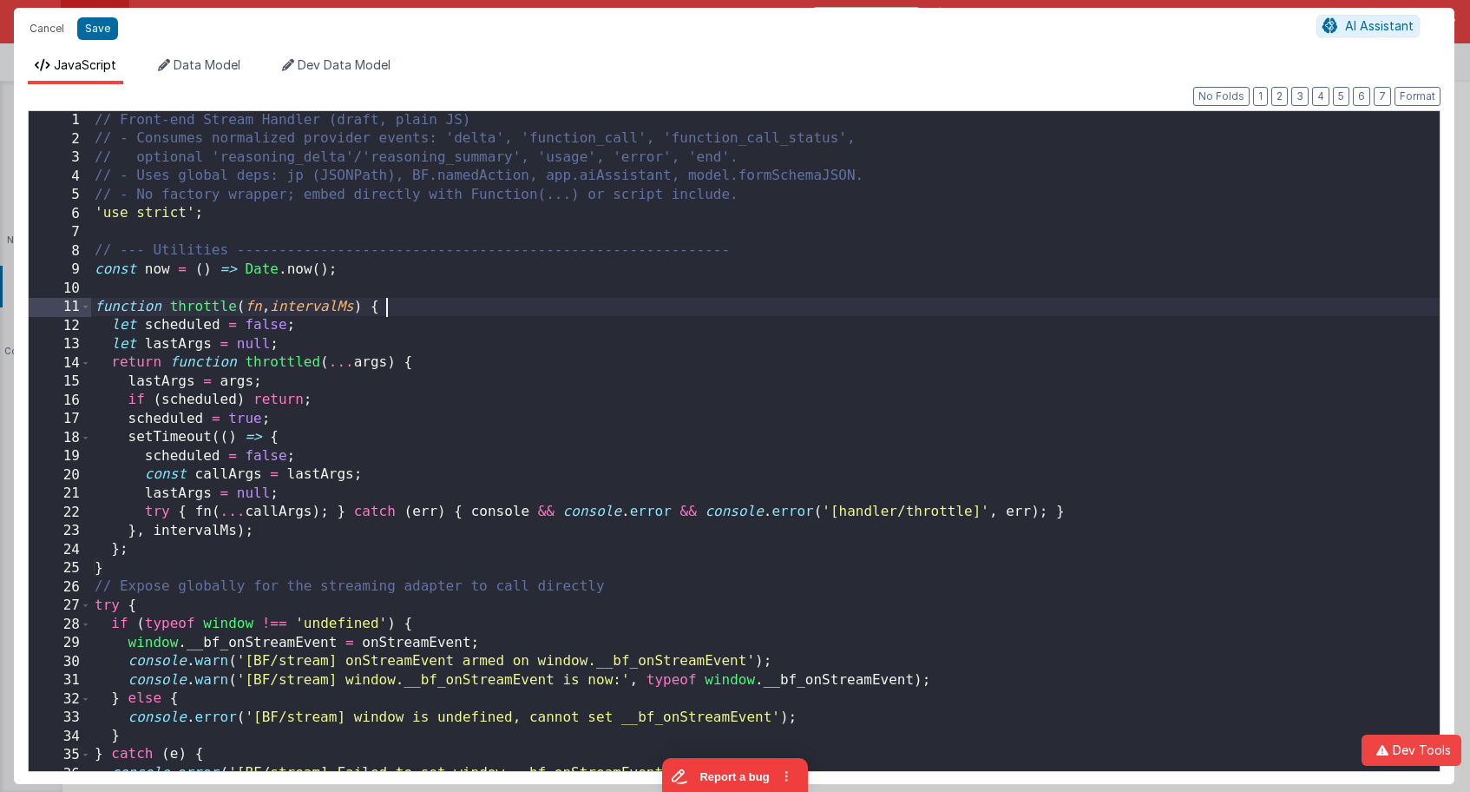
click at [774, 308] on div "// Front-end Stream Handler (draft, plain JS) // - Consumes normalized provider…" at bounding box center [765, 459] width 1349 height 697
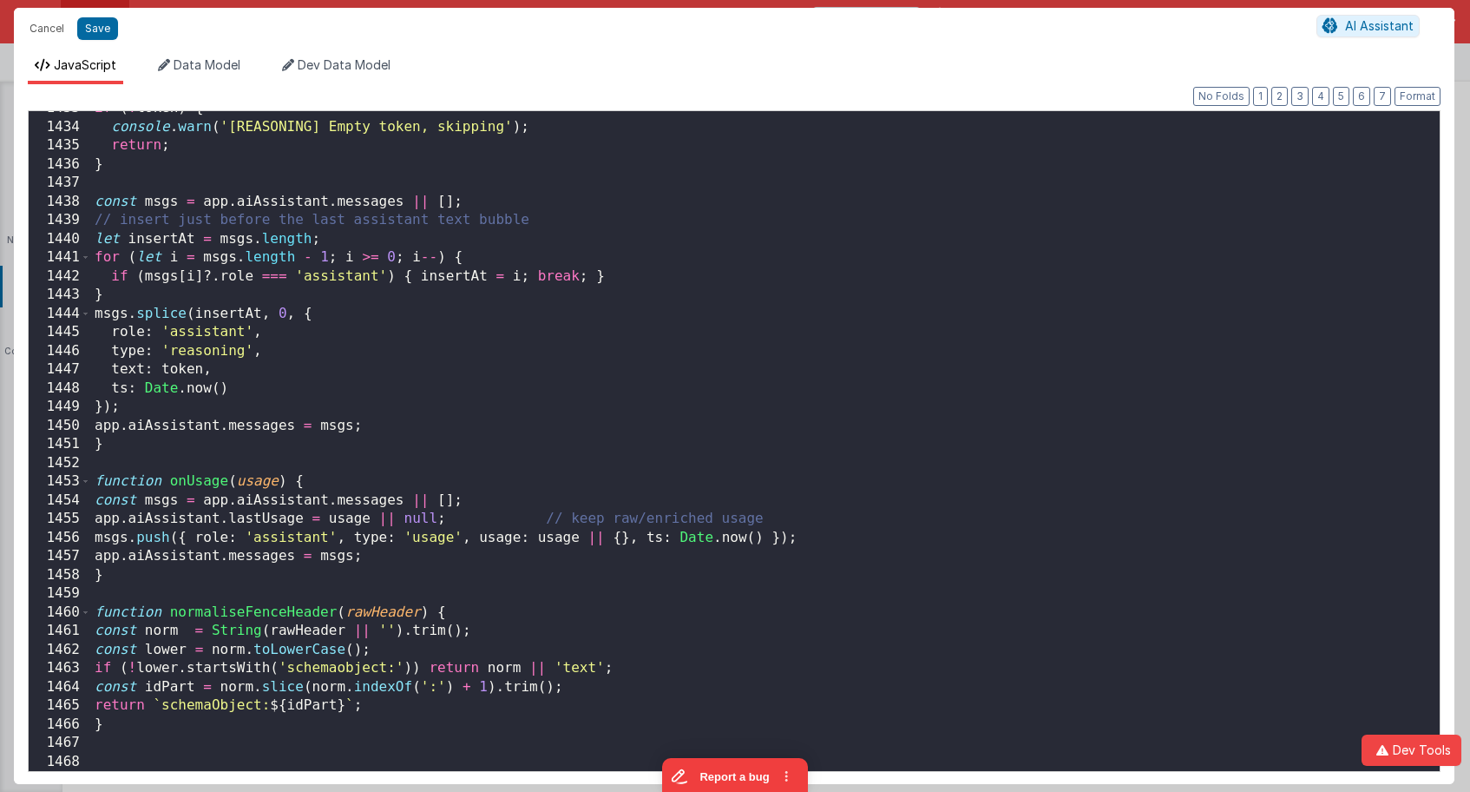
scroll to position [26826, 0]
click at [103, 36] on button "Save" at bounding box center [97, 28] width 41 height 23
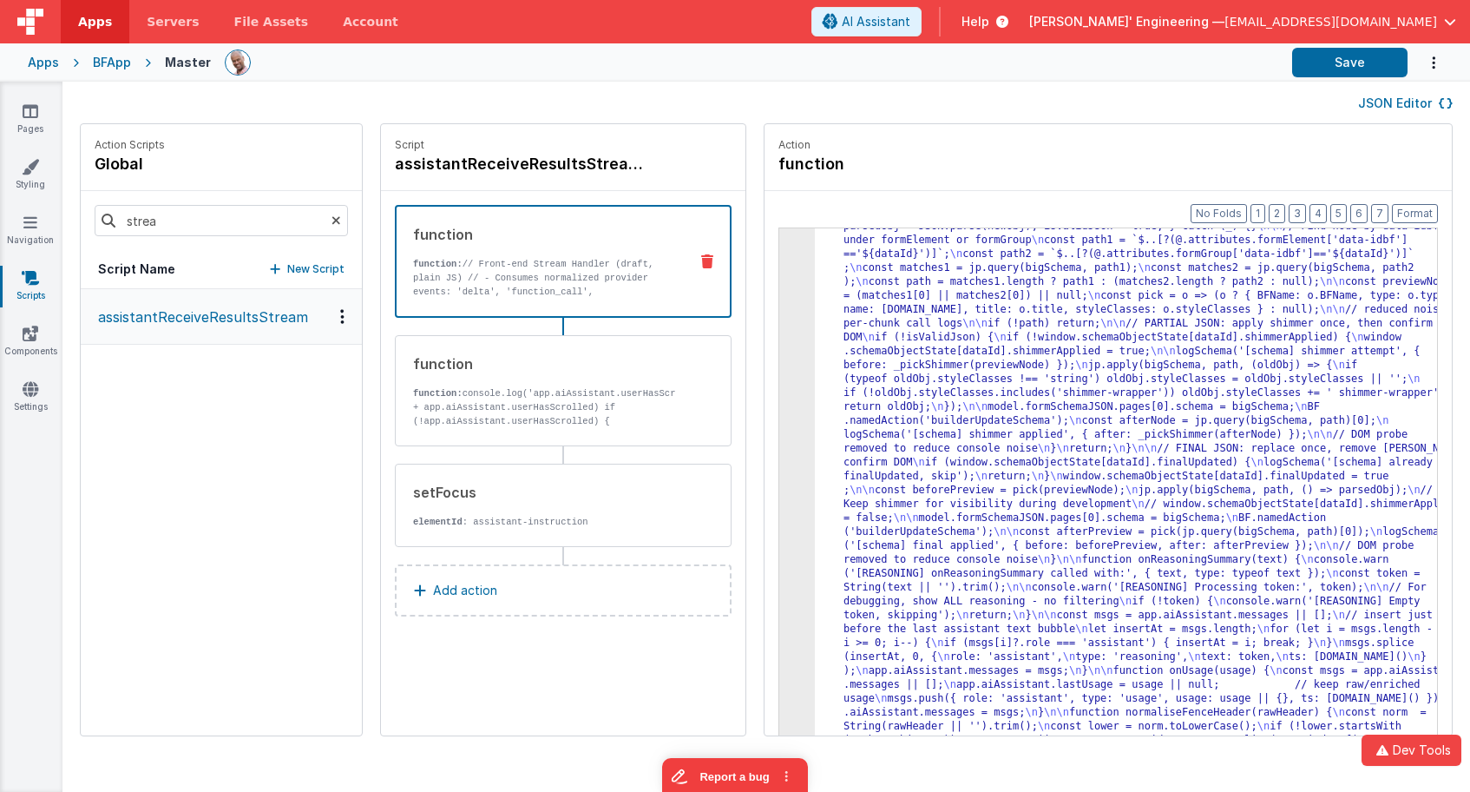
scroll to position [8216, 0]
click at [1346, 62] on button "Save" at bounding box center [1349, 63] width 115 height 30
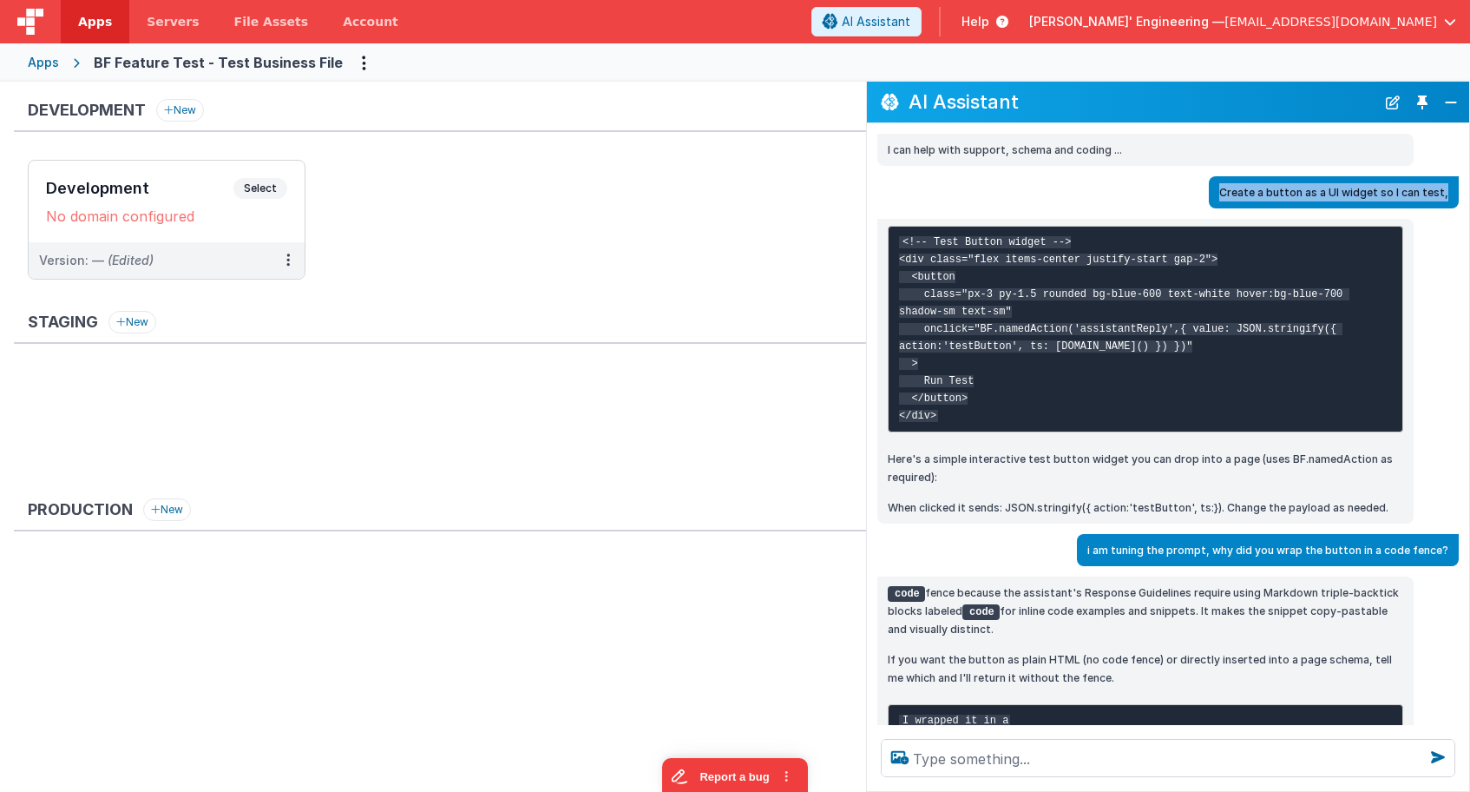
drag, startPoint x: 1447, startPoint y: 194, endPoint x: 1228, endPoint y: 192, distance: 218.7
click at [1228, 192] on div "Create a button as a UI widget so I can test," at bounding box center [1334, 192] width 250 height 32
copy p "Create a button as a UI widget so I can test,"
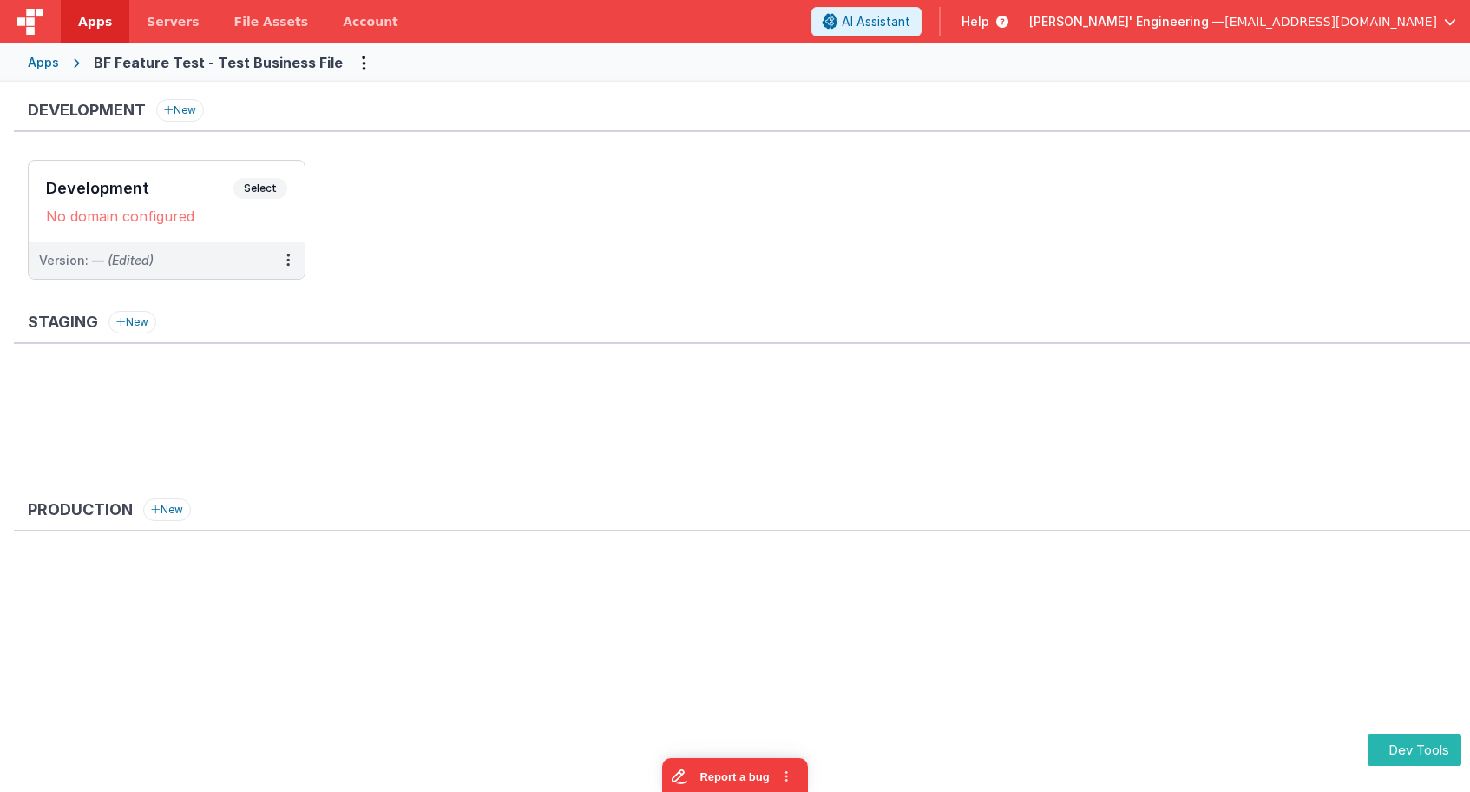
click at [654, 253] on ul "Development Select URLs No domain configured Version: — (Edited)" at bounding box center [749, 228] width 1442 height 137
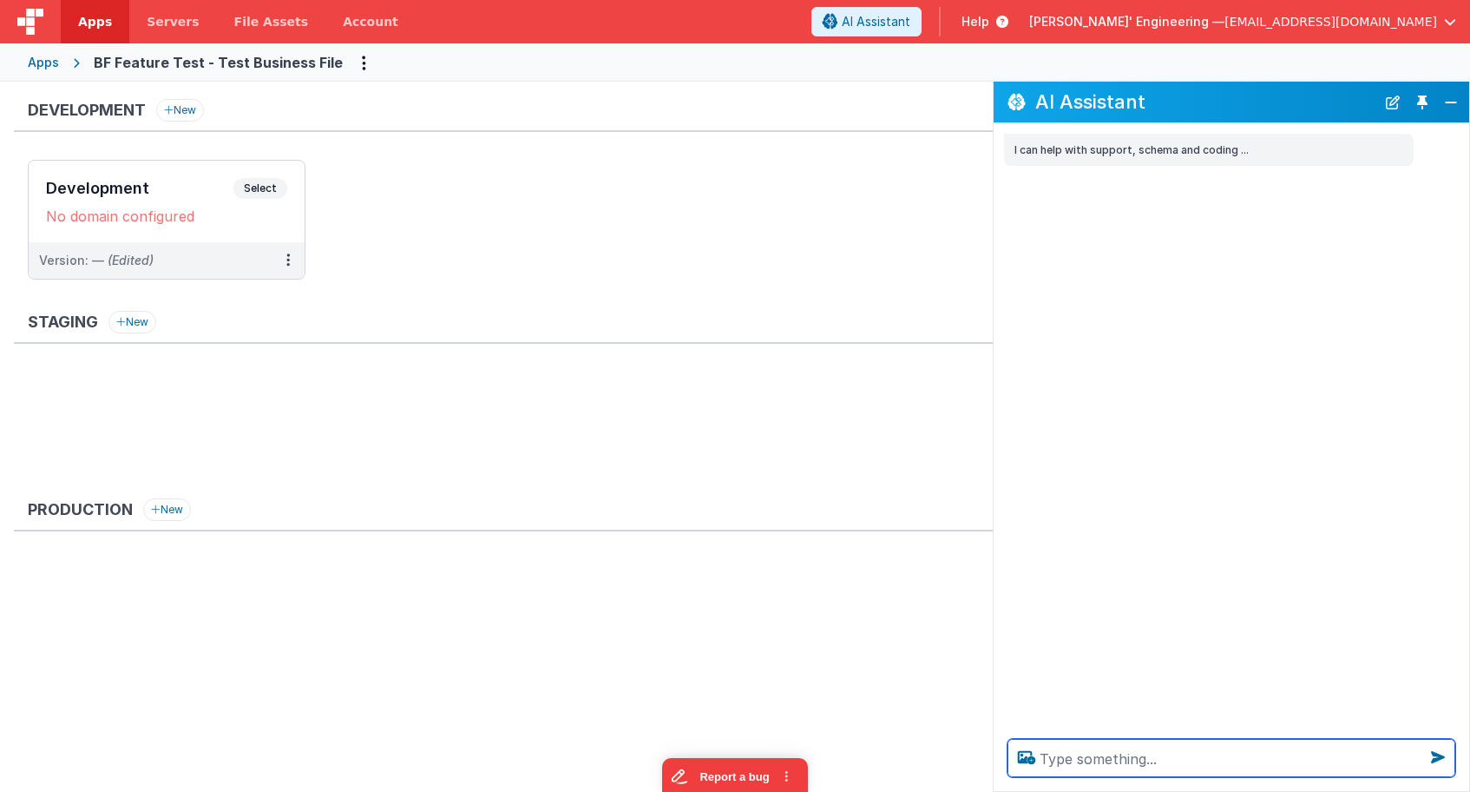
paste textarea "Create a button as a UI widget so I can test,"
type textarea "Create a button as a UI widget so I can test,"
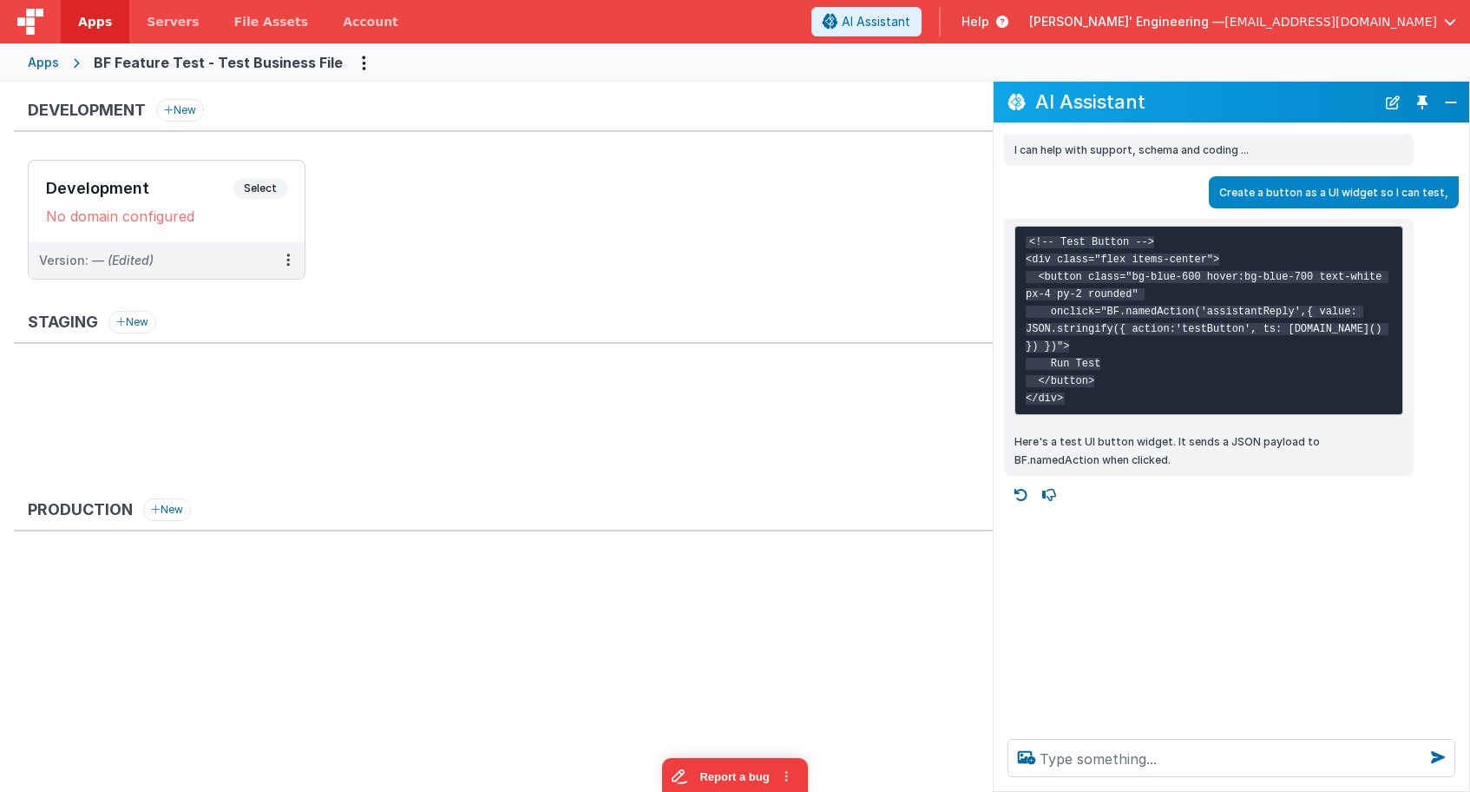
click at [542, 274] on ul "Development Select URLs No domain configured Version: — (Edited)" at bounding box center [510, 228] width 965 height 137
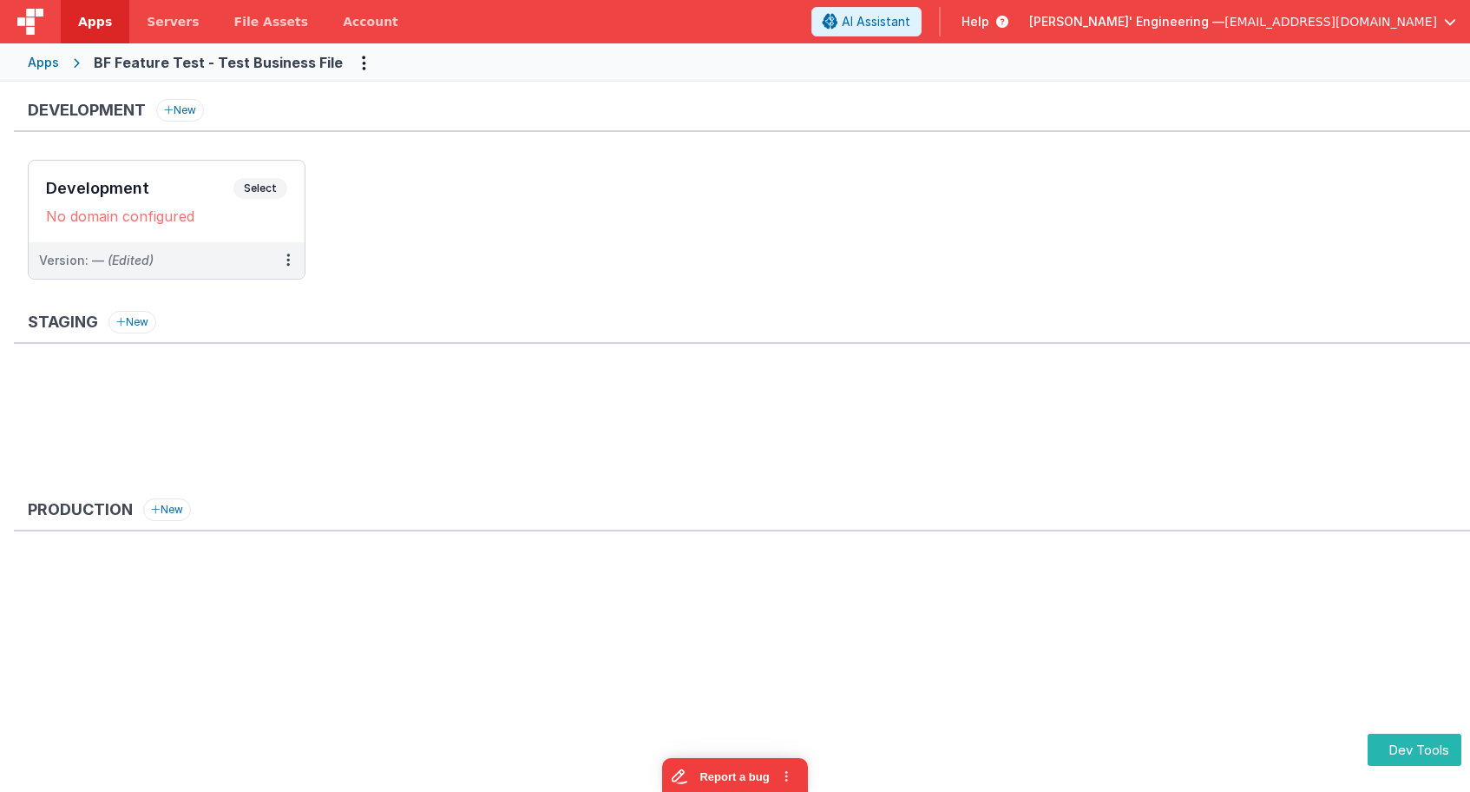
click at [929, 310] on div "Development New Development Select URLs No domain configured Version: — (Edited…" at bounding box center [742, 385] width 1456 height 573
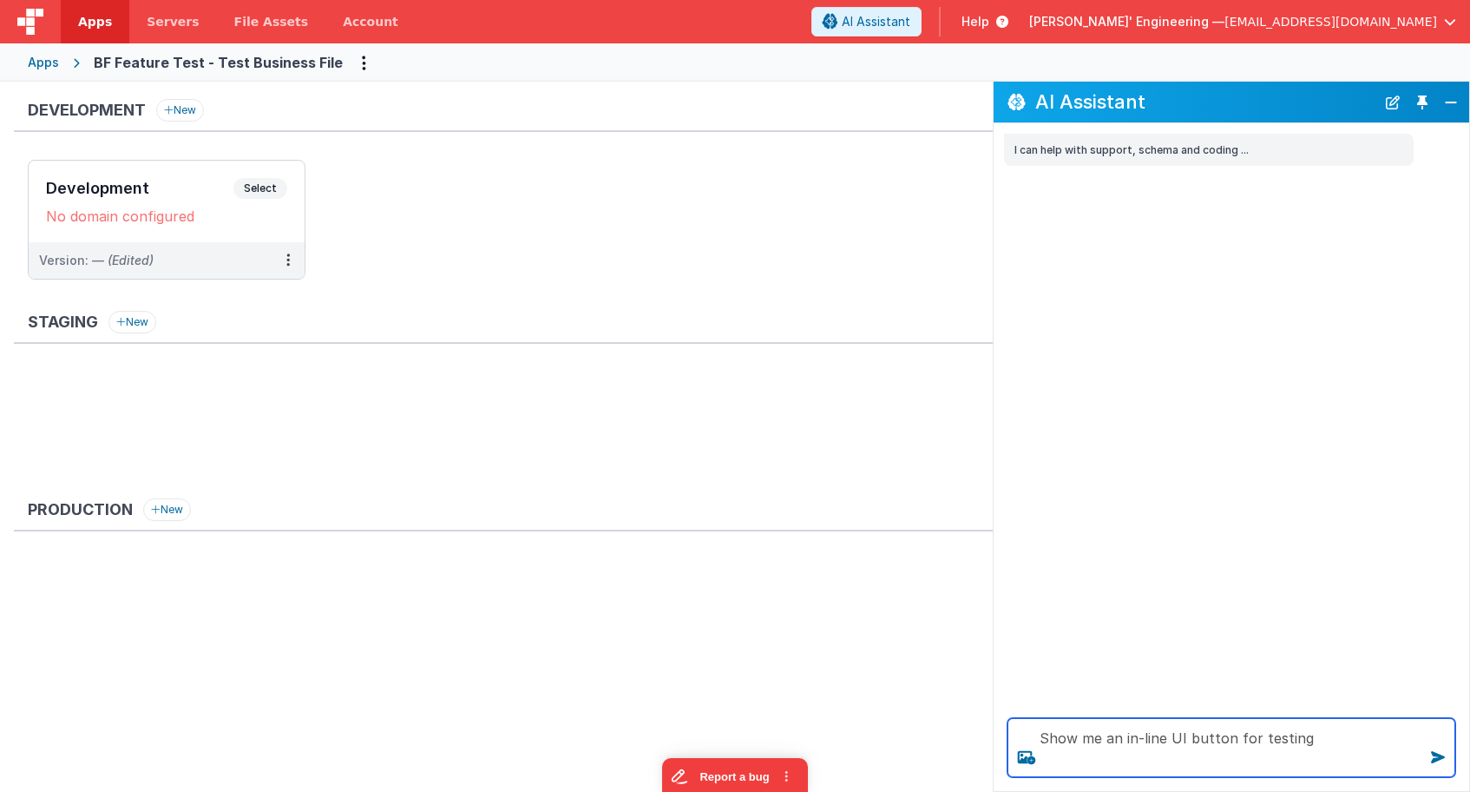
type textarea "Show me an in-line UI button for testing"
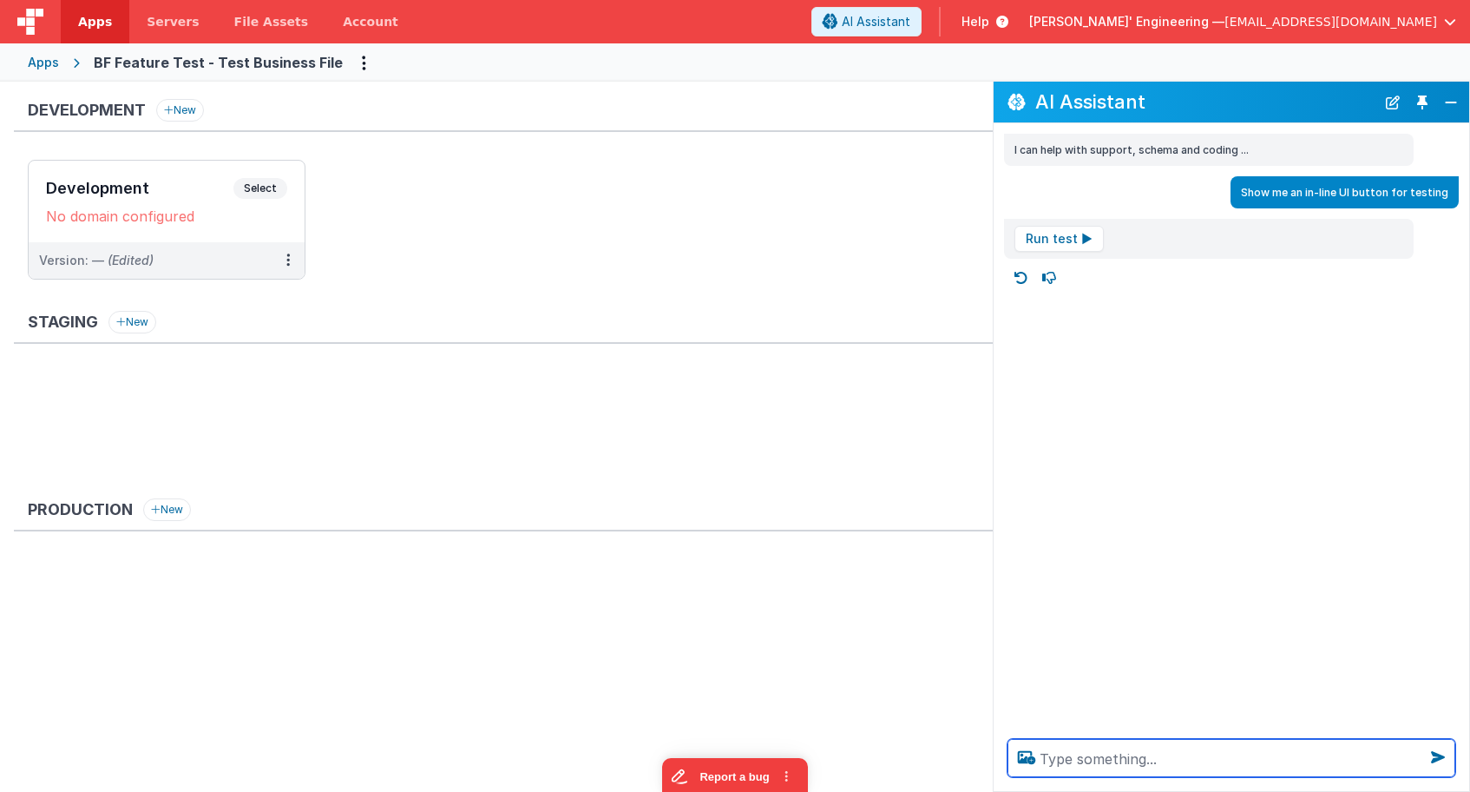
click at [1153, 748] on textarea at bounding box center [1232, 758] width 448 height 38
type textarea "show me a sample of some widgets that are not in your prompt"
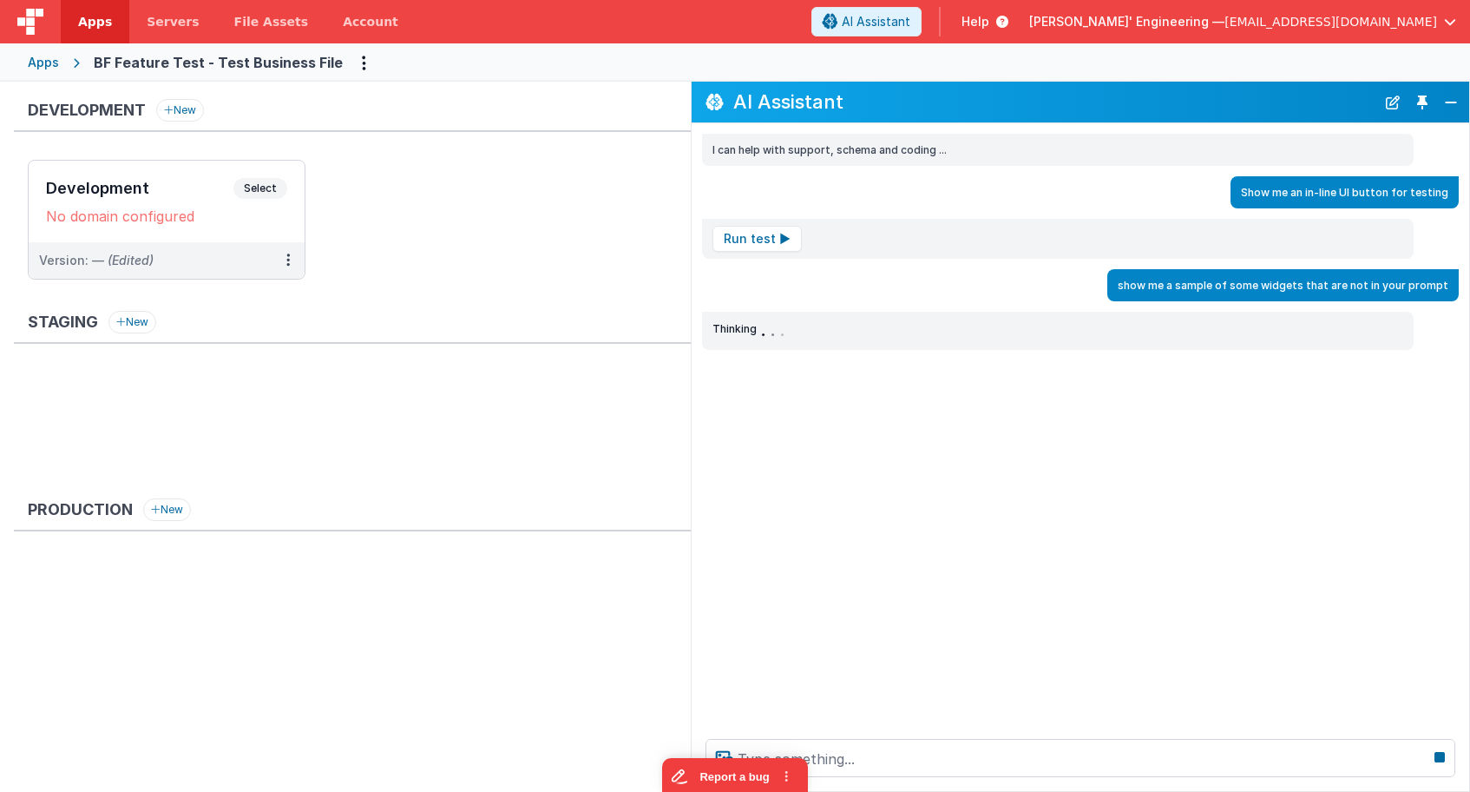
drag, startPoint x: 996, startPoint y: 137, endPoint x: 789, endPoint y: 148, distance: 207.7
click at [695, 137] on div "I can help with support, schema and coding ..." at bounding box center [1081, 150] width 778 height 32
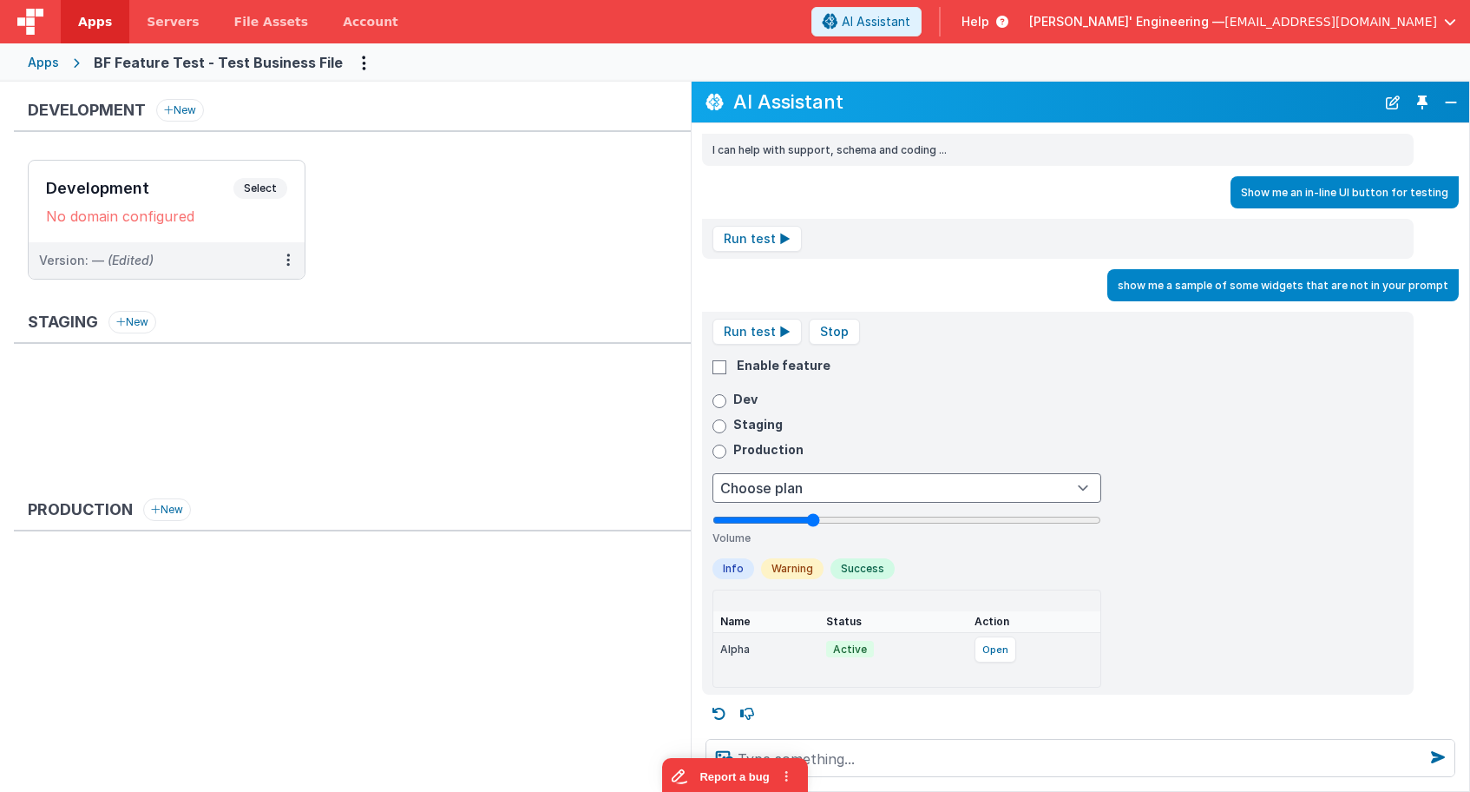
scroll to position [3, 0]
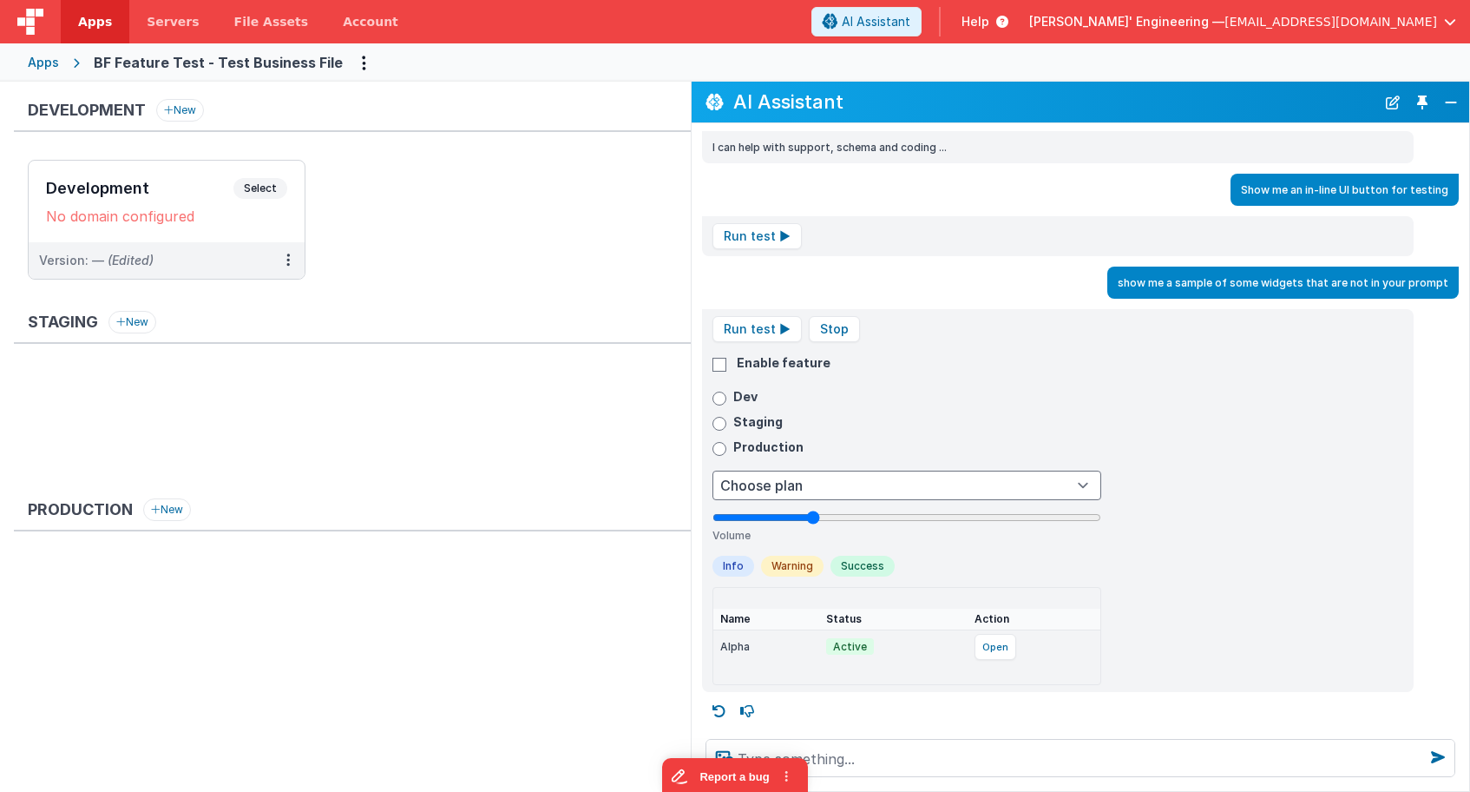
type input "65"
type input "43"
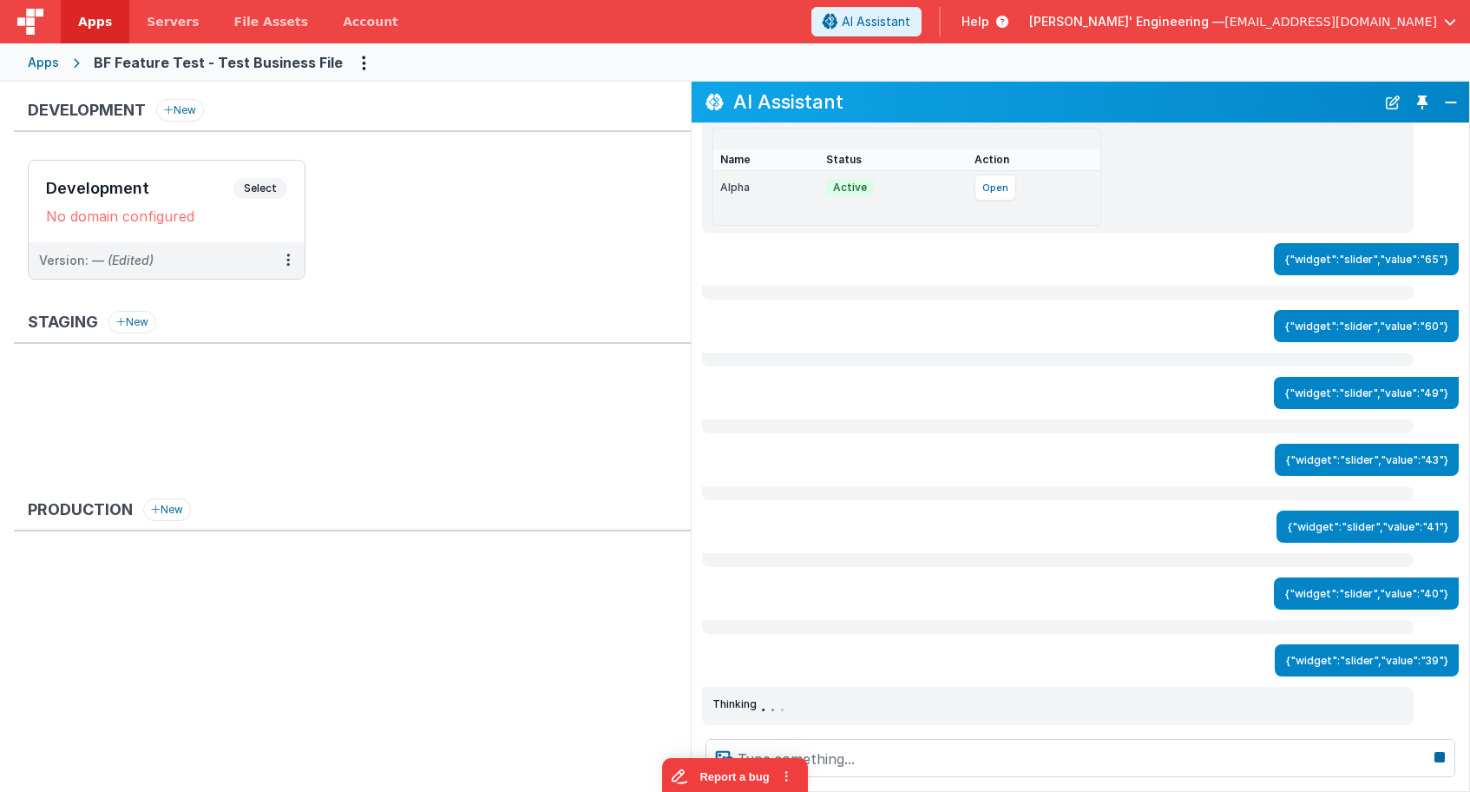
type input "38"
drag, startPoint x: 964, startPoint y: 515, endPoint x: 870, endPoint y: 513, distance: 94.6
click at [864, 517] on div "I can help with support, schema and coding ... Show me an in-line UI button for…" at bounding box center [1081, 423] width 778 height 601
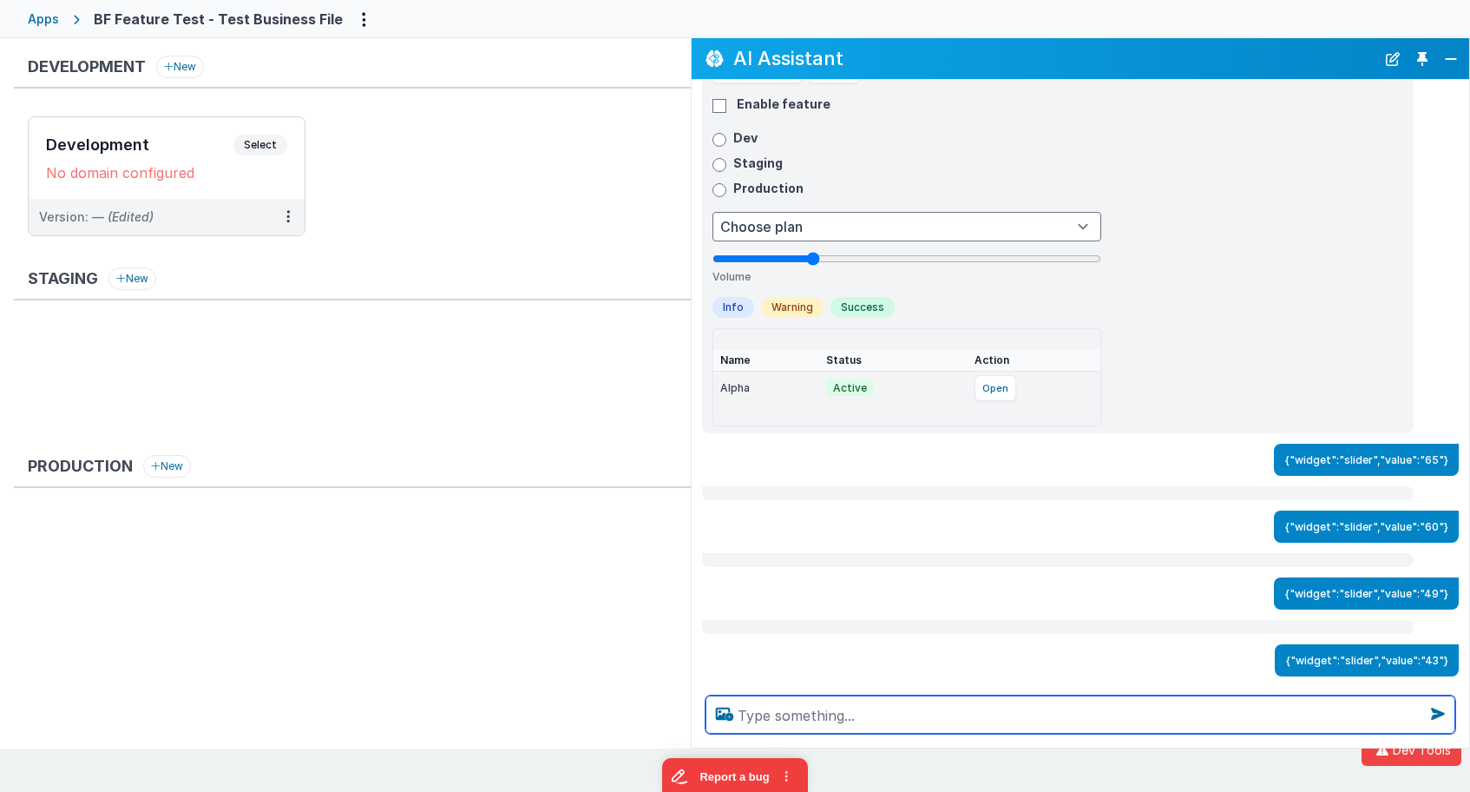
scroll to position [198, 0]
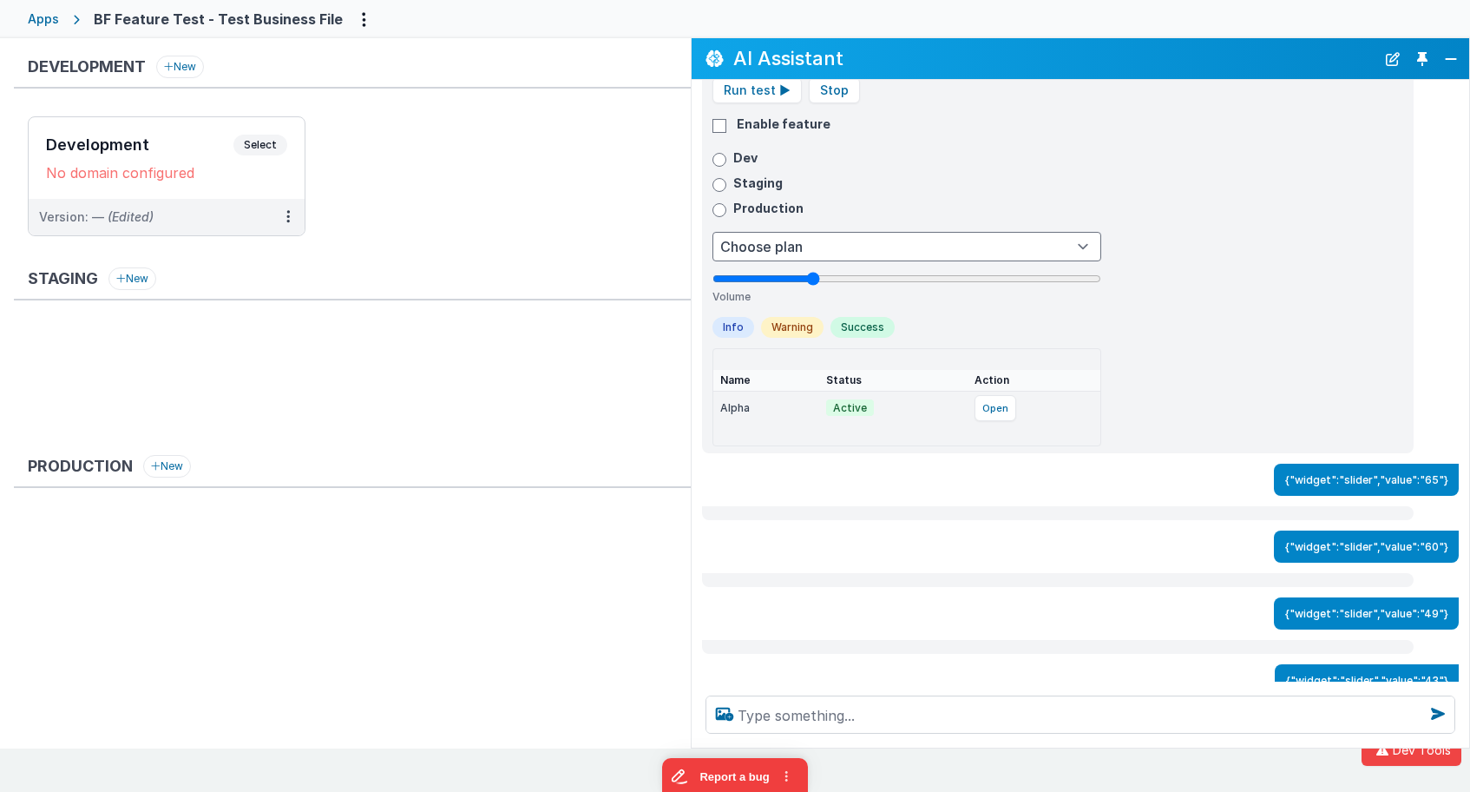
click at [895, 405] on td "Active" at bounding box center [893, 408] width 148 height 34
click at [876, 328] on button "Success" at bounding box center [863, 327] width 64 height 21
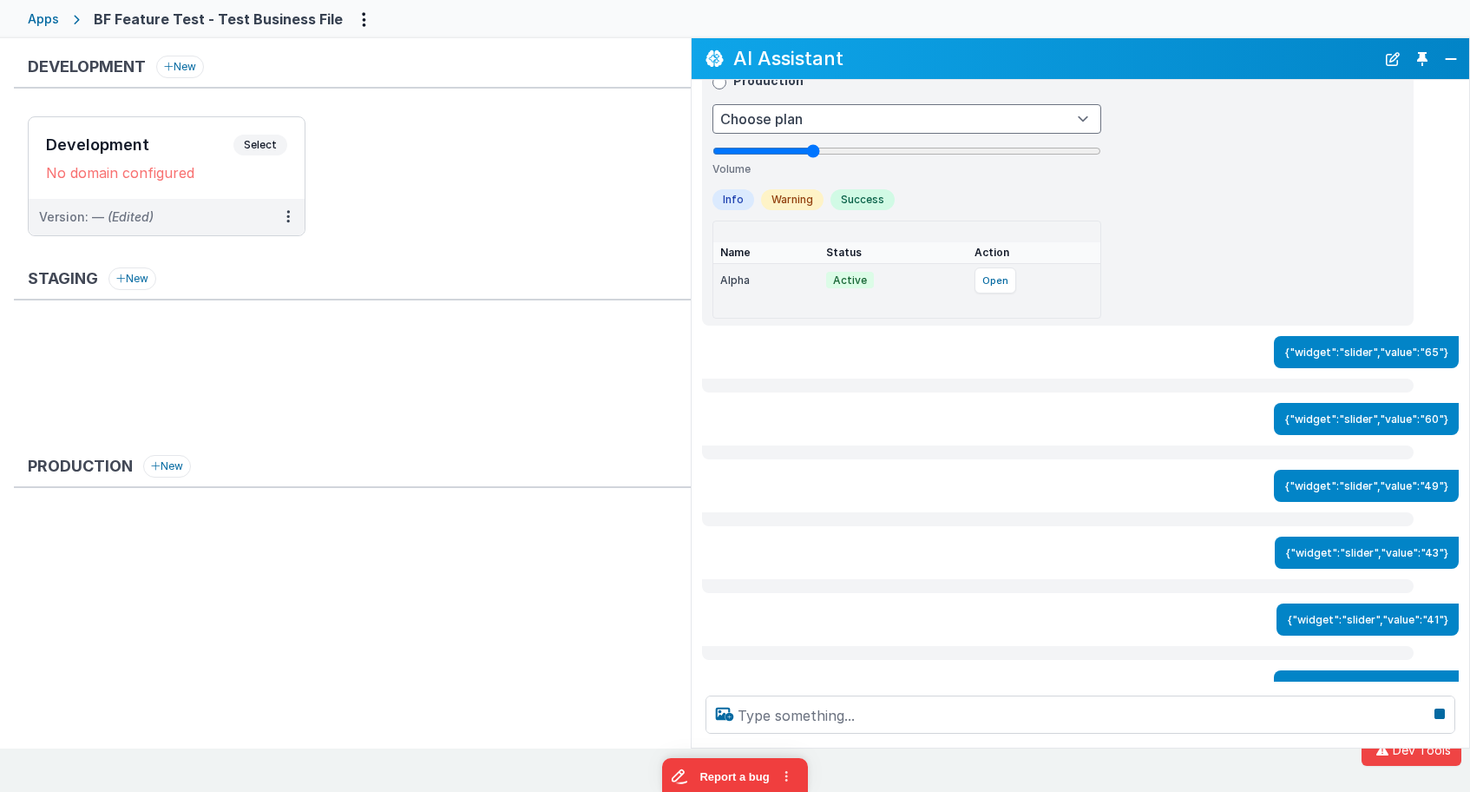
scroll to position [232, 0]
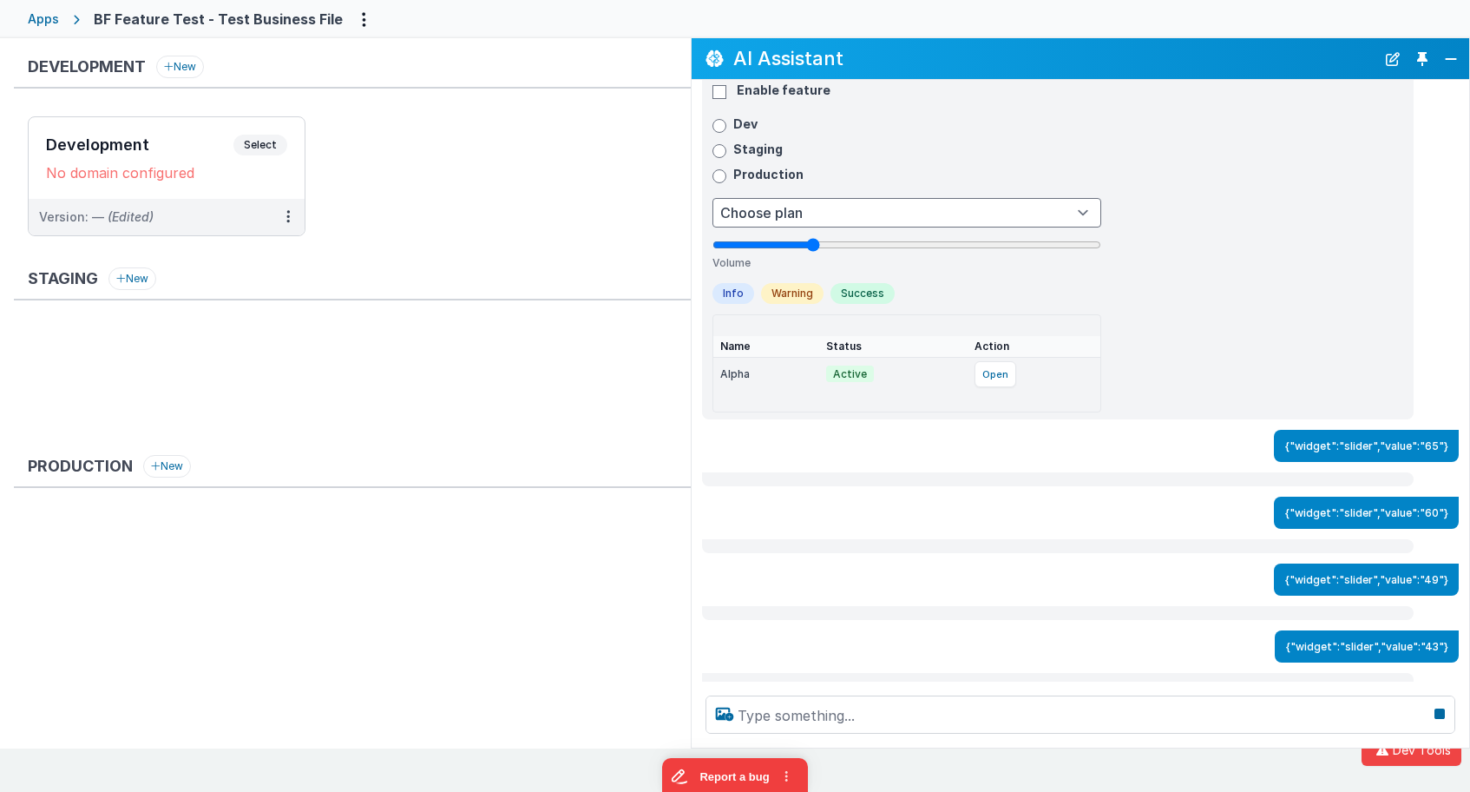
click at [733, 154] on label "Staging" at bounding box center [907, 149] width 389 height 17
click at [726, 154] on input "Staging" at bounding box center [720, 151] width 14 height 14
radio input "true"
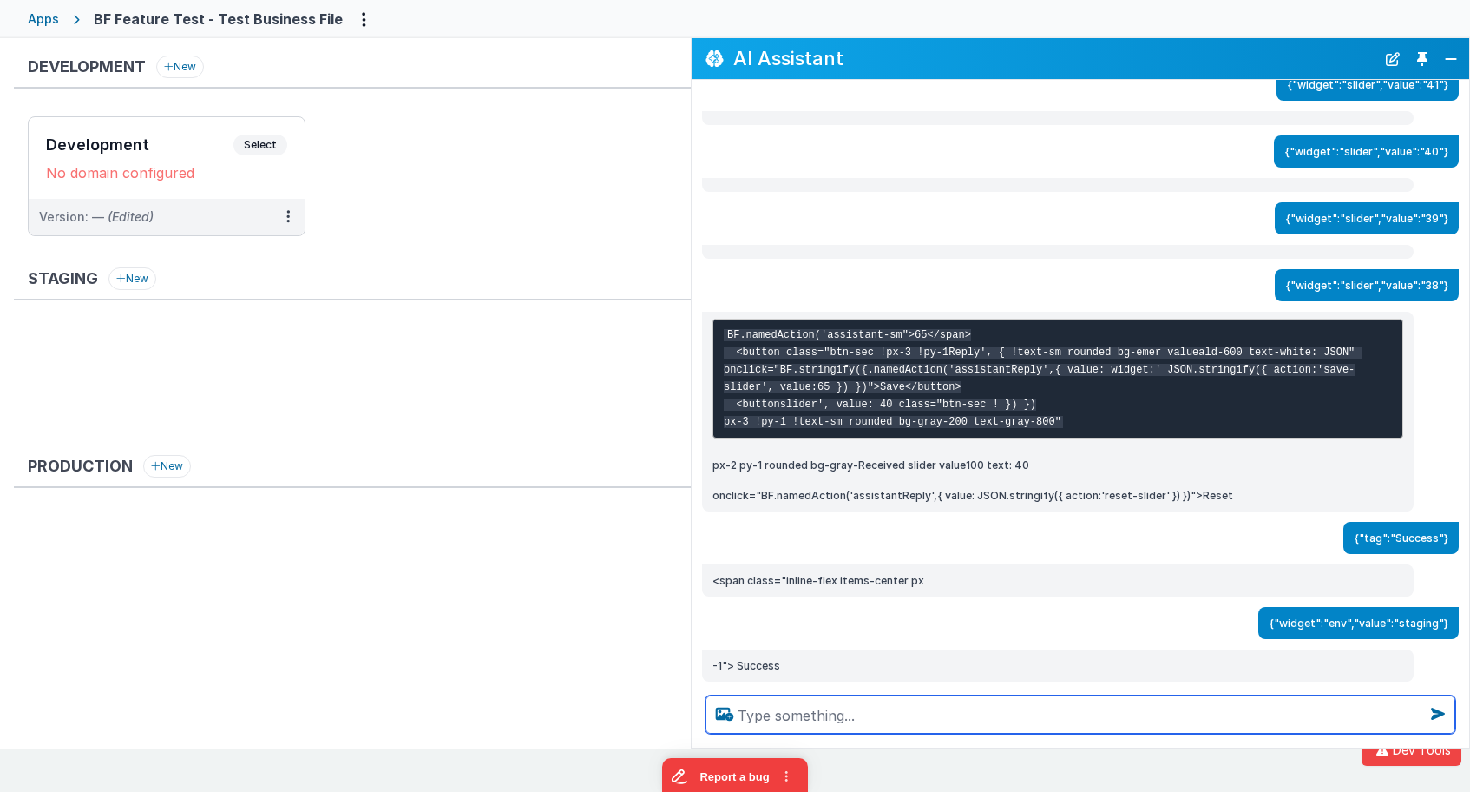
scroll to position [893, 0]
